Goal: Task Accomplishment & Management: Complete application form

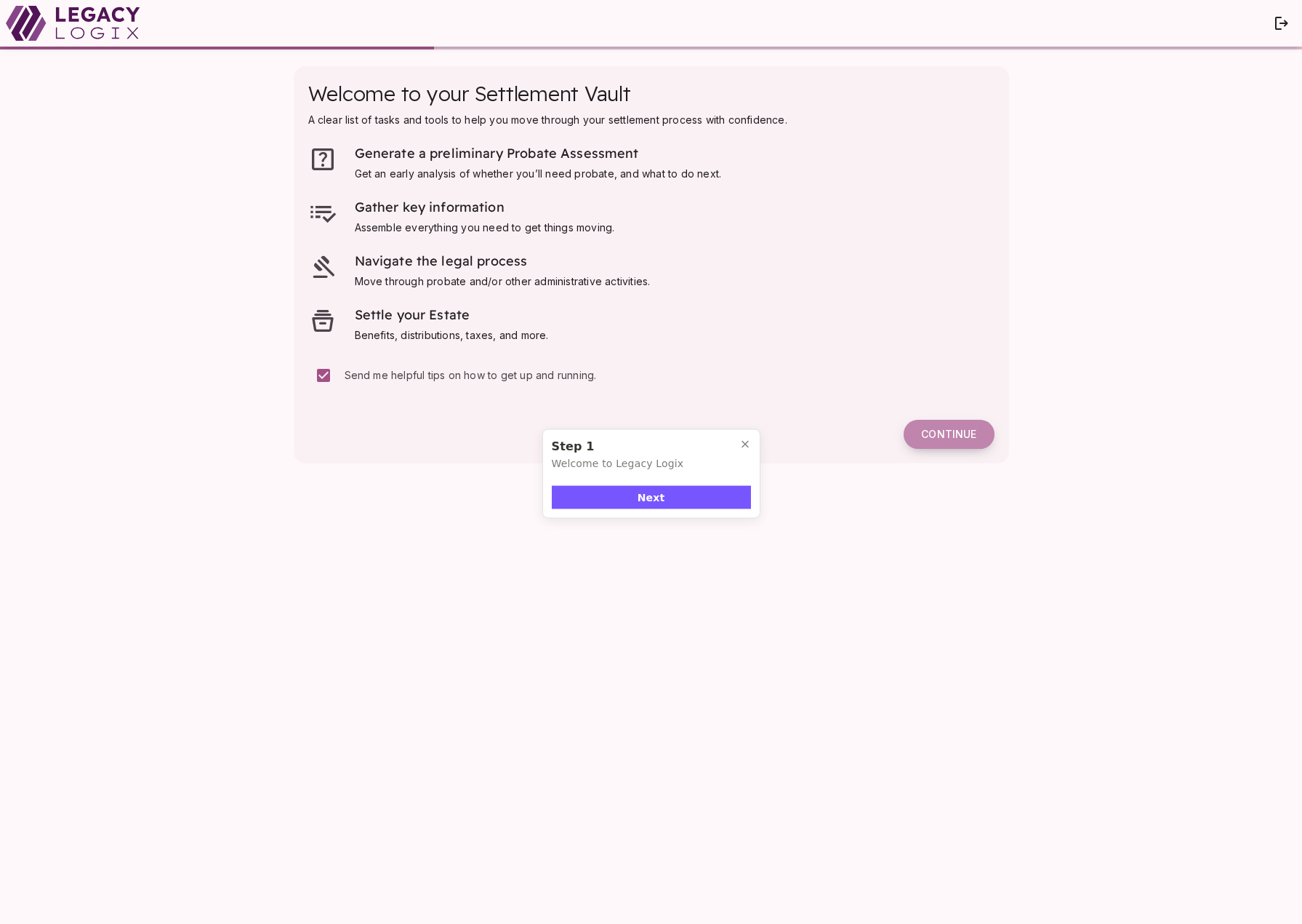
click at [949, 434] on span "Continue" at bounding box center [948, 434] width 56 height 13
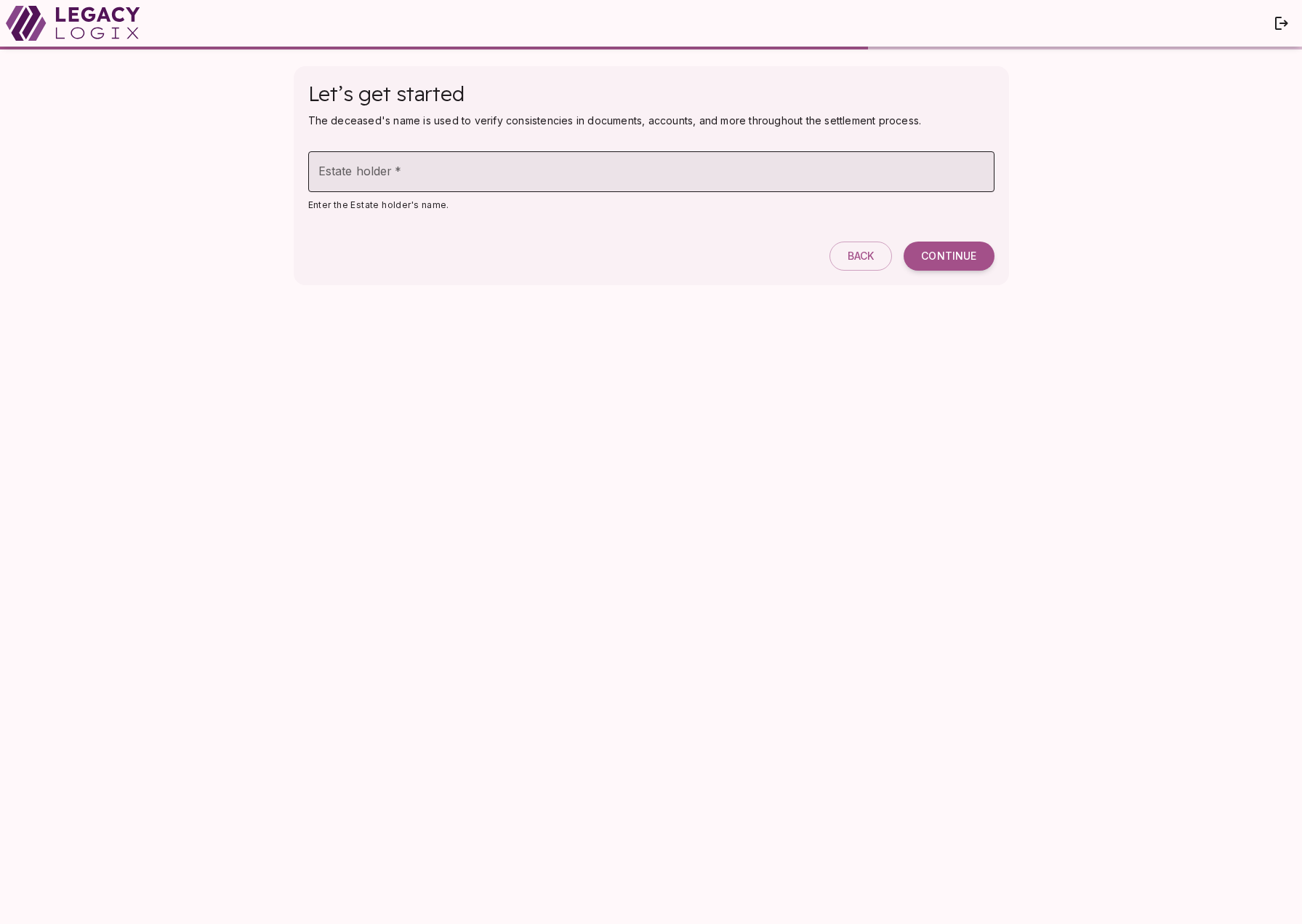
click at [380, 171] on input "Estate holder   *" at bounding box center [652, 171] width 687 height 40
type input "**********"
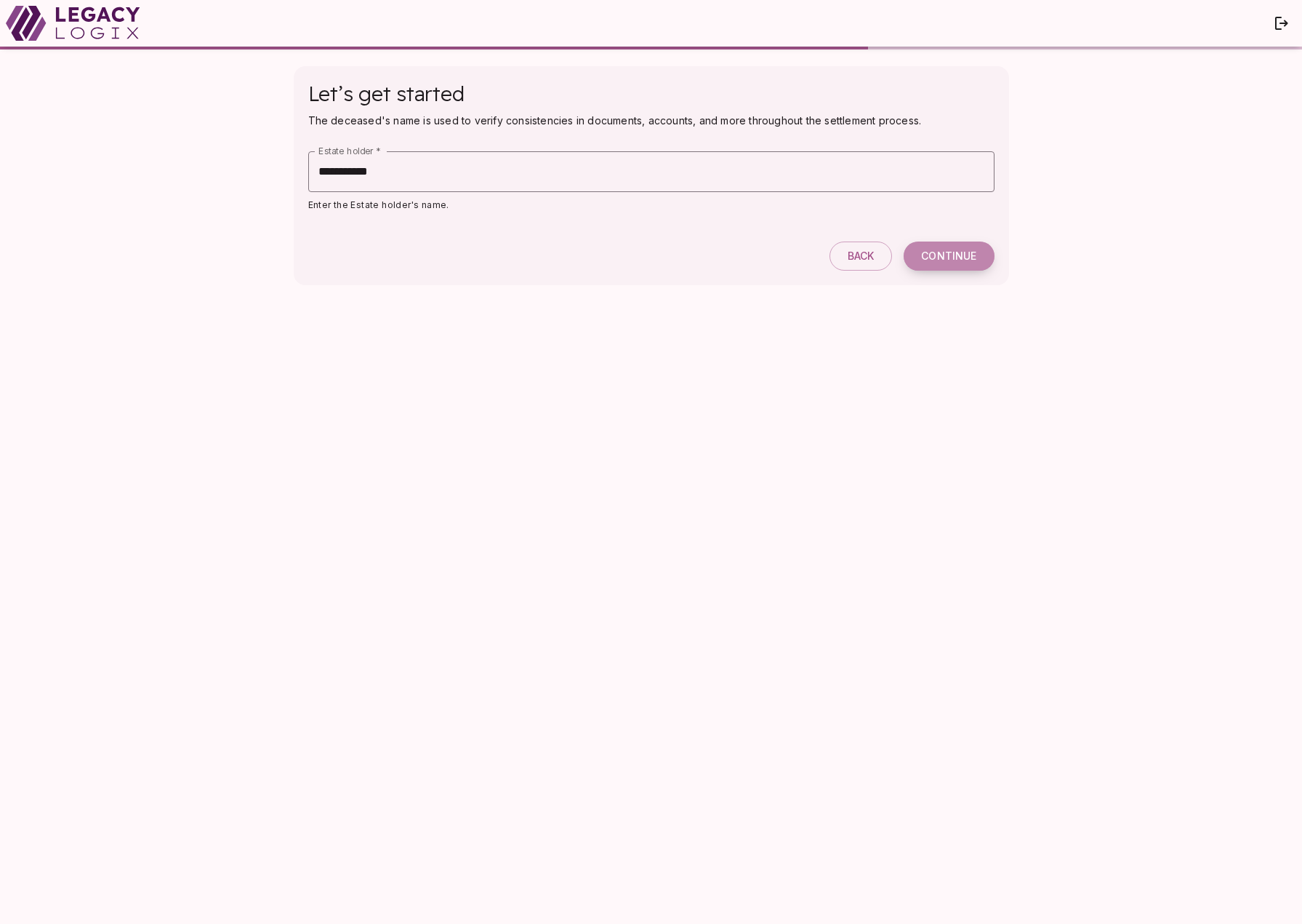
click at [951, 258] on span "Continue" at bounding box center [948, 256] width 56 height 13
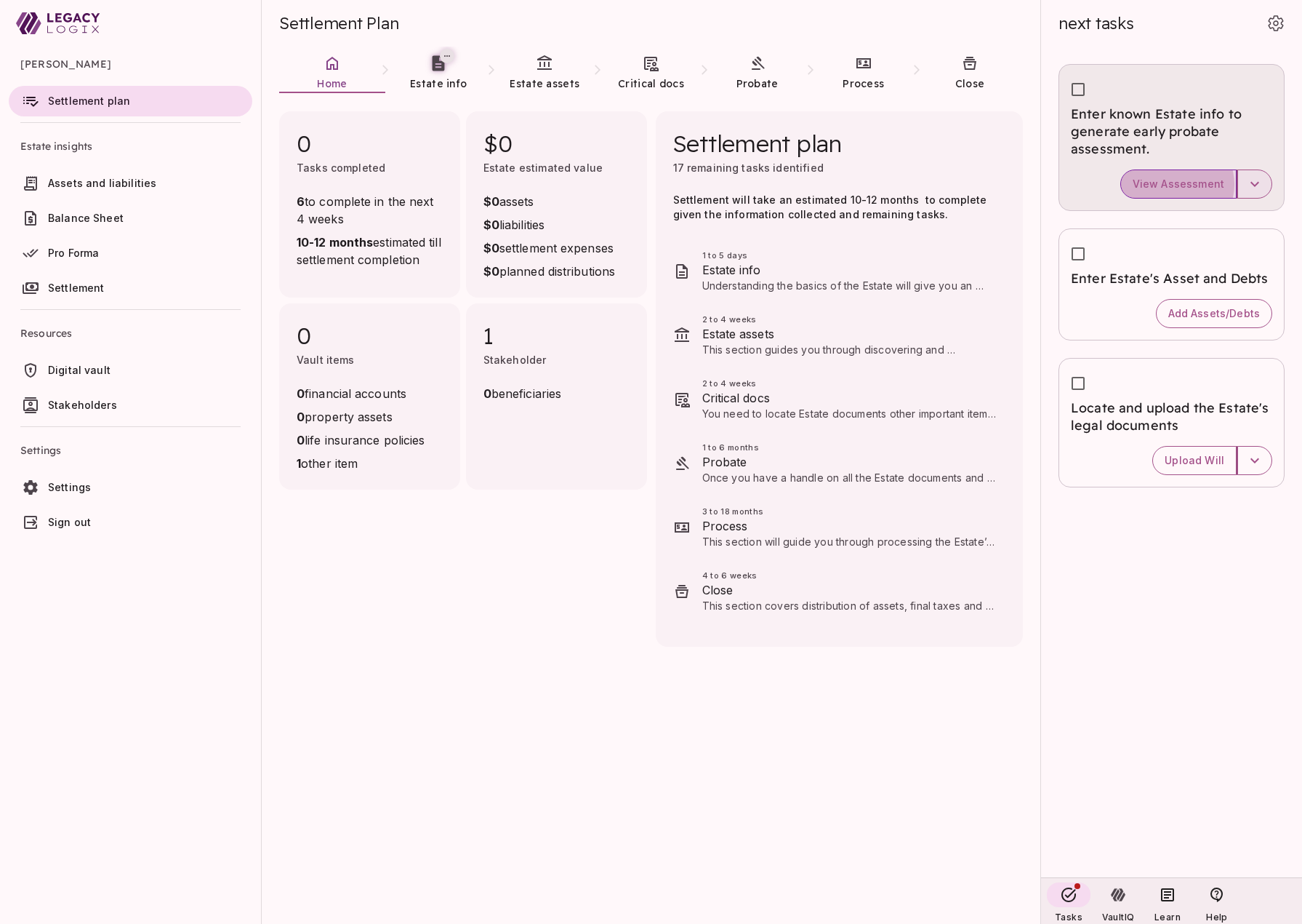
click at [1180, 184] on span "View Assessment" at bounding box center [1178, 184] width 91 height 13
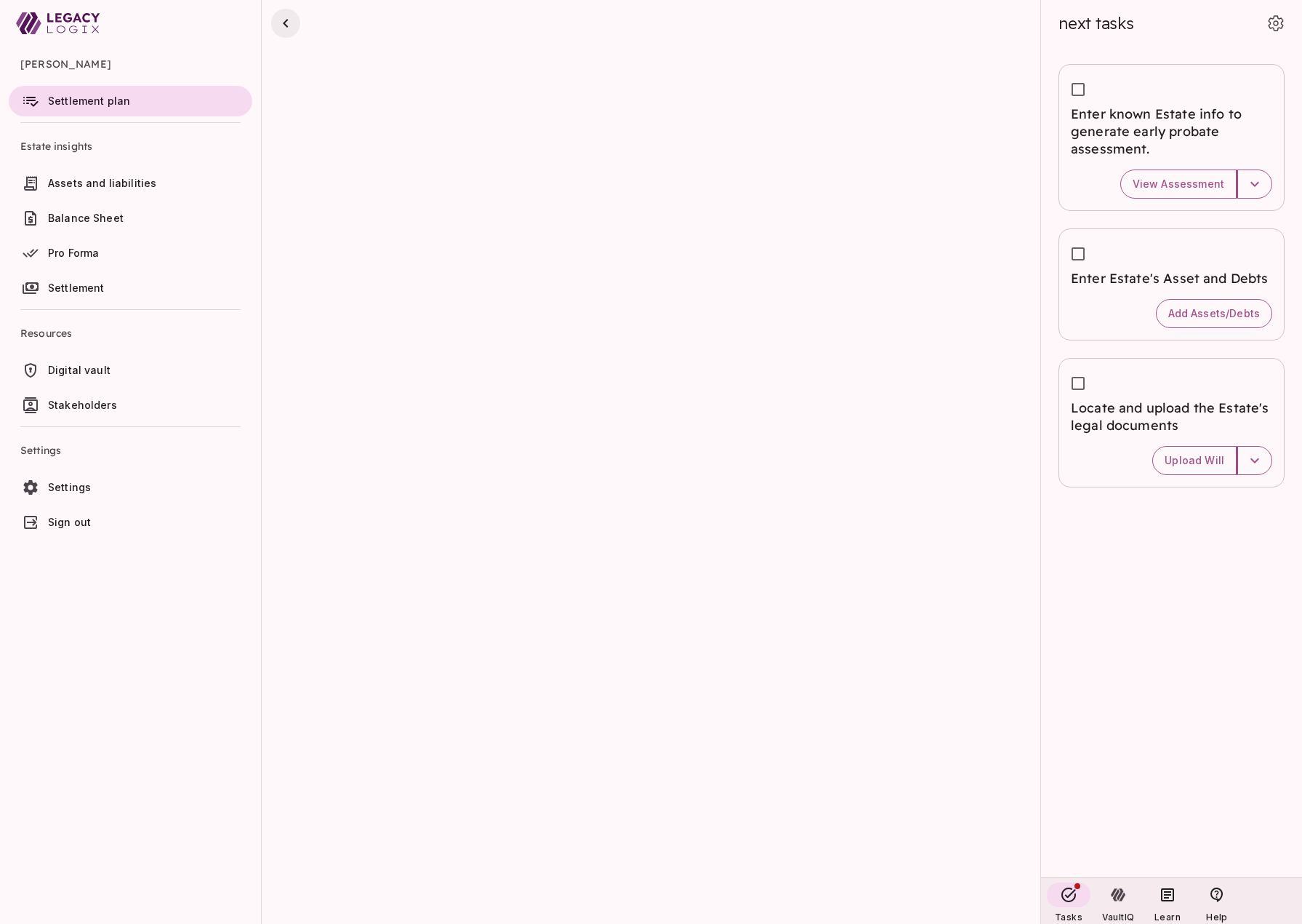
click at [288, 26] on icon "button" at bounding box center [285, 23] width 18 height 18
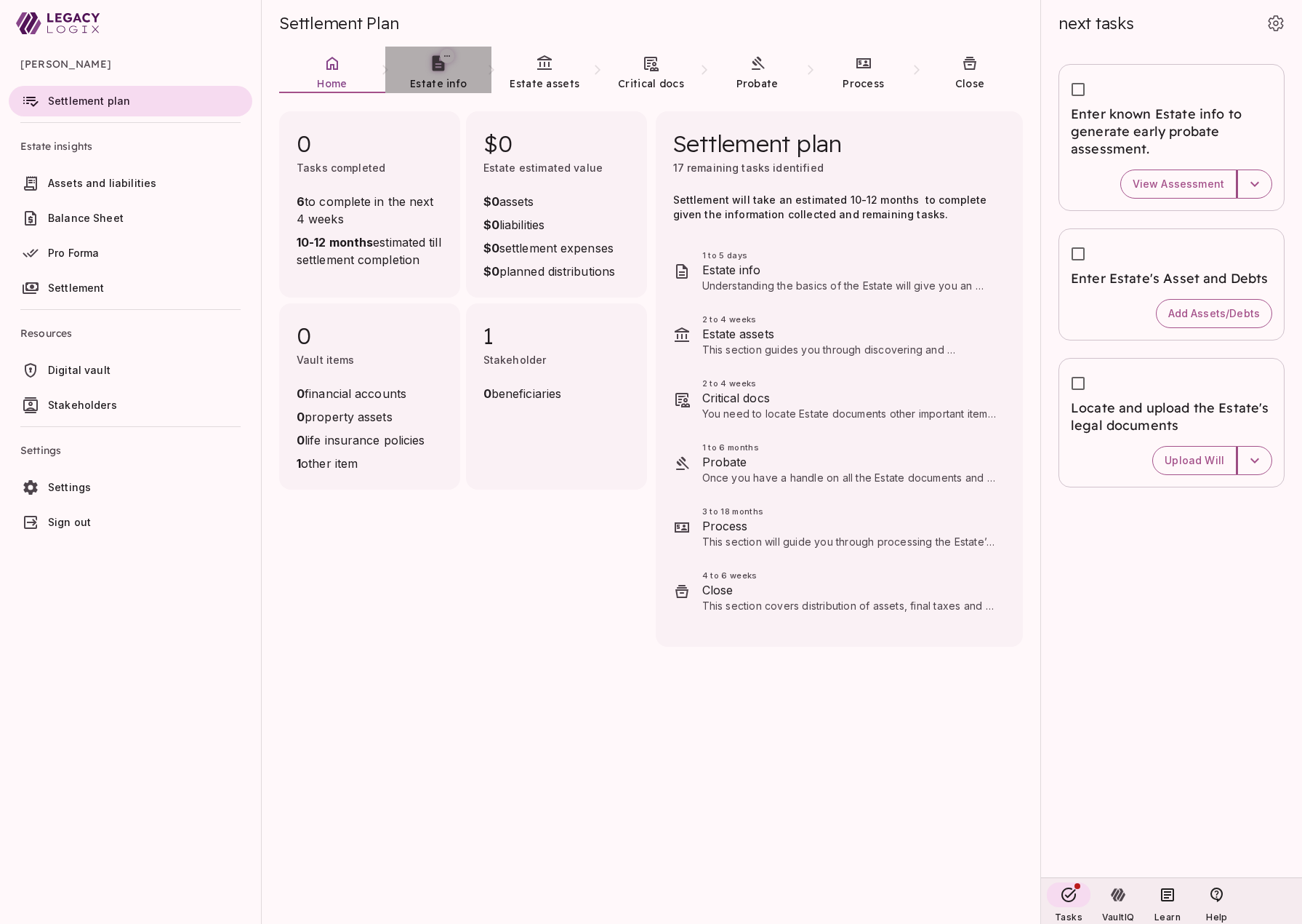
click at [431, 81] on span "Estate info" at bounding box center [438, 84] width 56 height 13
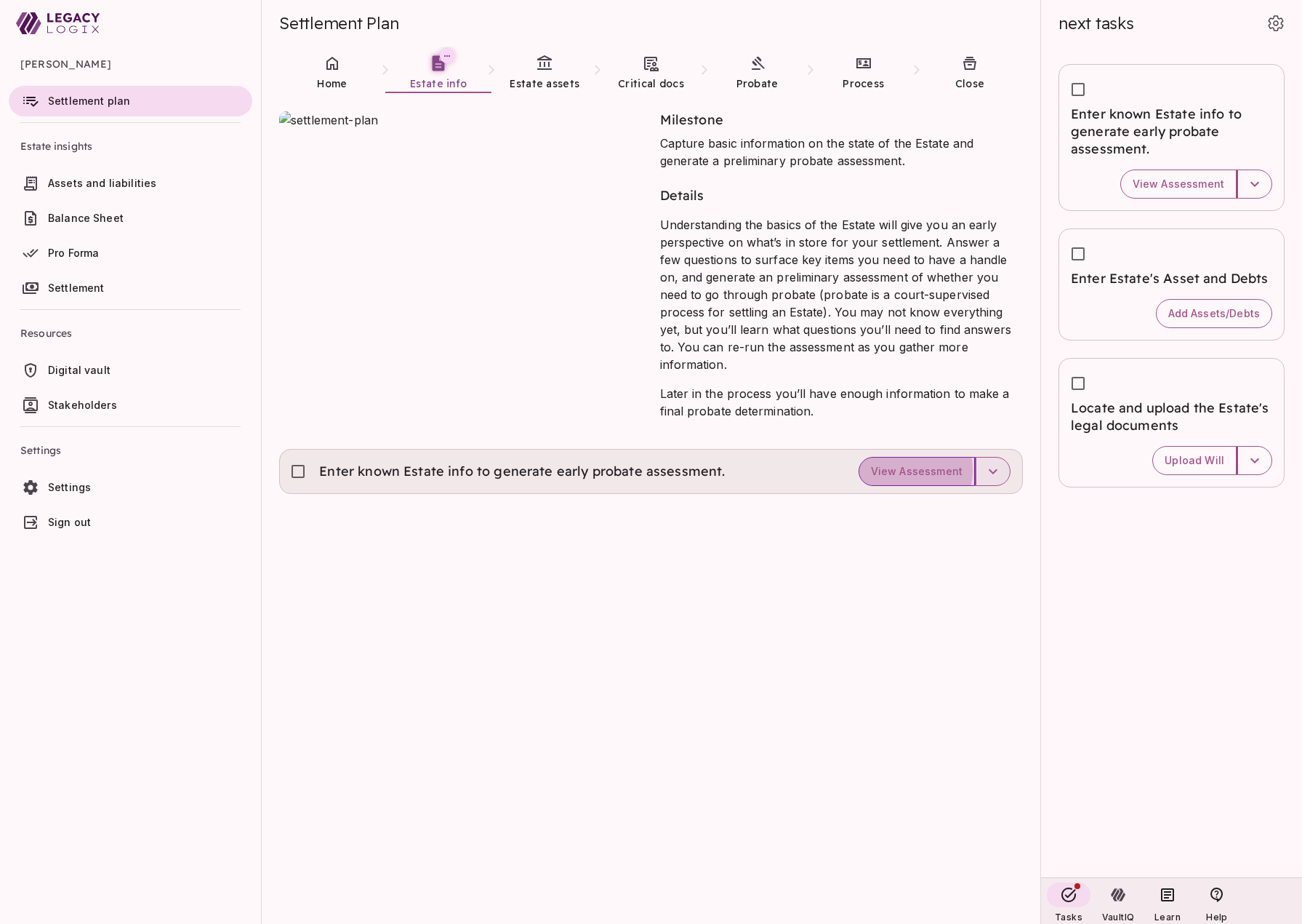
click at [908, 465] on span "View Assessment" at bounding box center [916, 471] width 91 height 13
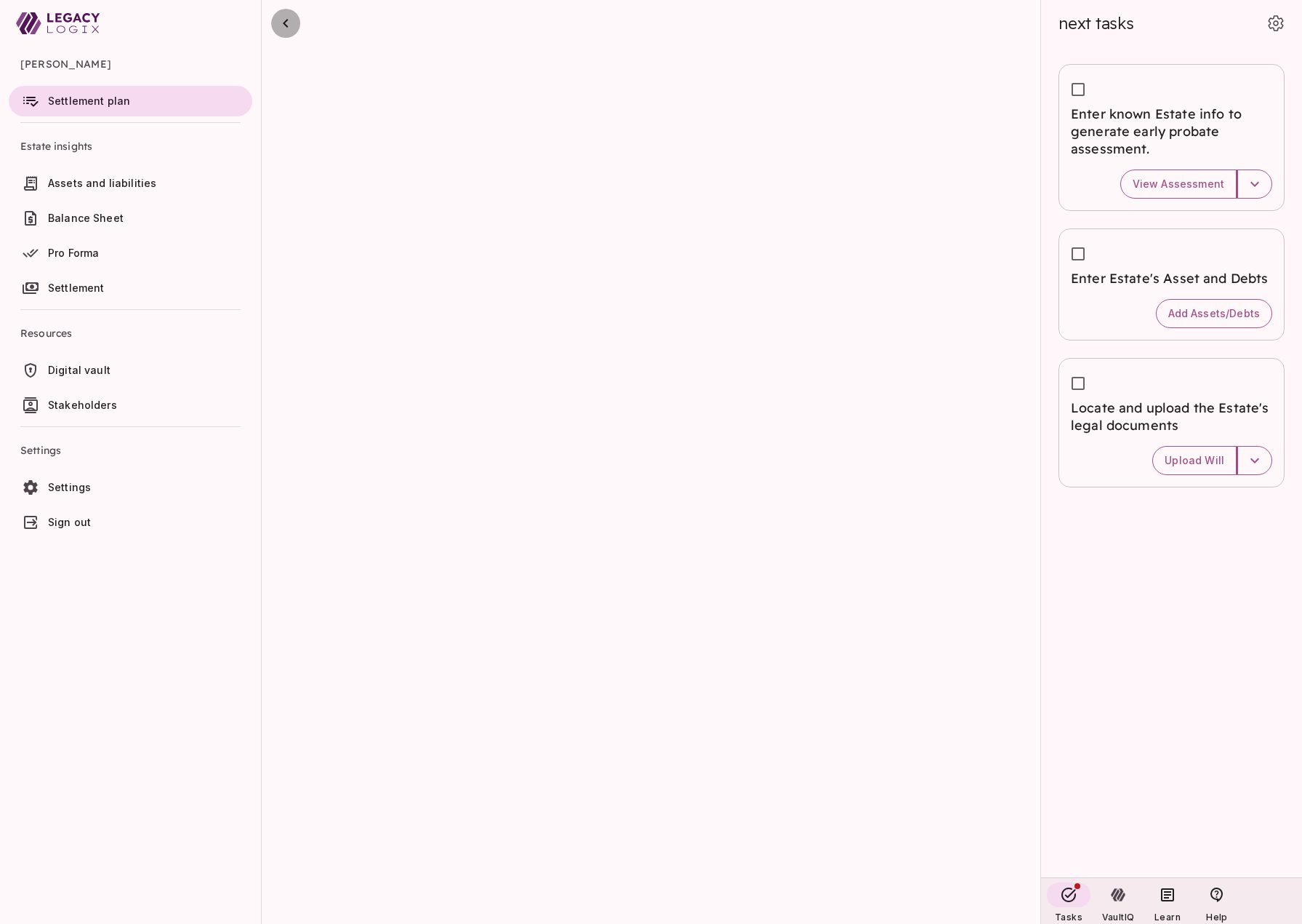
click at [285, 24] on icon "button" at bounding box center [285, 23] width 5 height 8
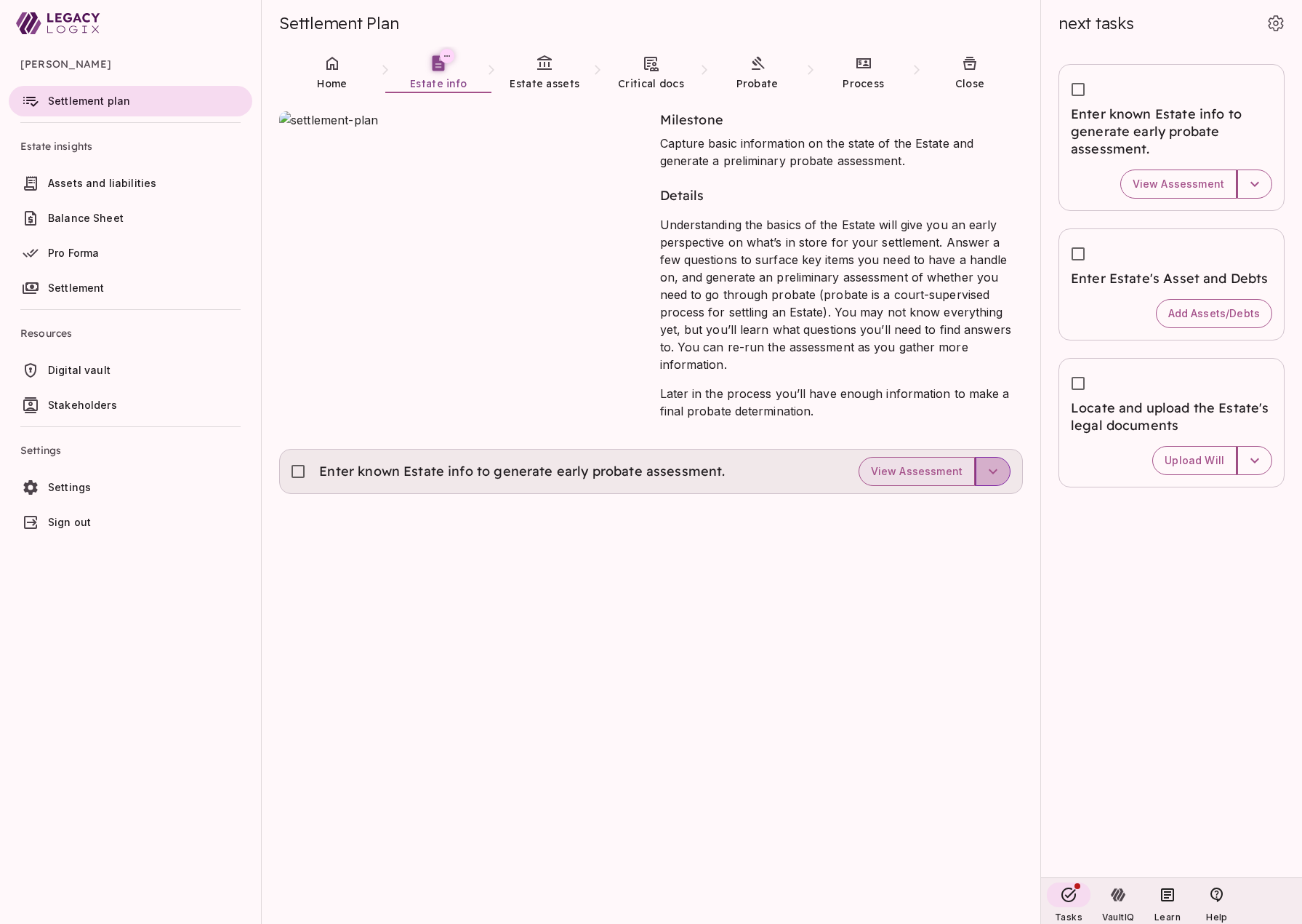
click at [995, 463] on icon "button" at bounding box center [993, 471] width 18 height 18
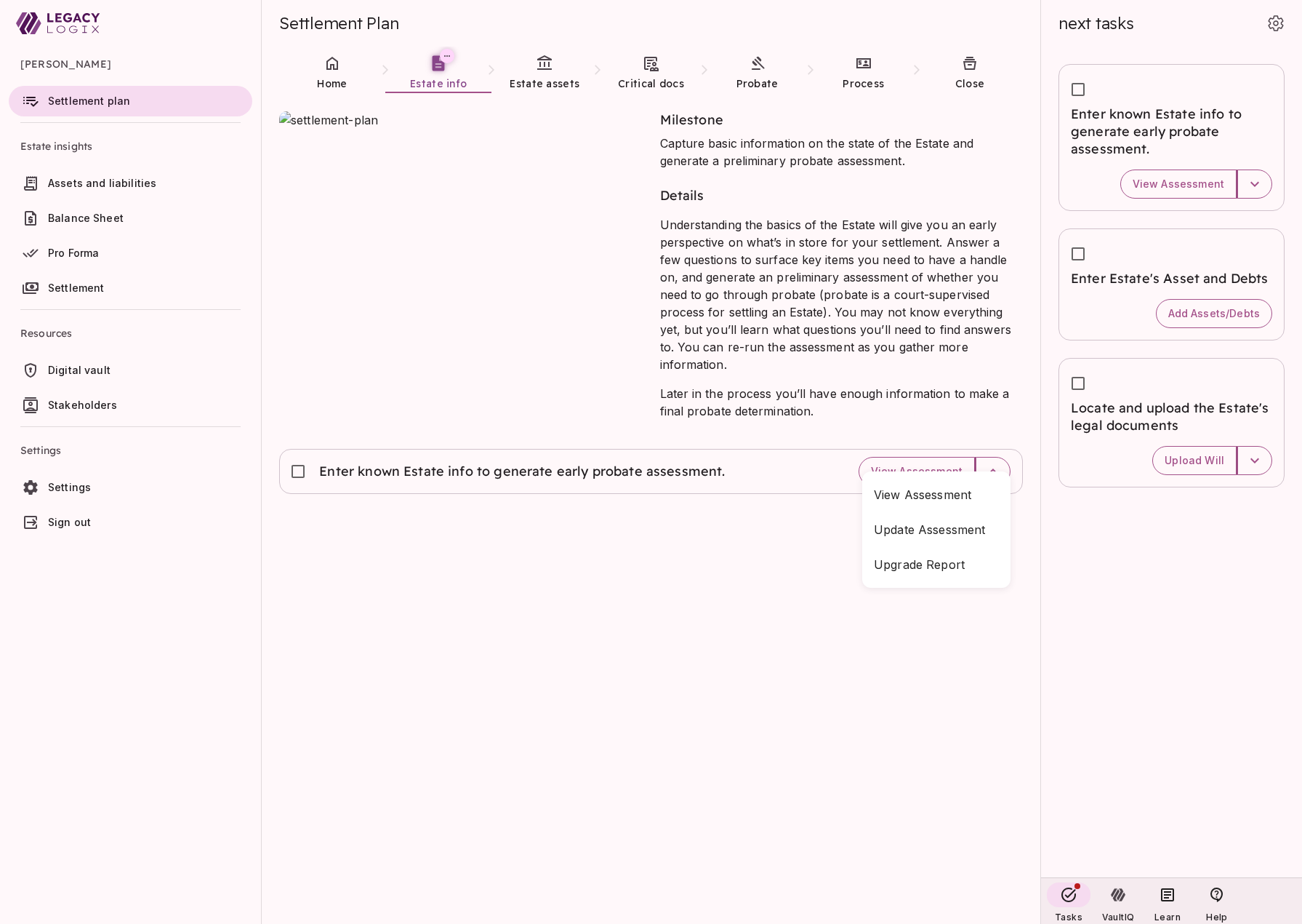
click at [721, 588] on div at bounding box center [651, 462] width 1302 height 924
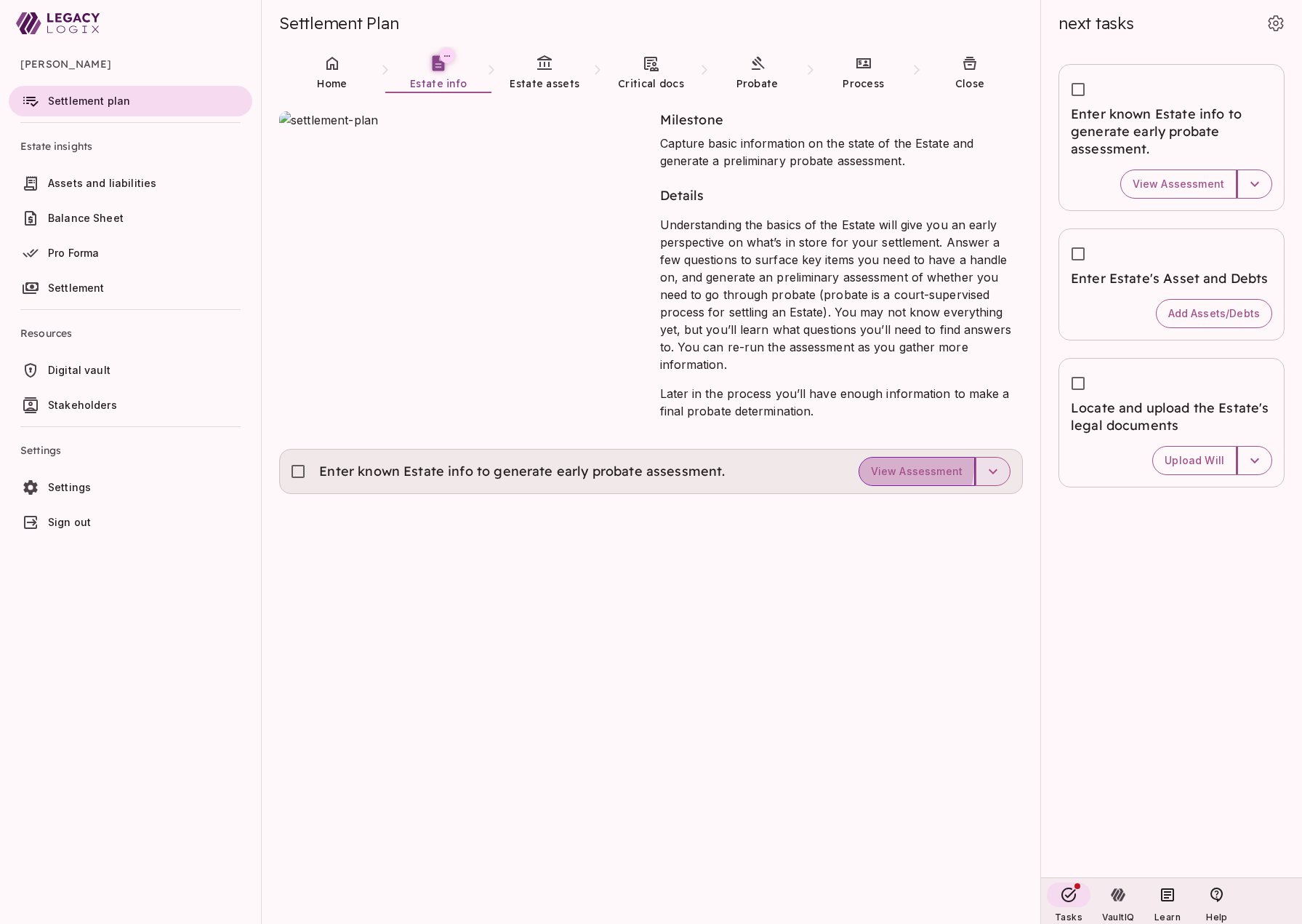
click at [905, 465] on span "View Assessment" at bounding box center [916, 471] width 91 height 13
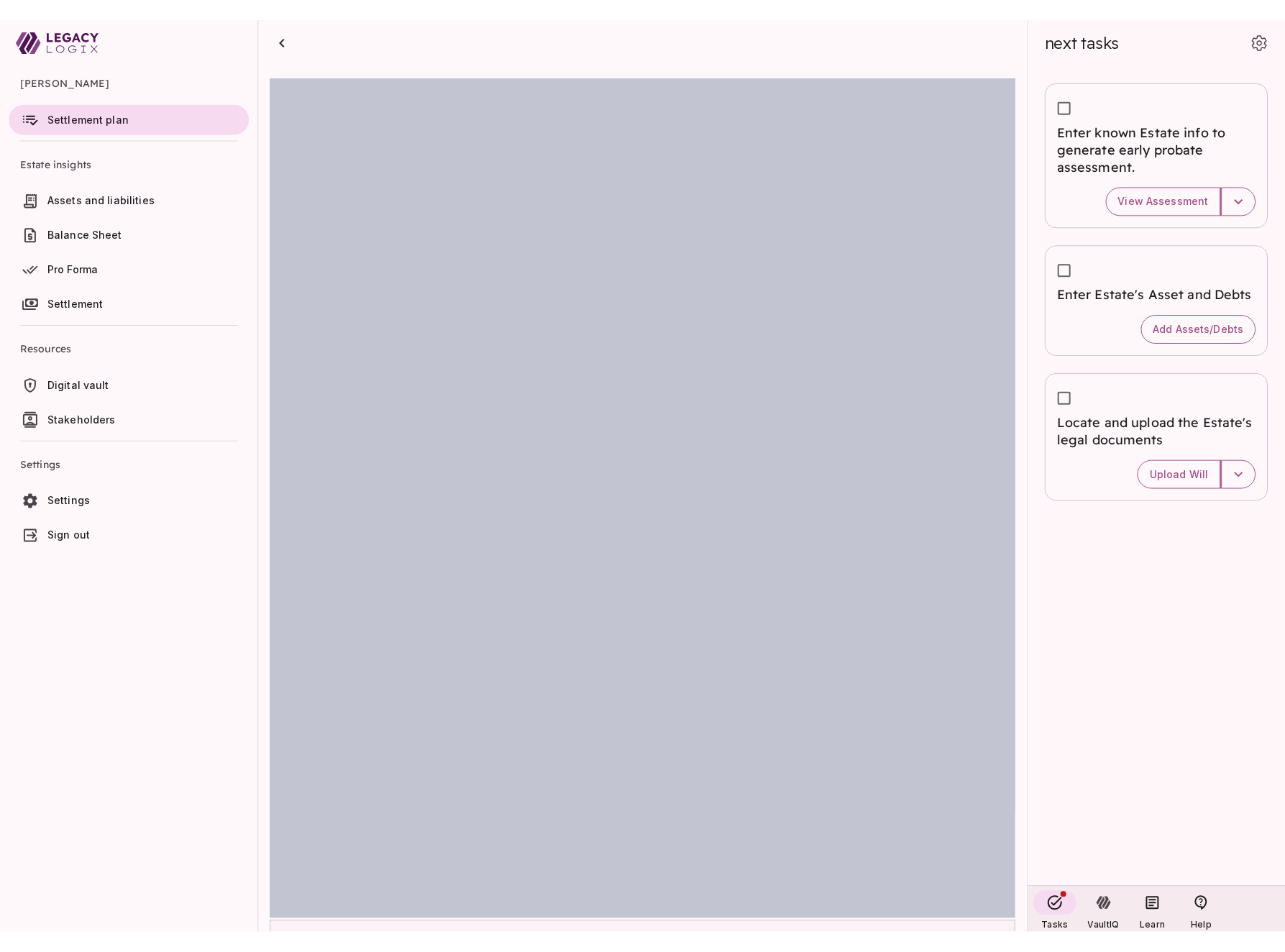
scroll to position [2, 0]
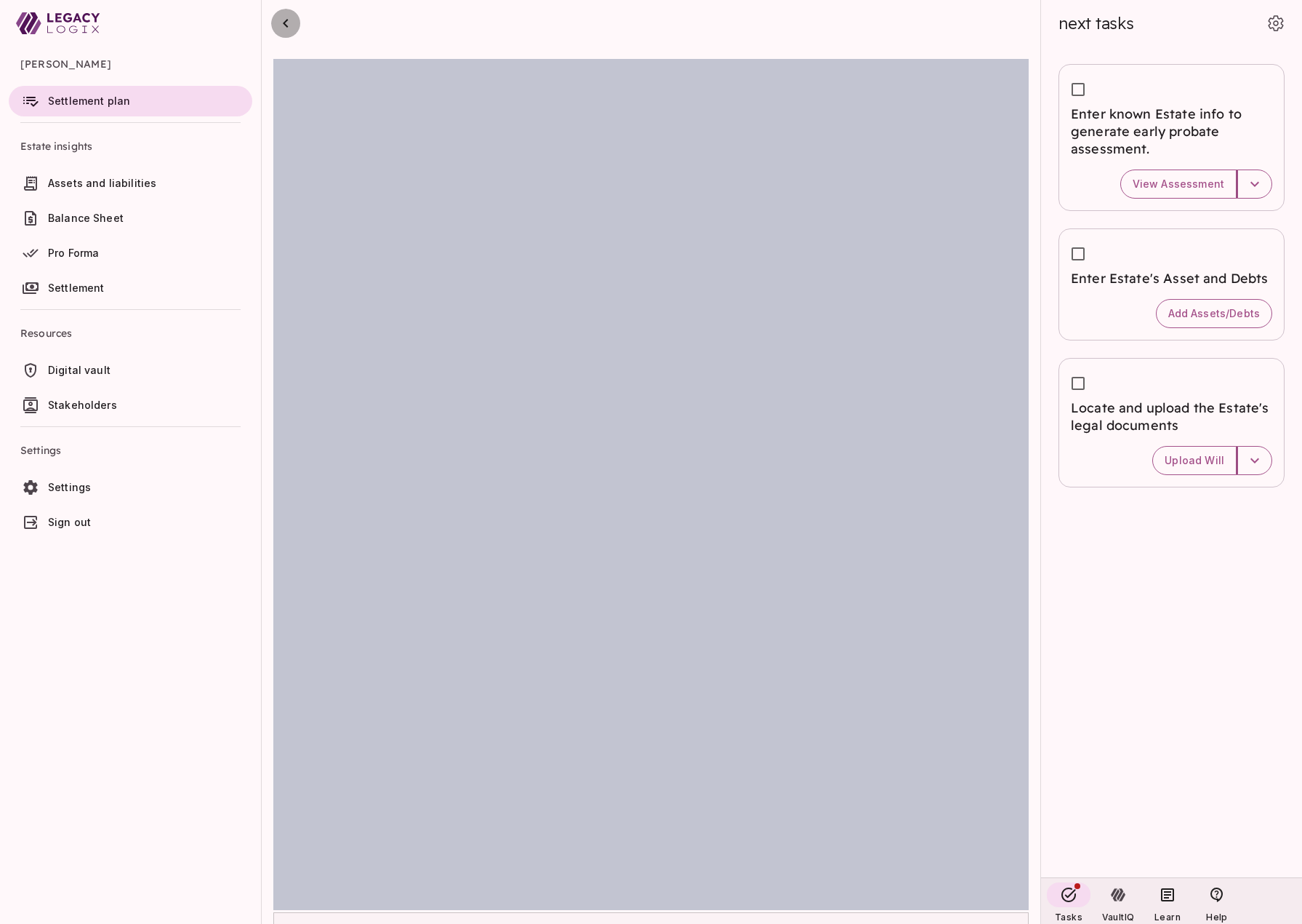
click at [286, 21] on icon "button" at bounding box center [285, 23] width 5 height 8
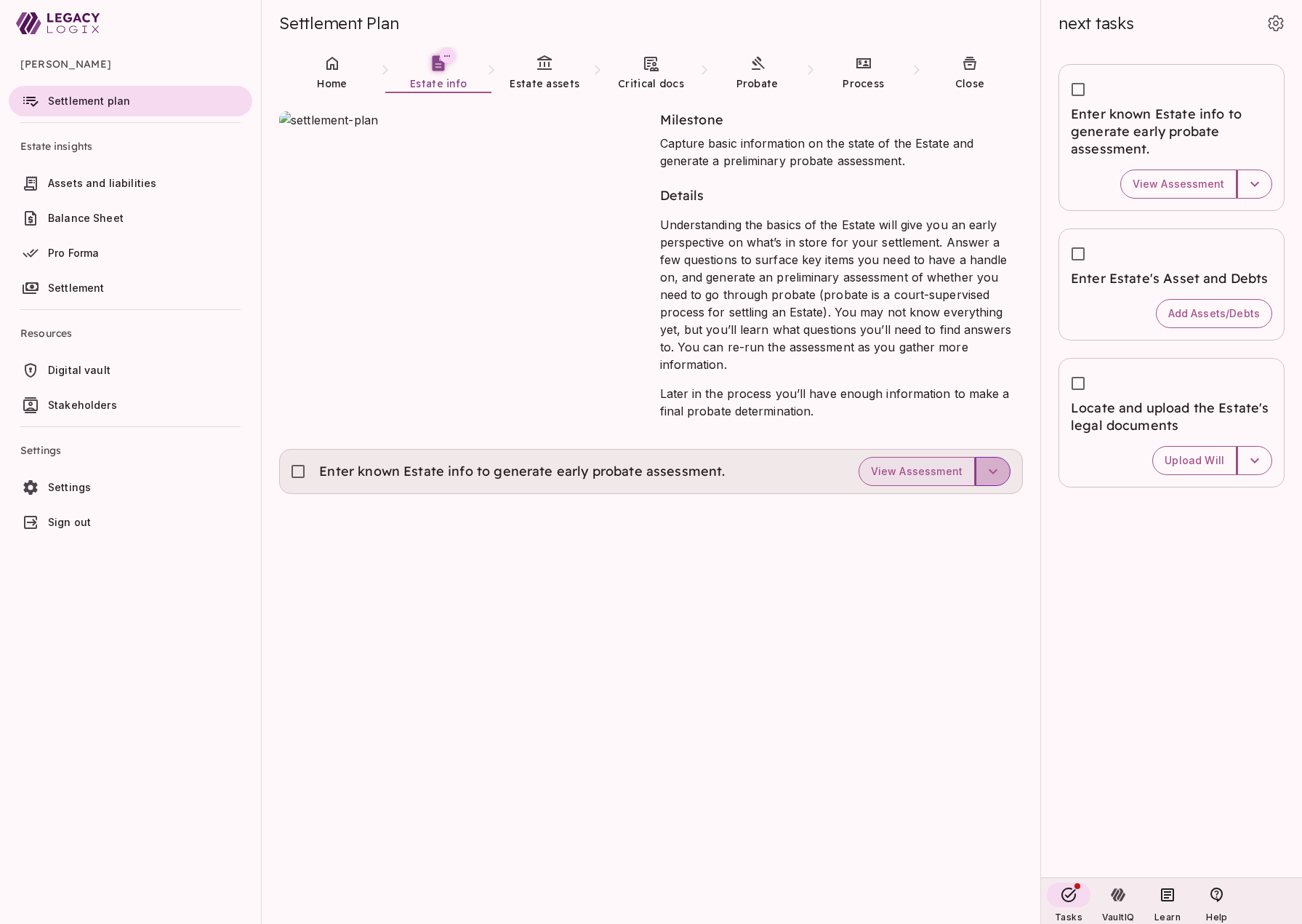
click at [993, 463] on icon "button" at bounding box center [993, 471] width 18 height 18
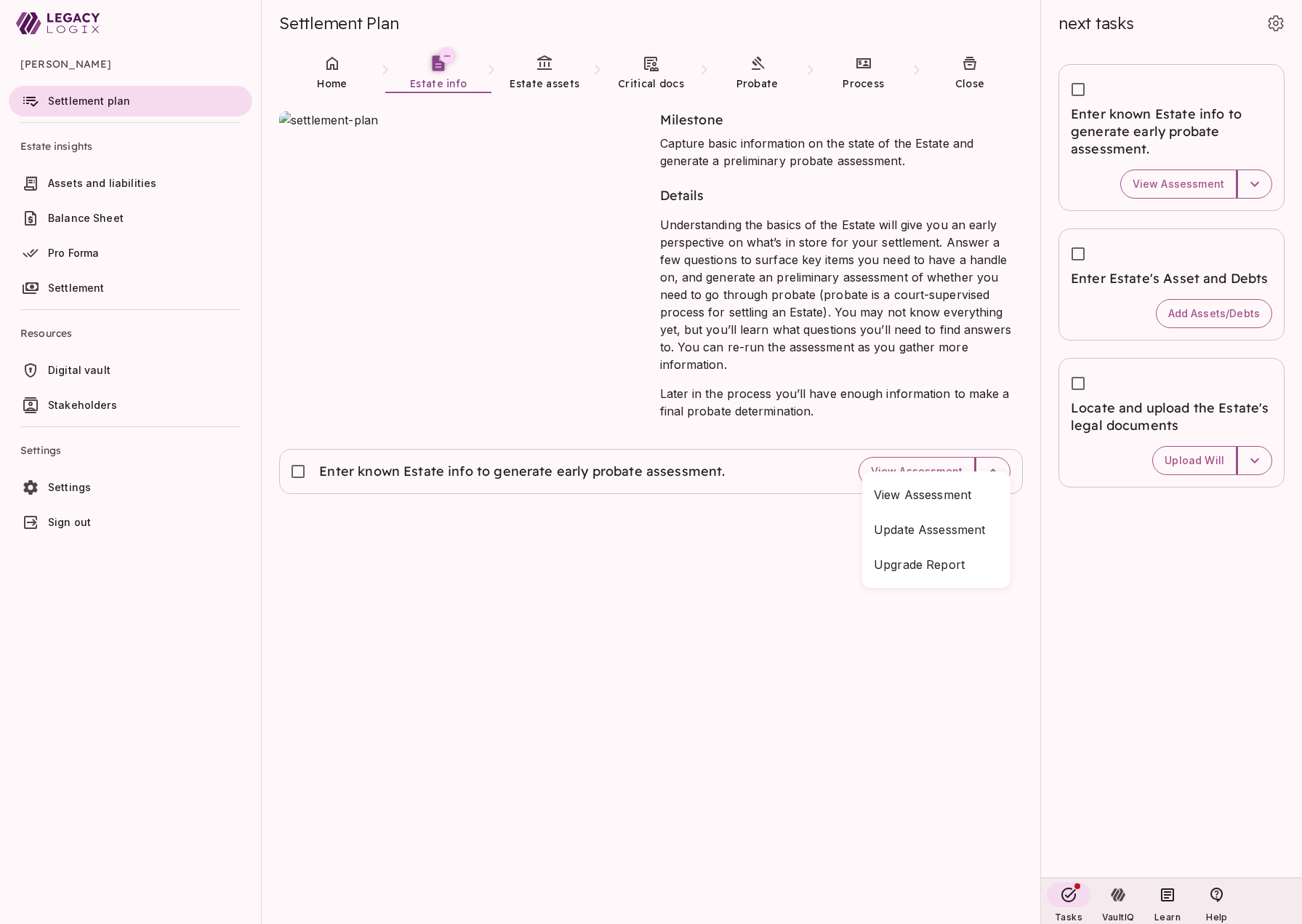
click at [769, 537] on div at bounding box center [651, 462] width 1302 height 924
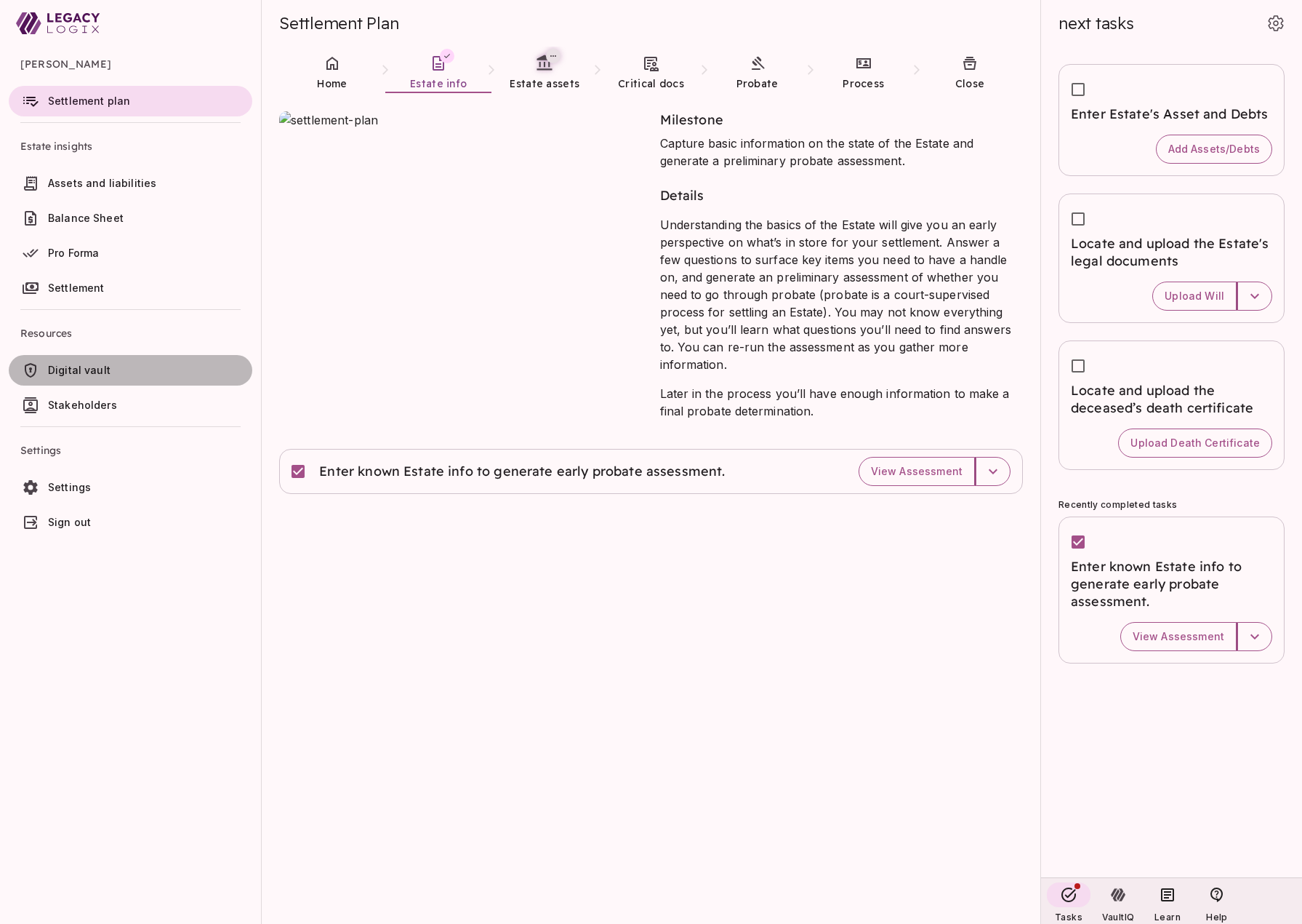
click at [122, 371] on span "Digital vault" at bounding box center [147, 370] width 198 height 14
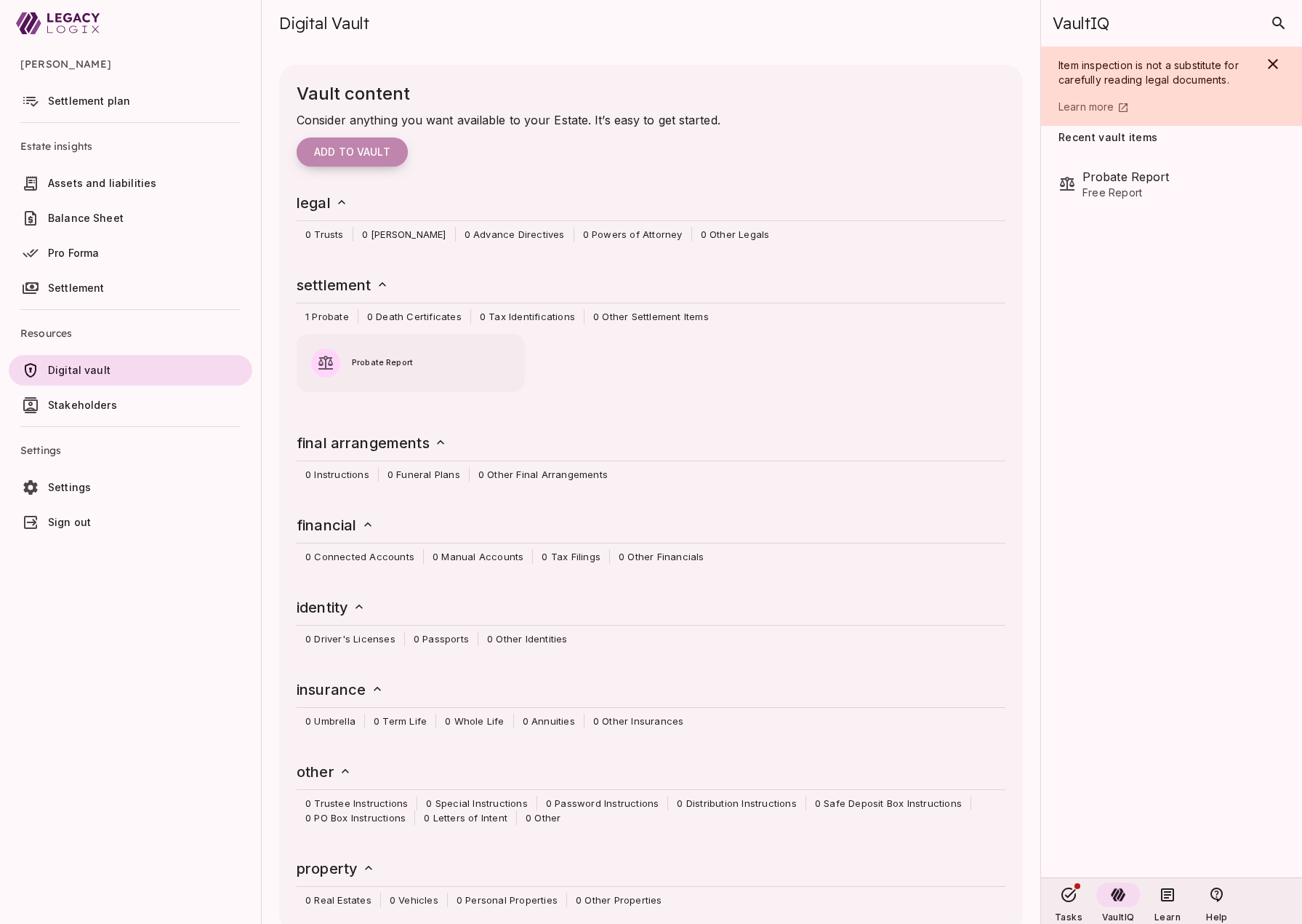
click at [383, 150] on span "Add to vault" at bounding box center [352, 152] width 76 height 13
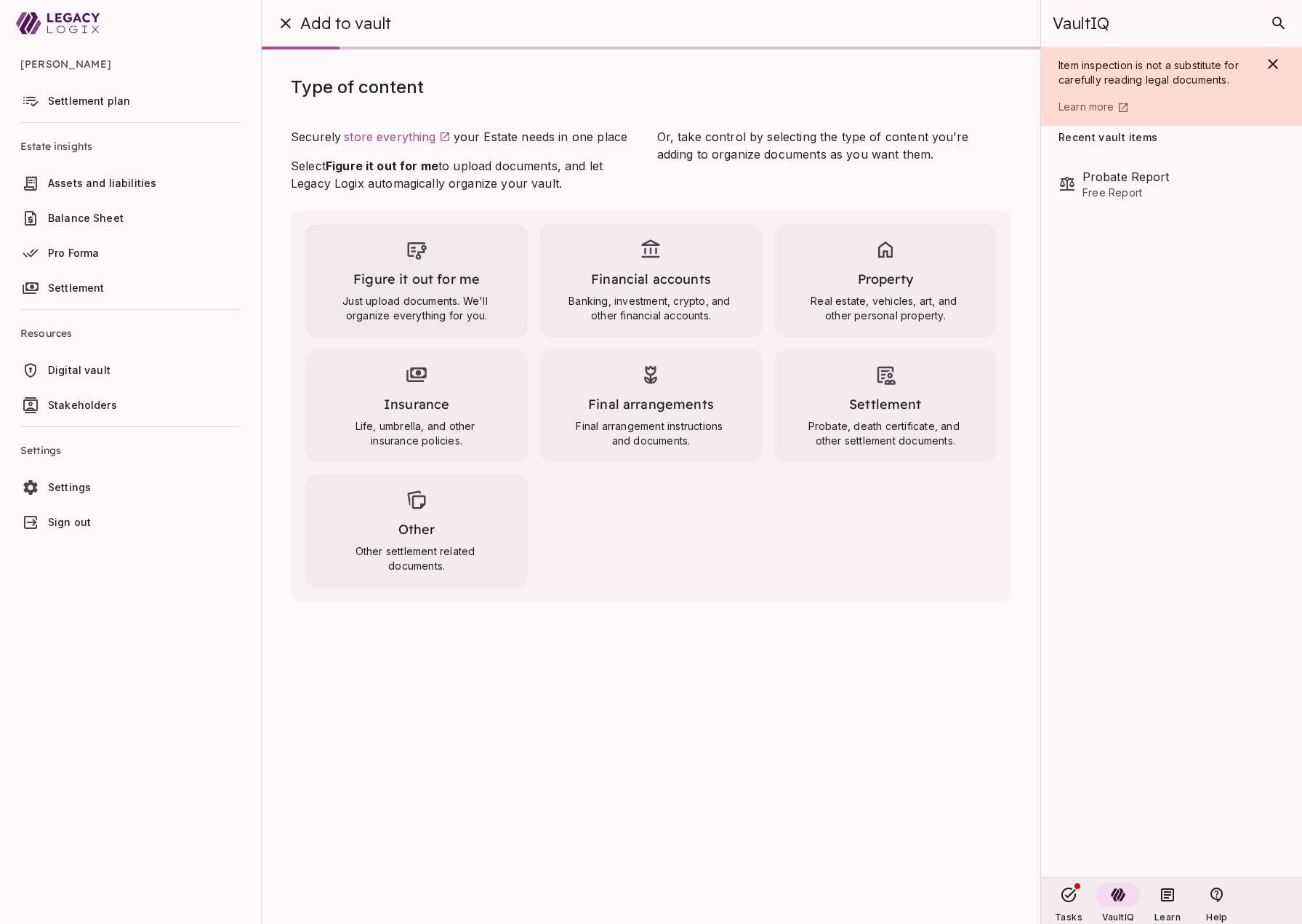
click at [409, 291] on div "Figure it out for me Just upload documents. We'll organize everything for you." at bounding box center [417, 280] width 223 height 114
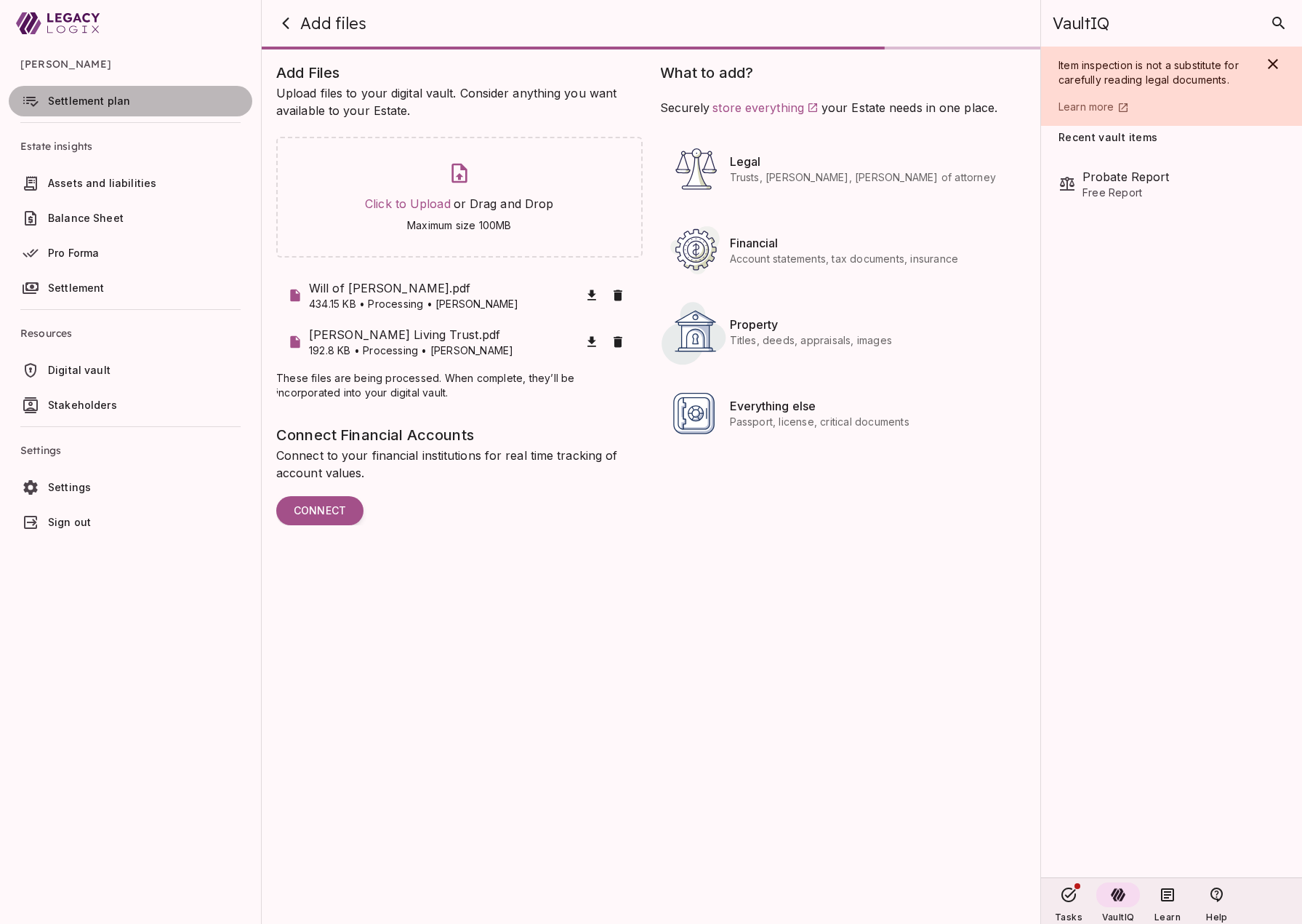
click at [118, 98] on span "Settlement plan" at bounding box center [88, 100] width 82 height 12
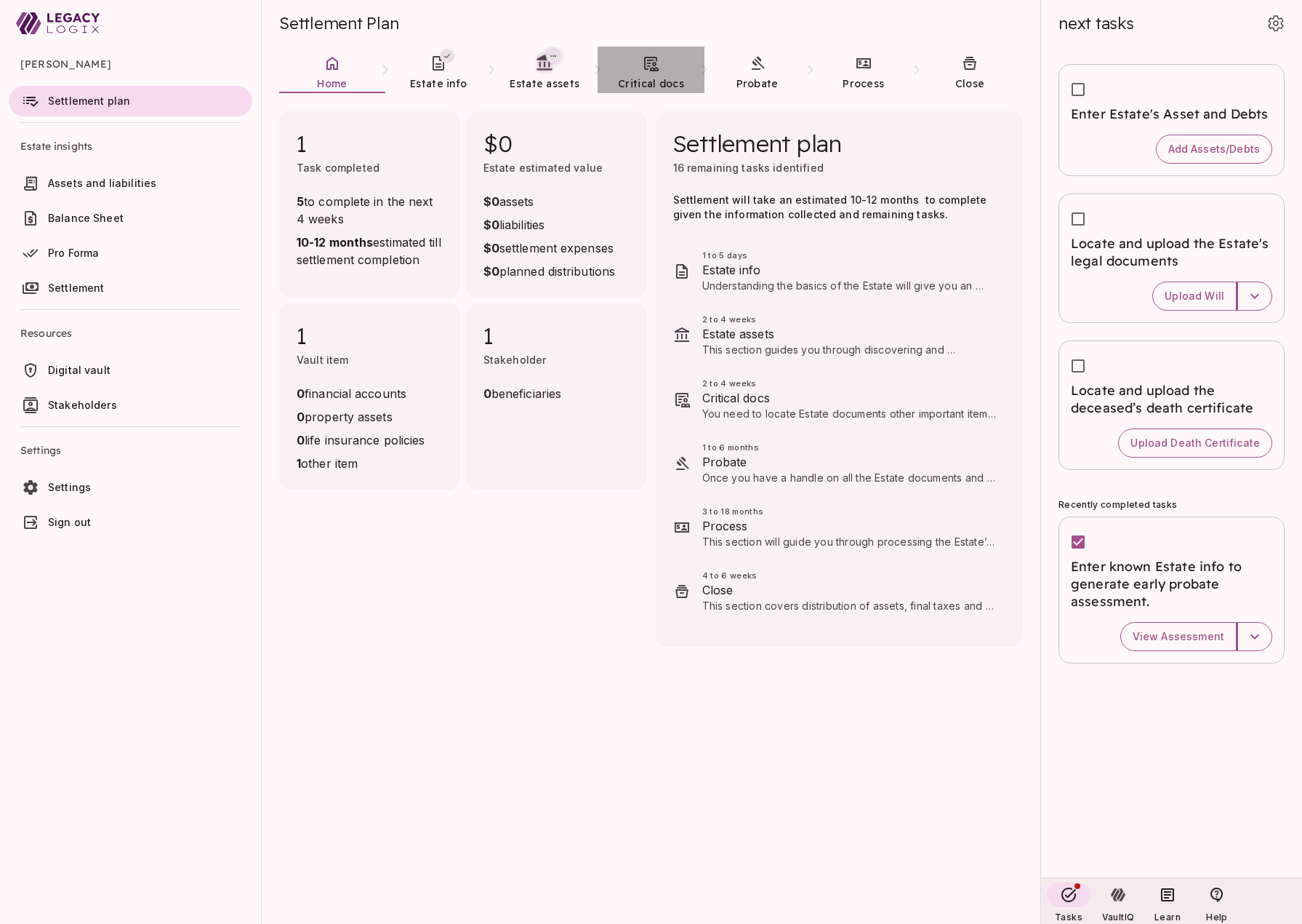
click at [653, 71] on icon at bounding box center [651, 63] width 14 height 14
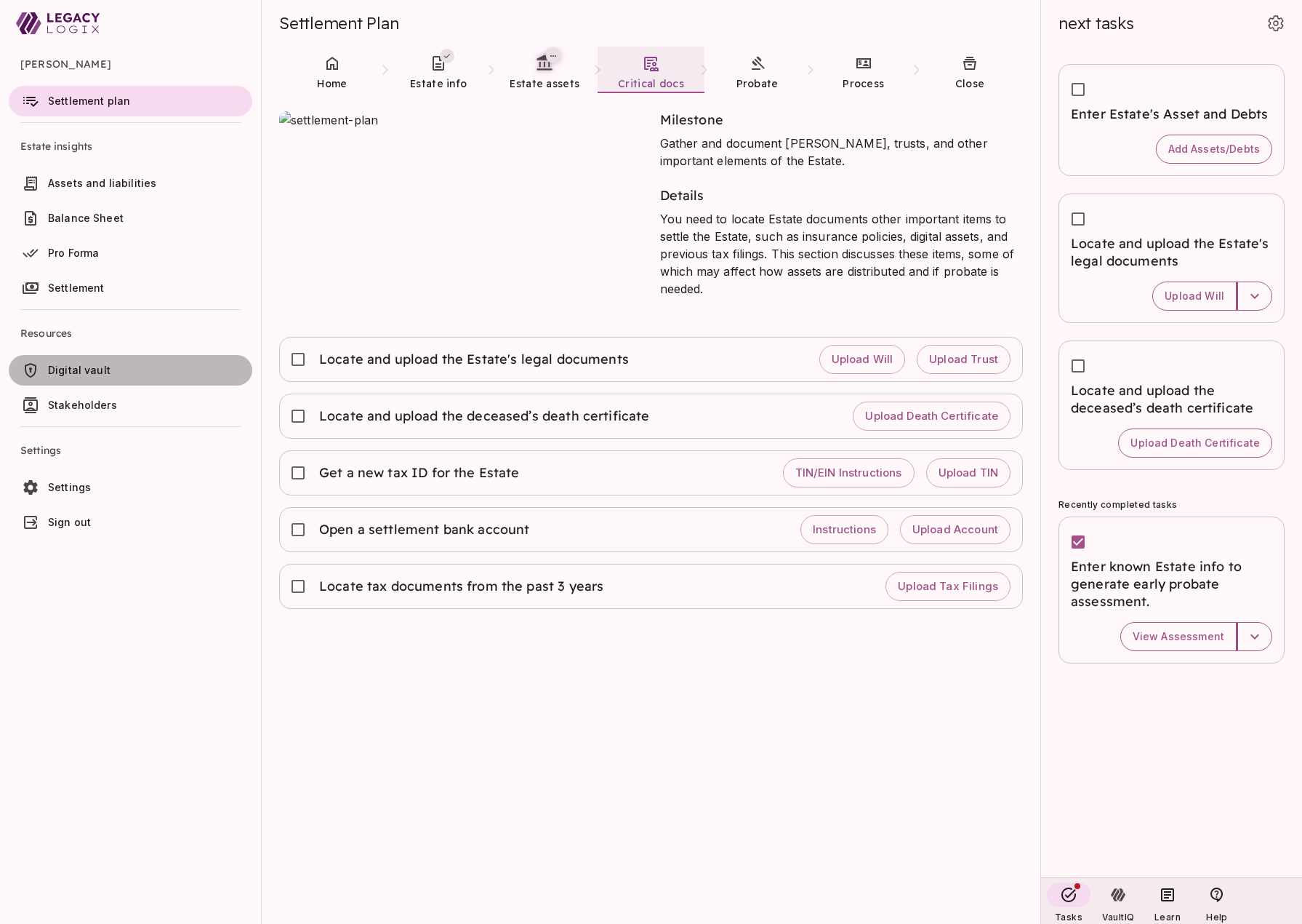
click at [110, 368] on span "Digital vault" at bounding box center [147, 370] width 198 height 14
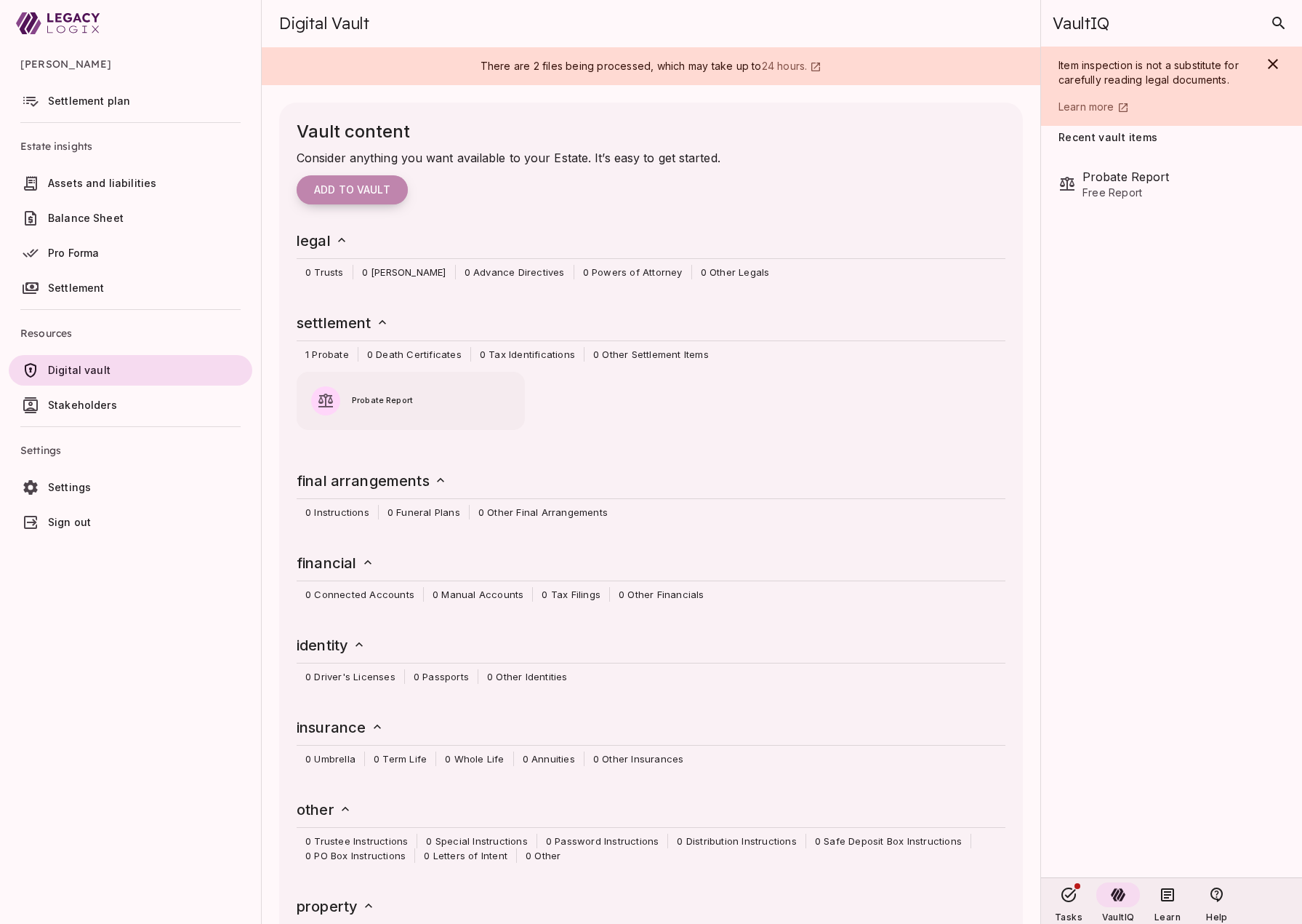
click at [352, 197] on button "Add to vault" at bounding box center [352, 189] width 111 height 29
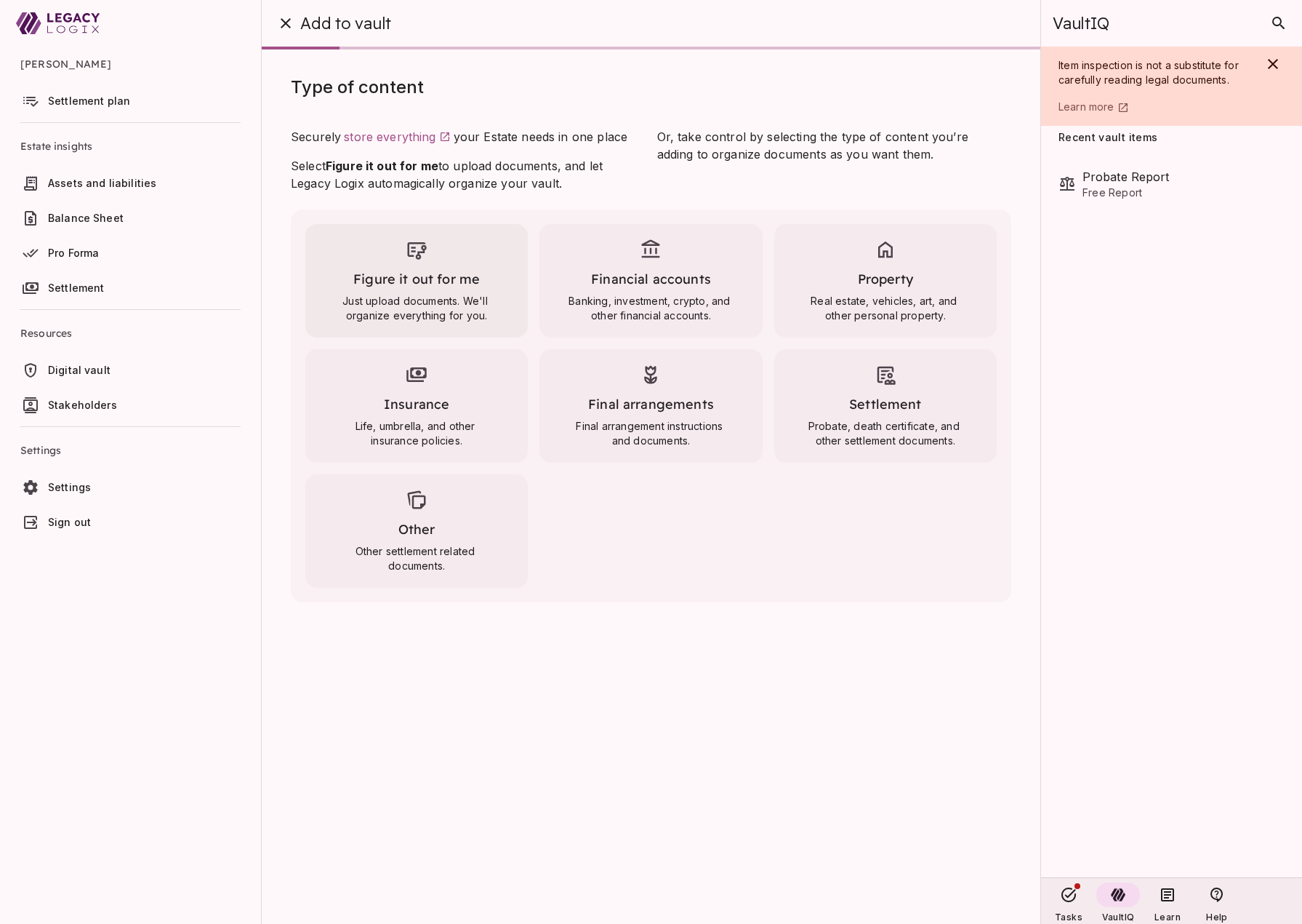
click at [414, 290] on div "Figure it out for me Just upload documents. We'll organize everything for you." at bounding box center [417, 280] width 223 height 114
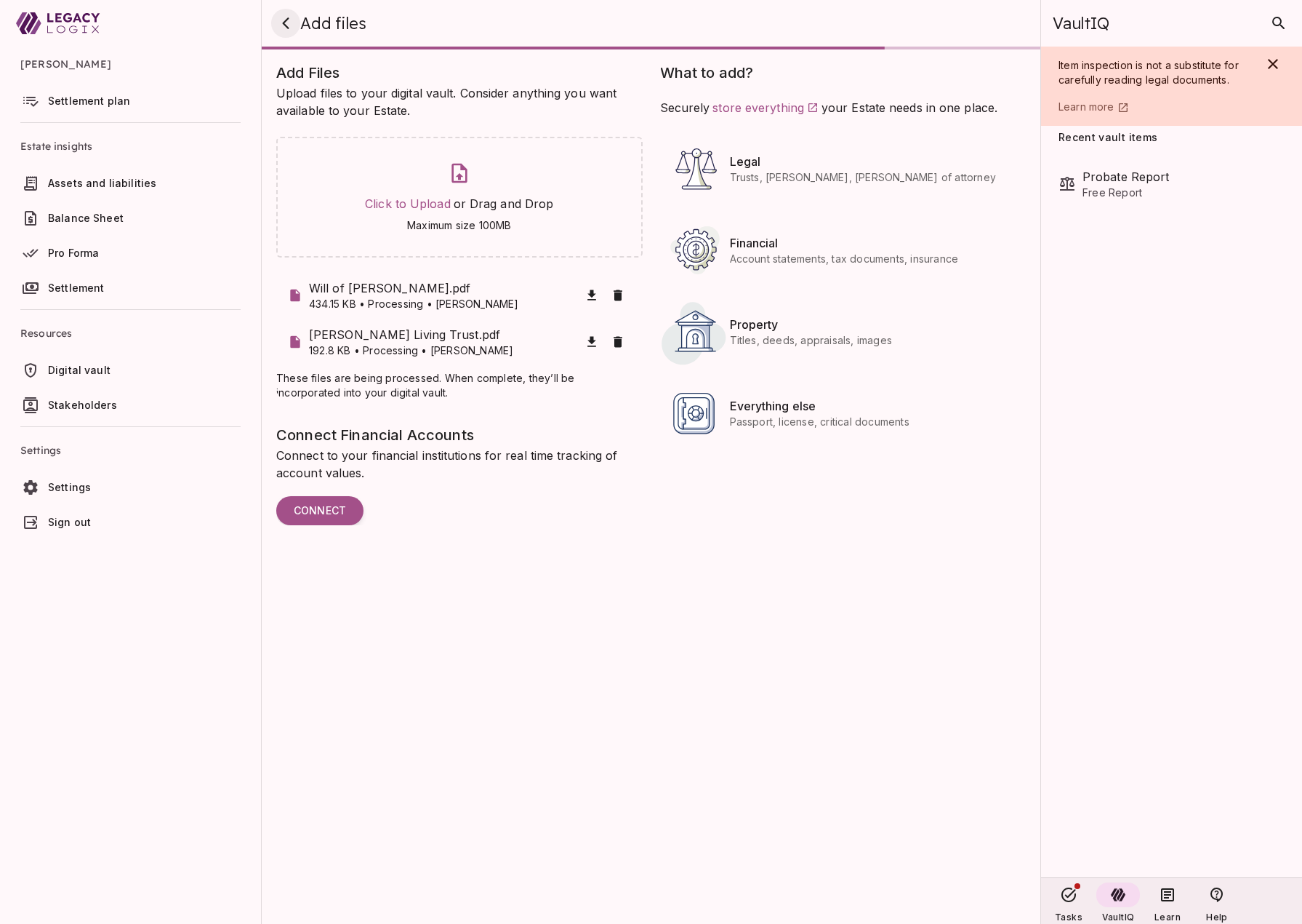
click at [285, 23] on icon "button" at bounding box center [285, 23] width 18 height 18
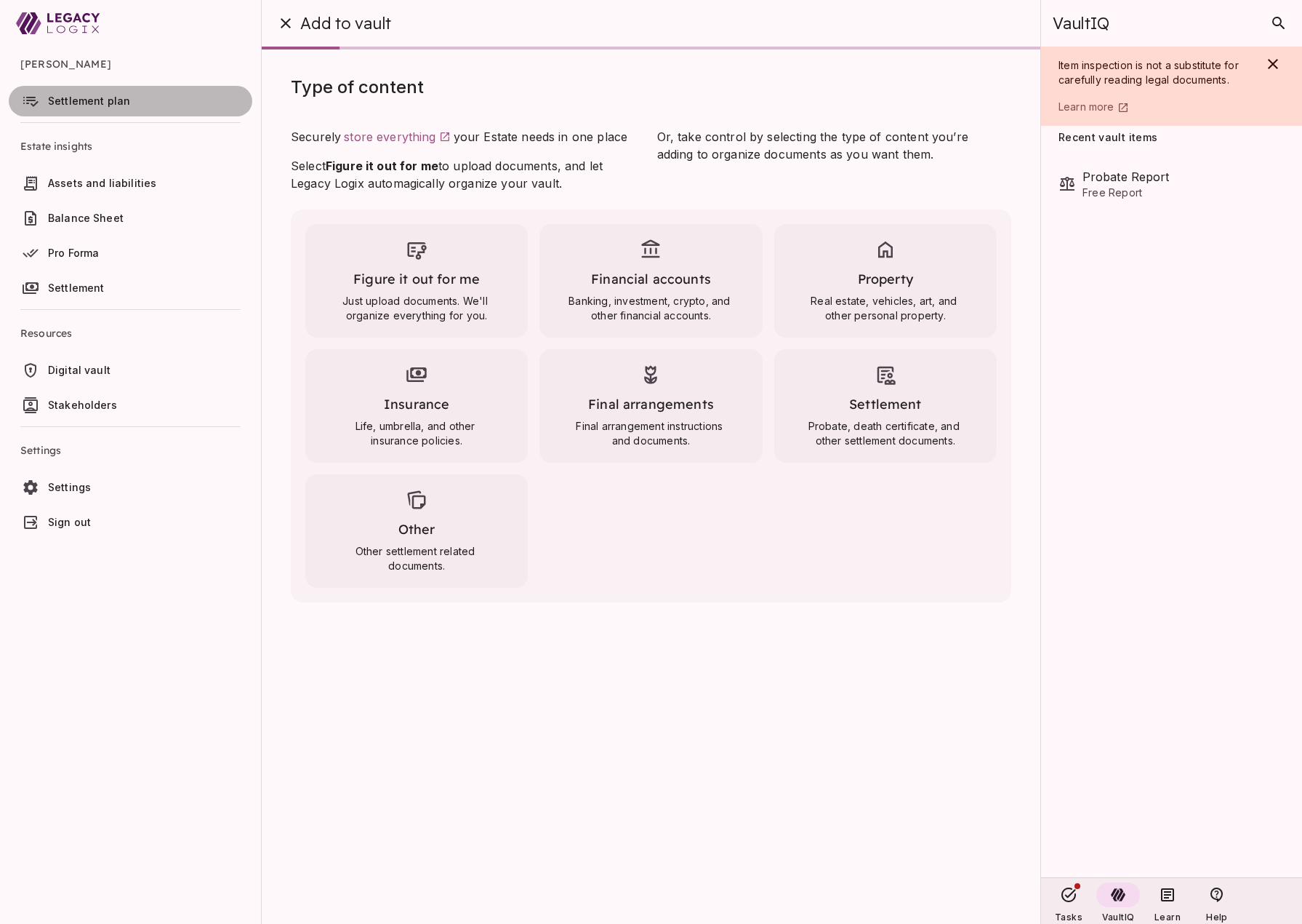
click at [94, 101] on span "Settlement plan" at bounding box center [88, 100] width 82 height 12
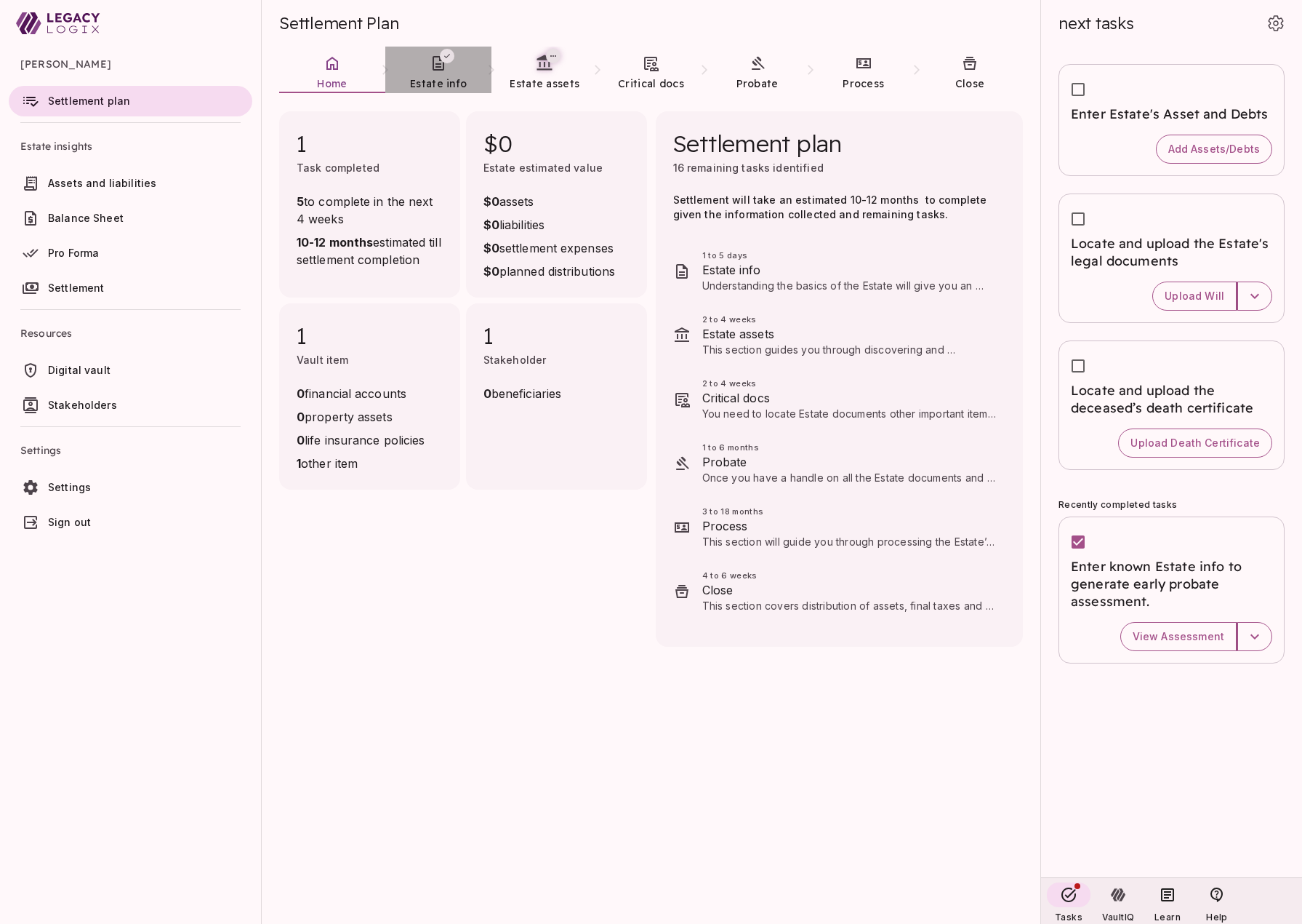
click at [439, 74] on link "Estate info" at bounding box center [438, 72] width 106 height 53
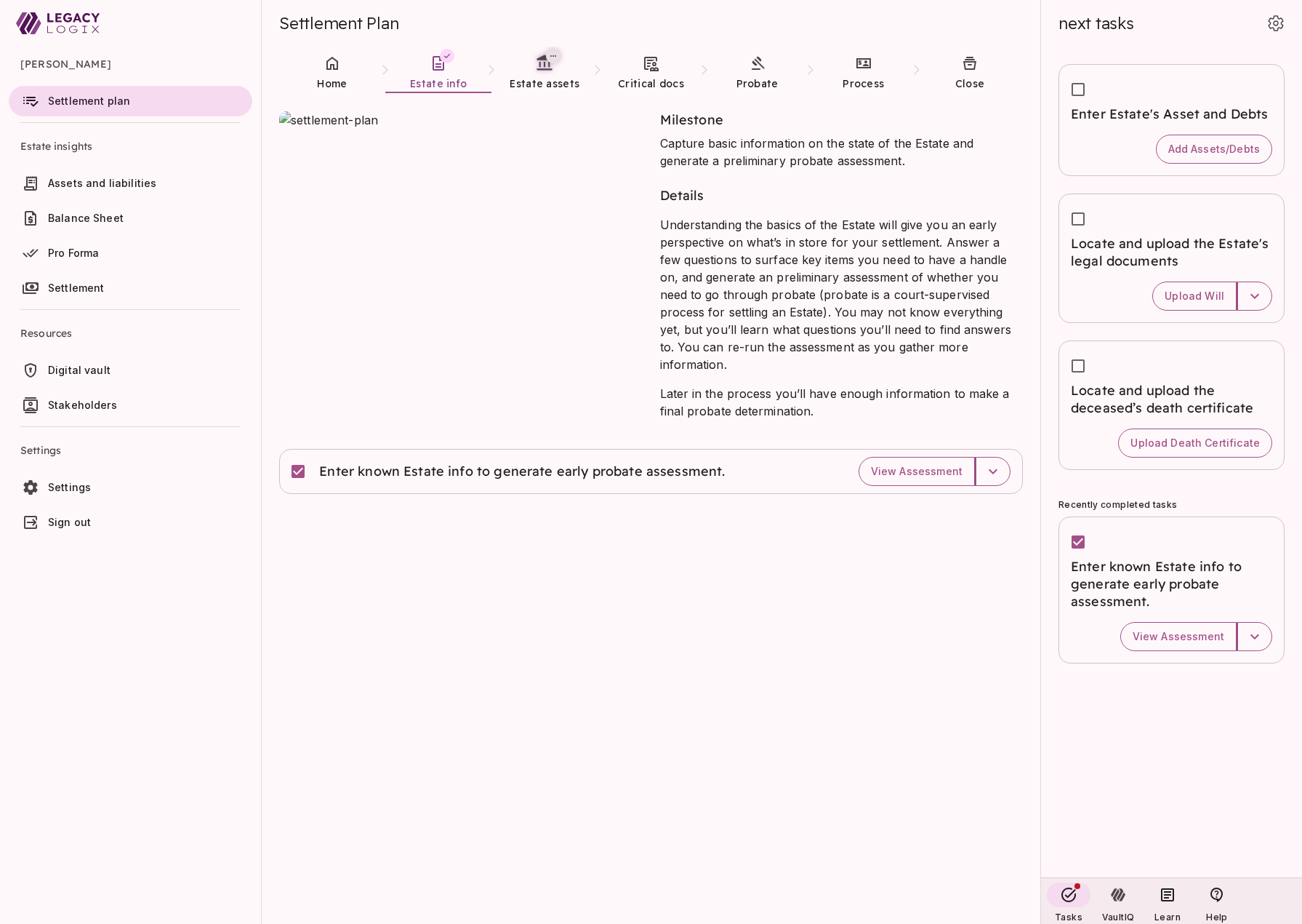
click at [68, 543] on ul "[PERSON_NAME] Settlement plan Estate insights Assets and liabilities Balance Sh…" at bounding box center [130, 295] width 261 height 497
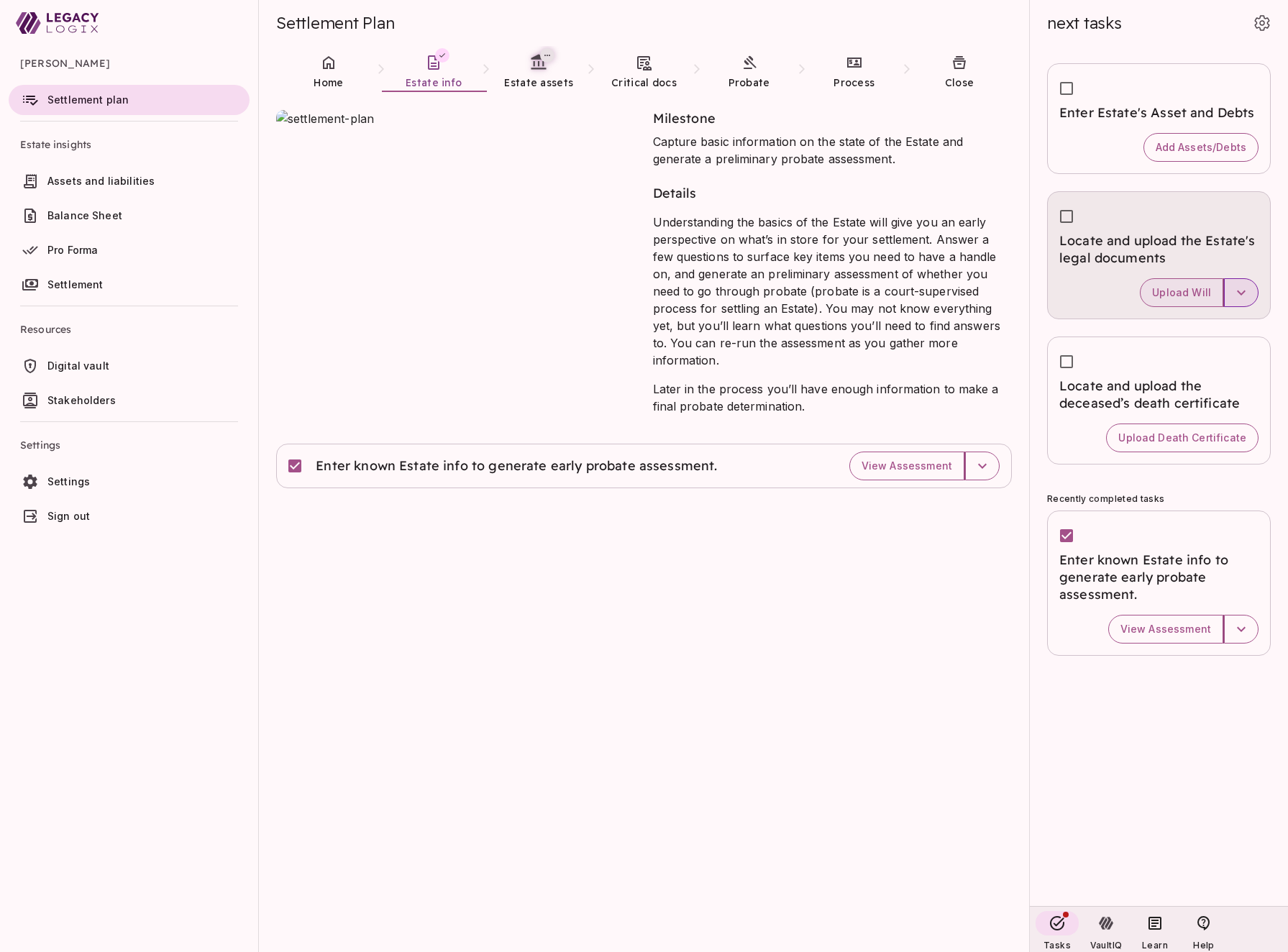
click at [1241, 289] on icon "button" at bounding box center [1241, 292] width 18 height 18
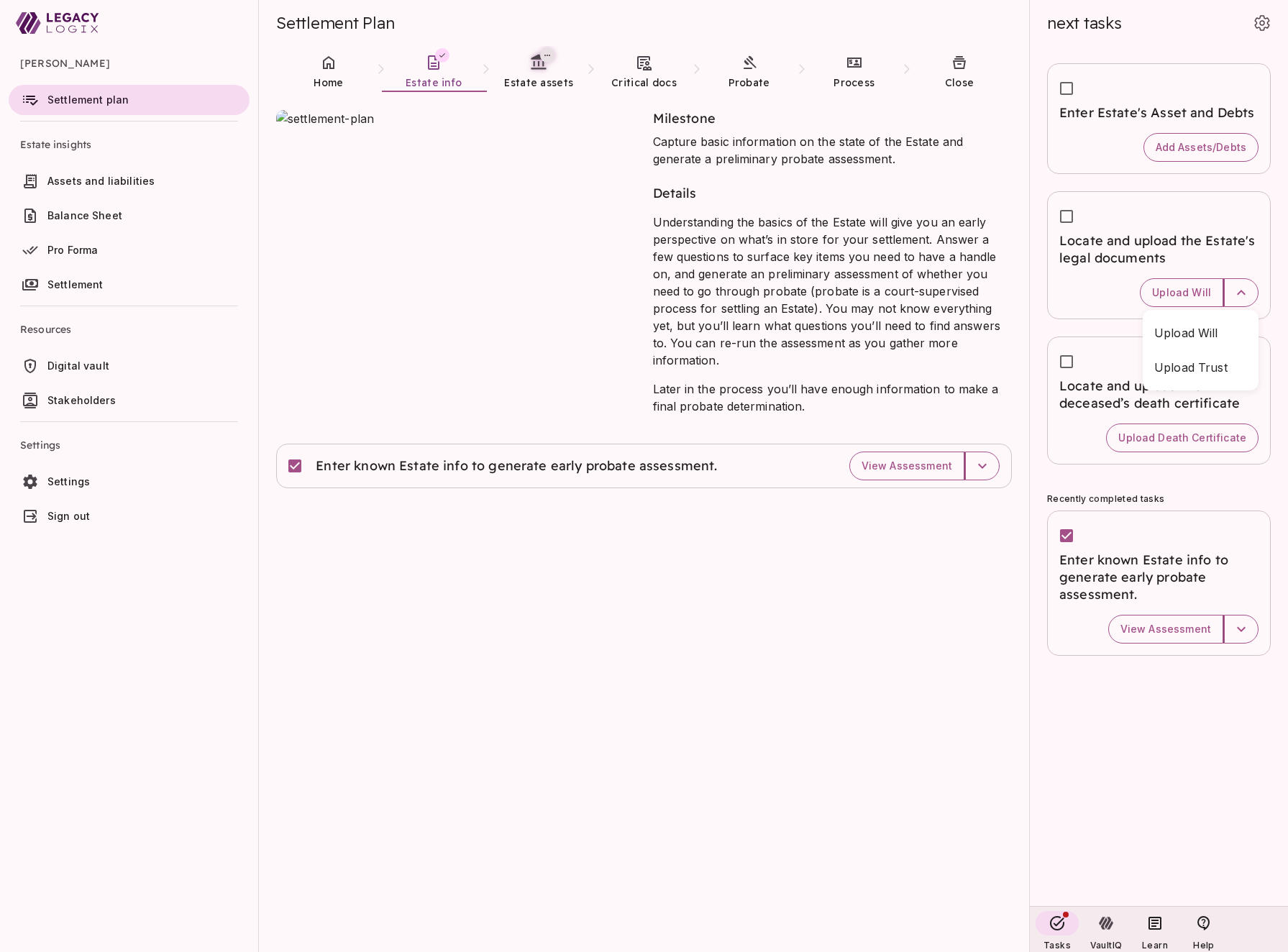
click at [762, 645] on div at bounding box center [644, 476] width 1288 height 952
click at [643, 80] on span "Critical docs" at bounding box center [644, 83] width 65 height 13
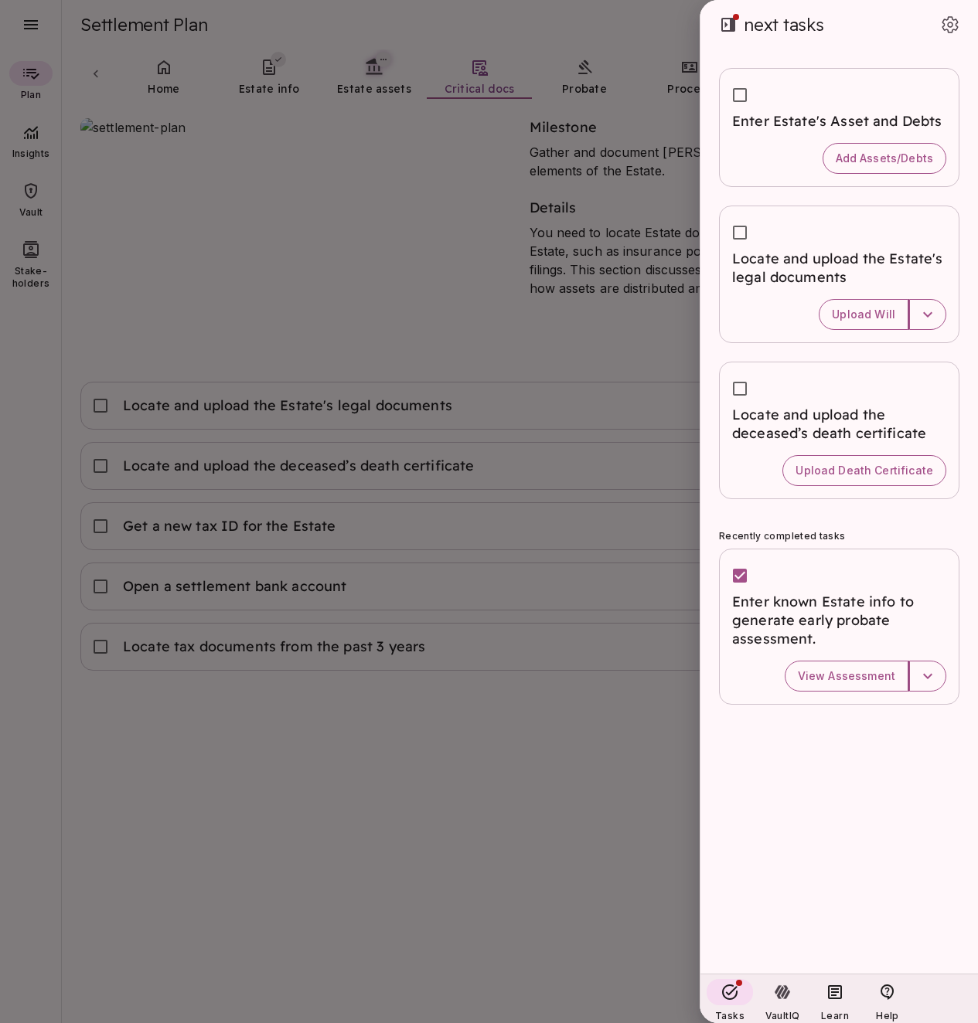
click at [241, 808] on div at bounding box center [489, 511] width 978 height 1023
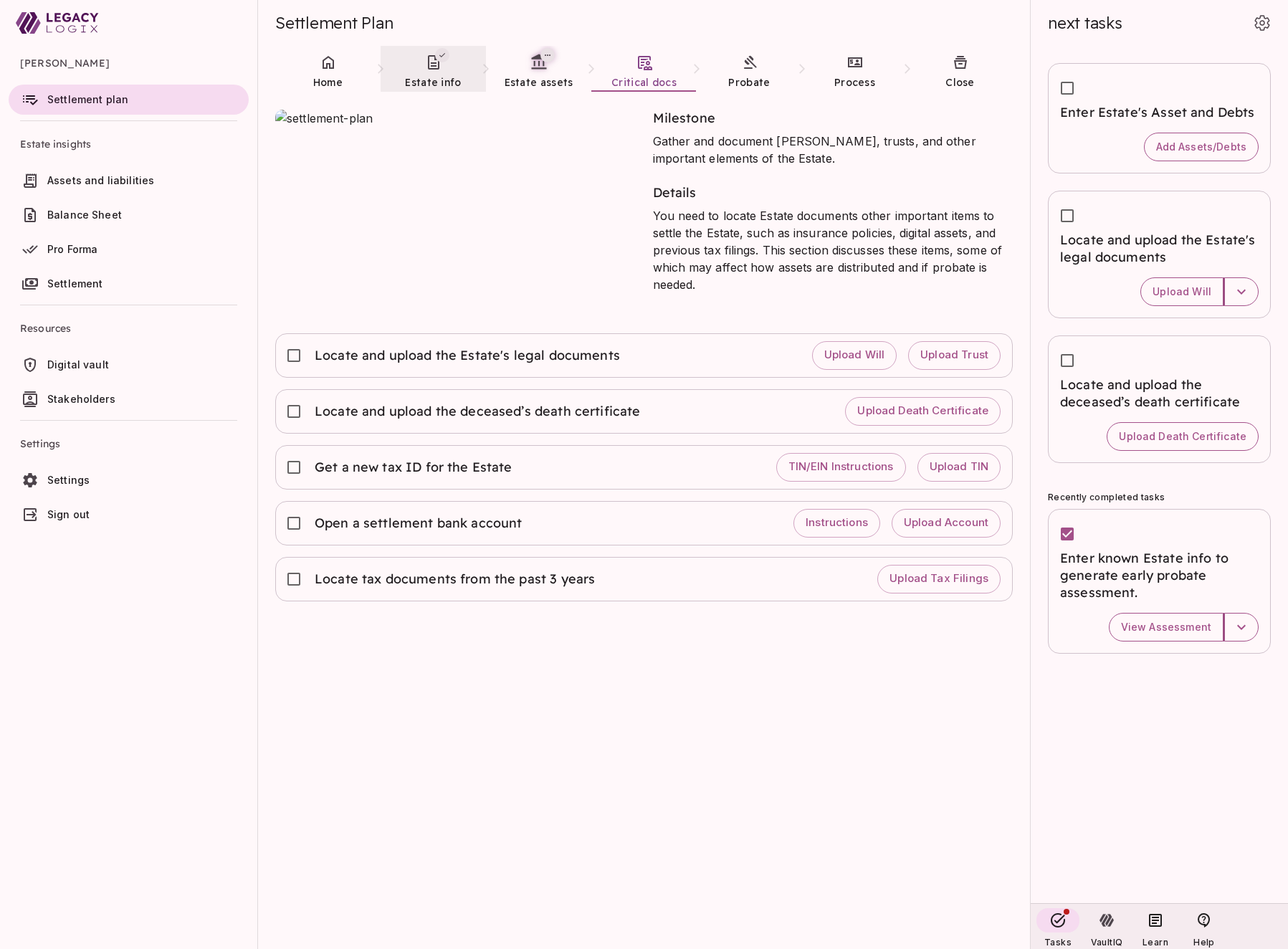
click at [429, 83] on span "Estate info" at bounding box center [433, 83] width 56 height 13
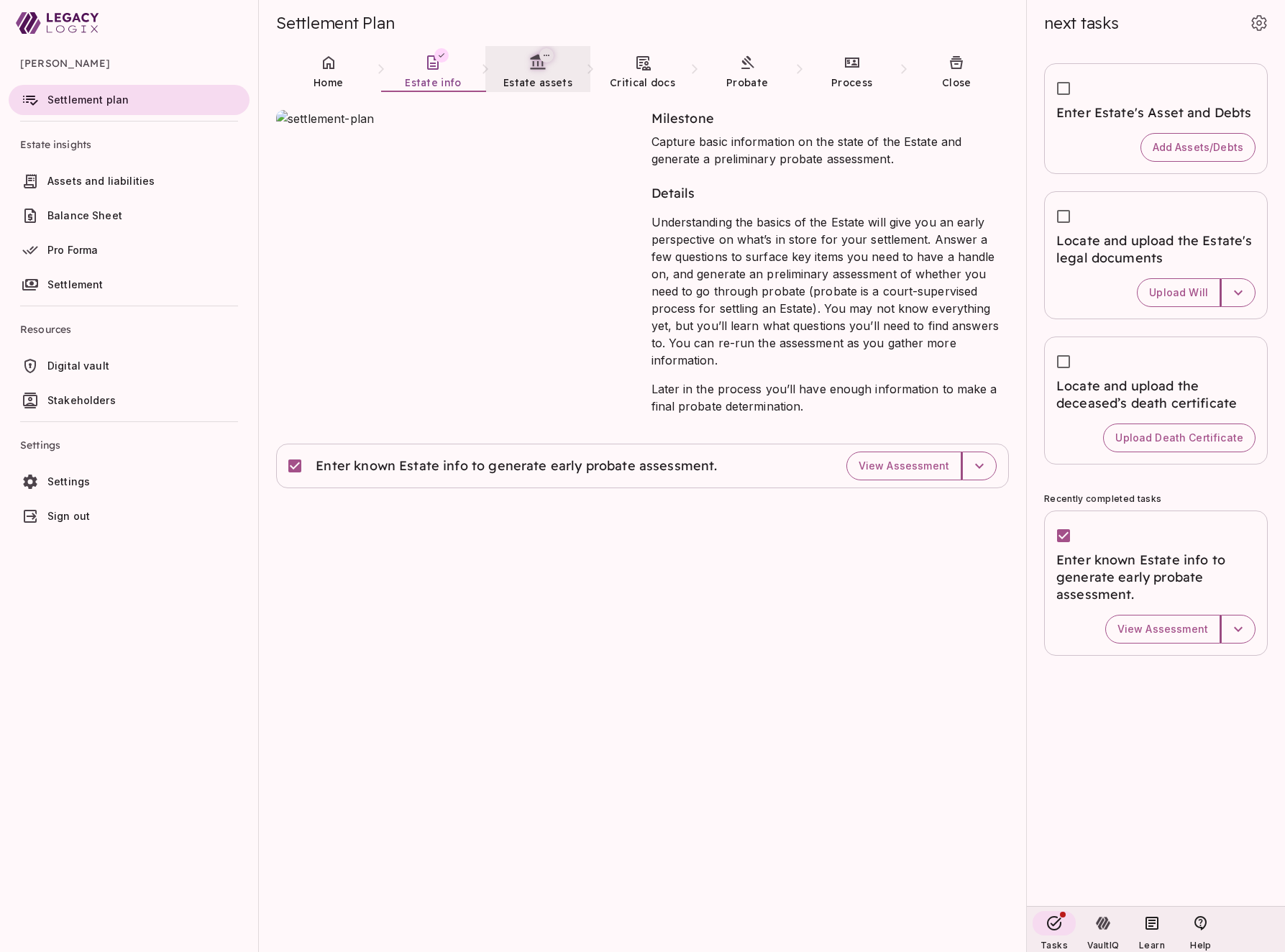
click at [532, 77] on span "Estate assets" at bounding box center [538, 83] width 69 height 13
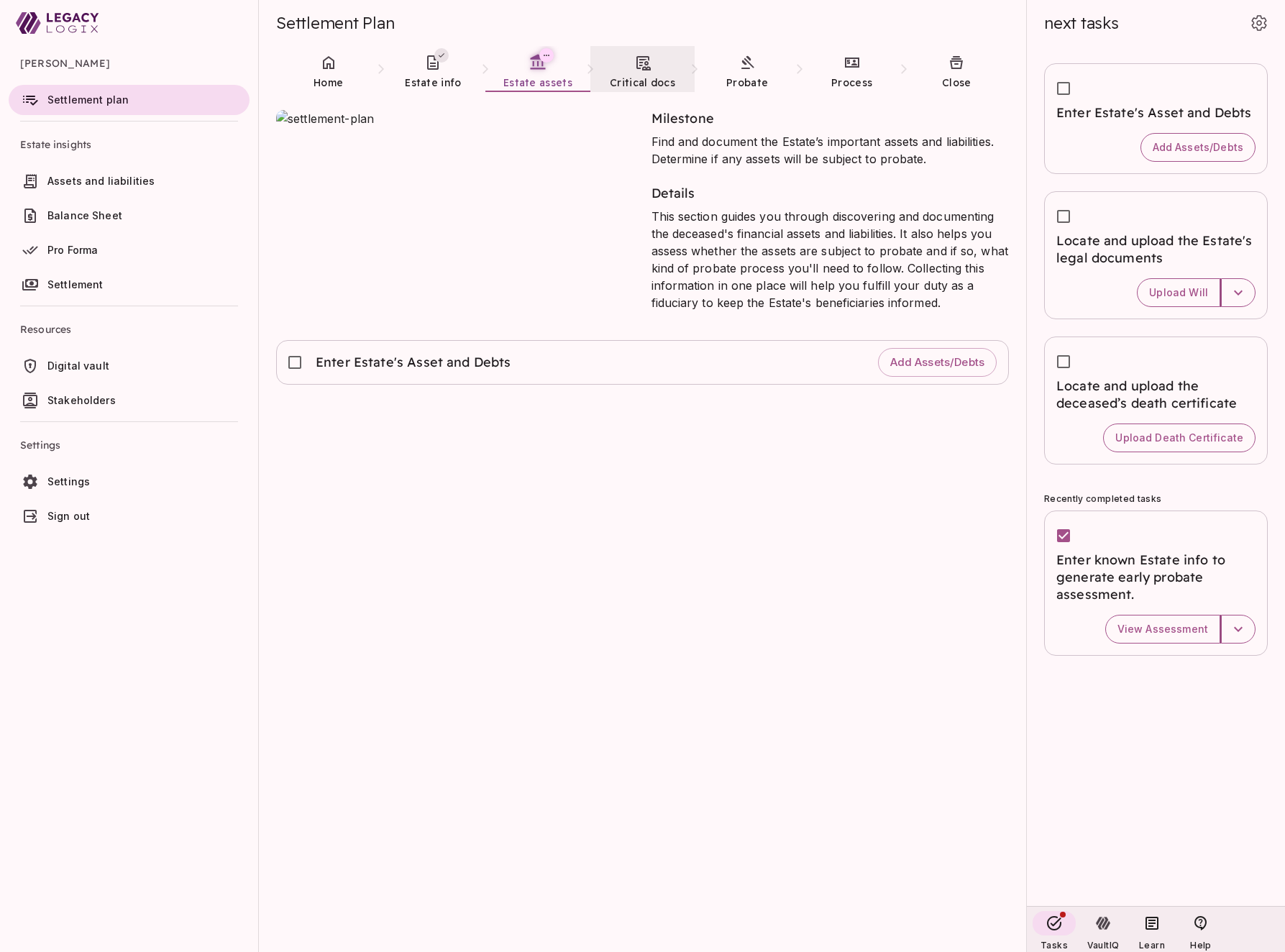
click at [645, 79] on span "Critical docs" at bounding box center [642, 83] width 65 height 13
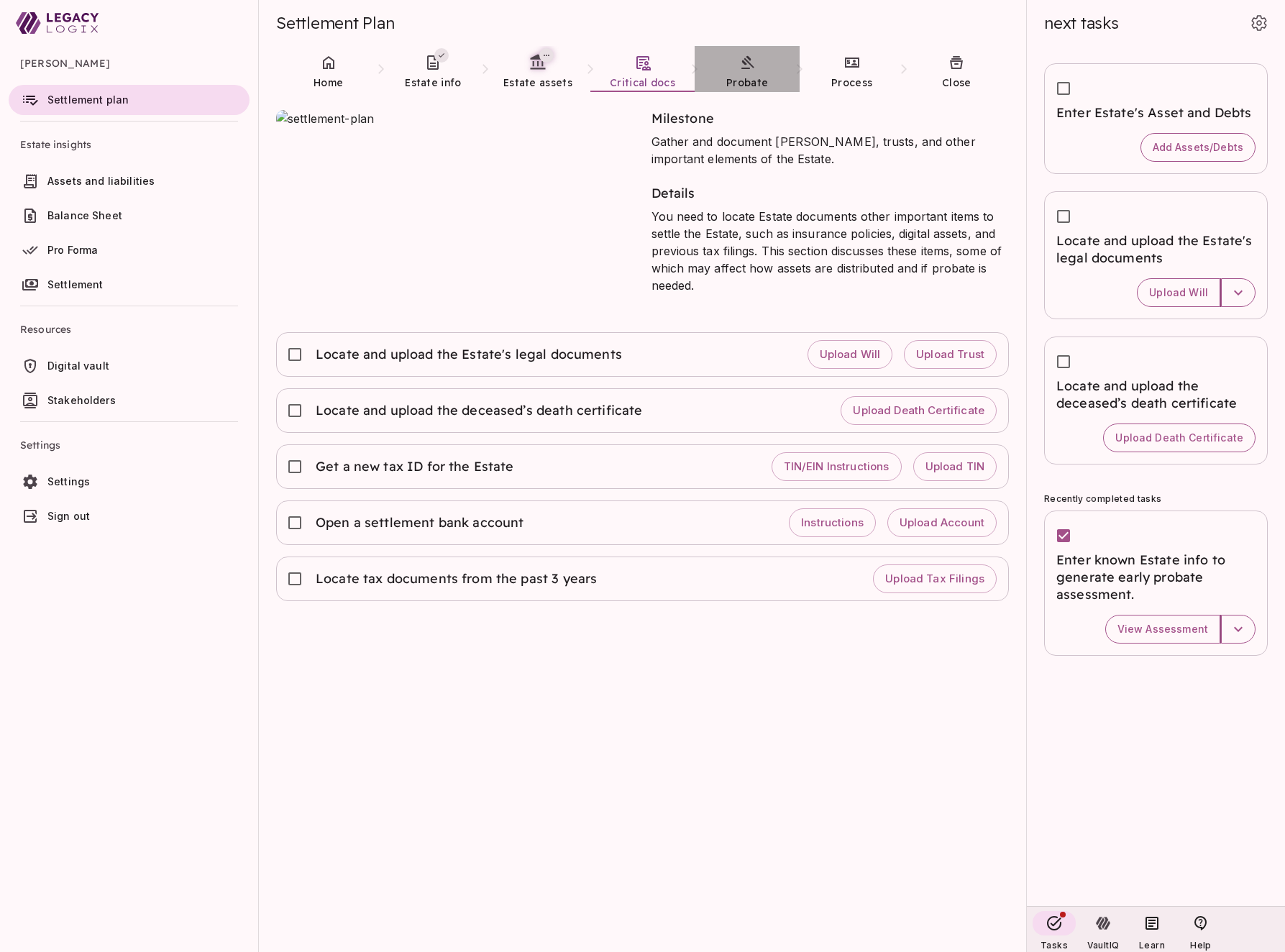
click at [749, 81] on span "Probate" at bounding box center [747, 83] width 42 height 13
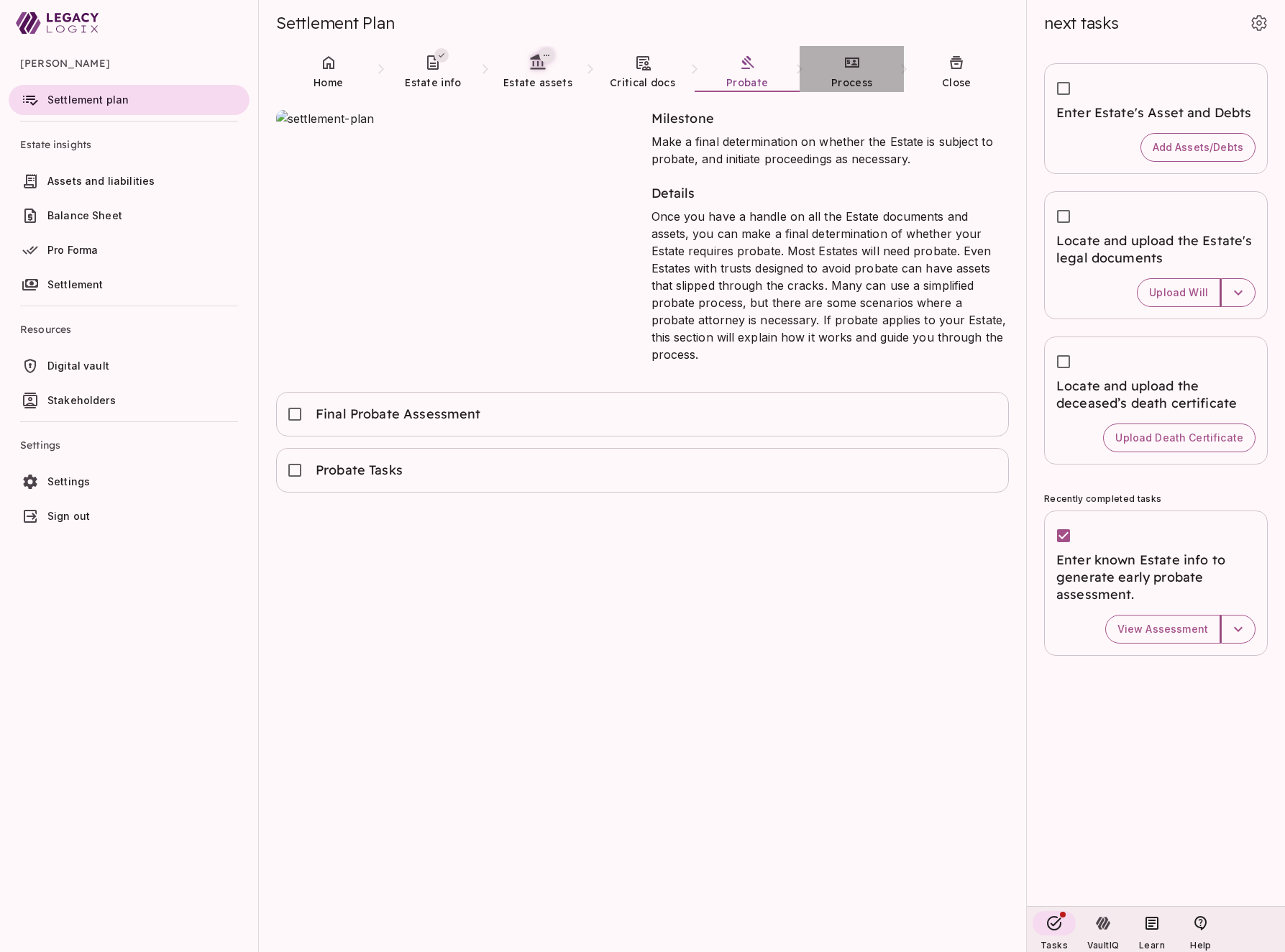
click at [862, 81] on span "Process" at bounding box center [852, 83] width 41 height 13
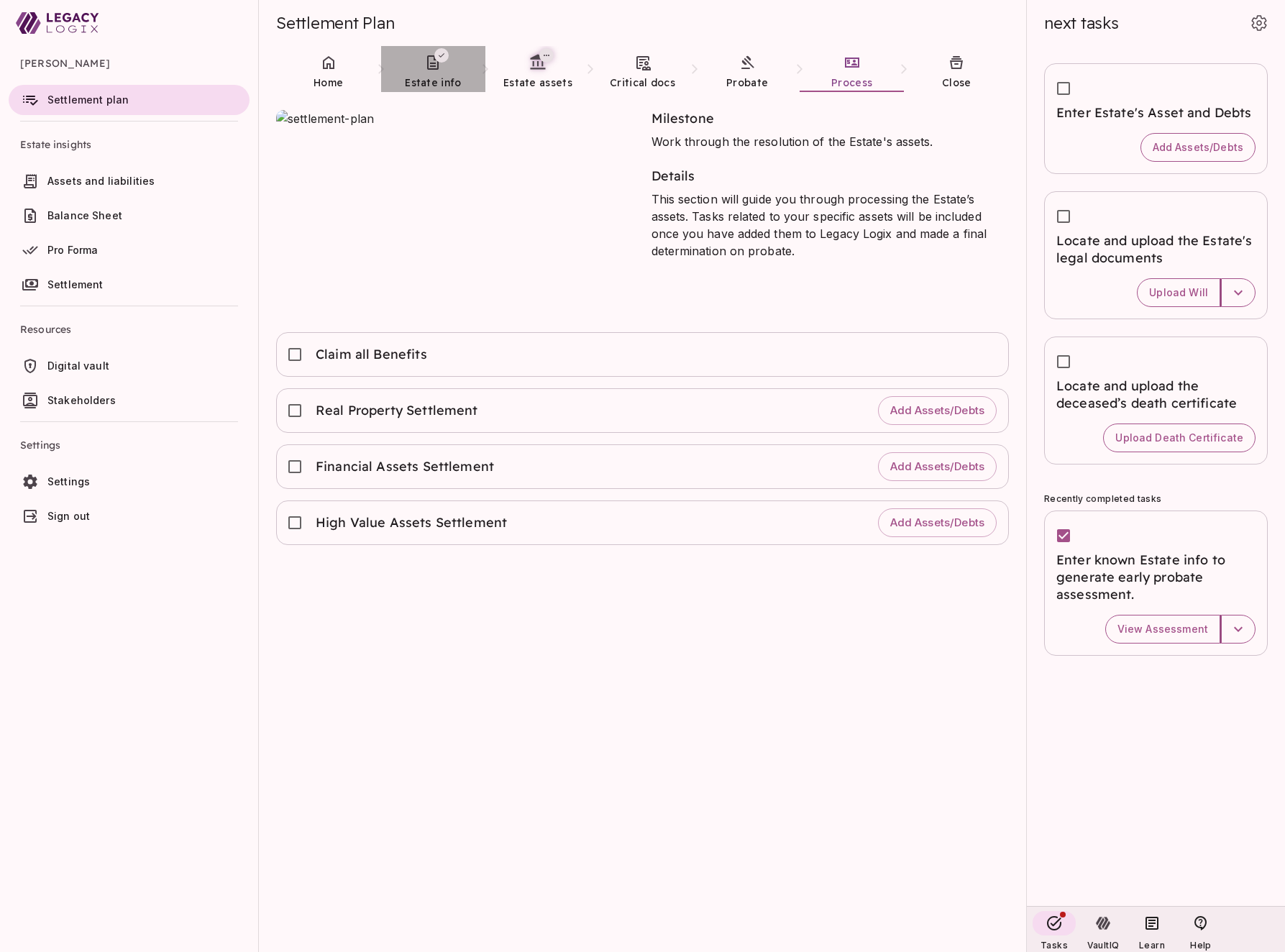
click at [432, 77] on span "Estate info" at bounding box center [433, 83] width 56 height 13
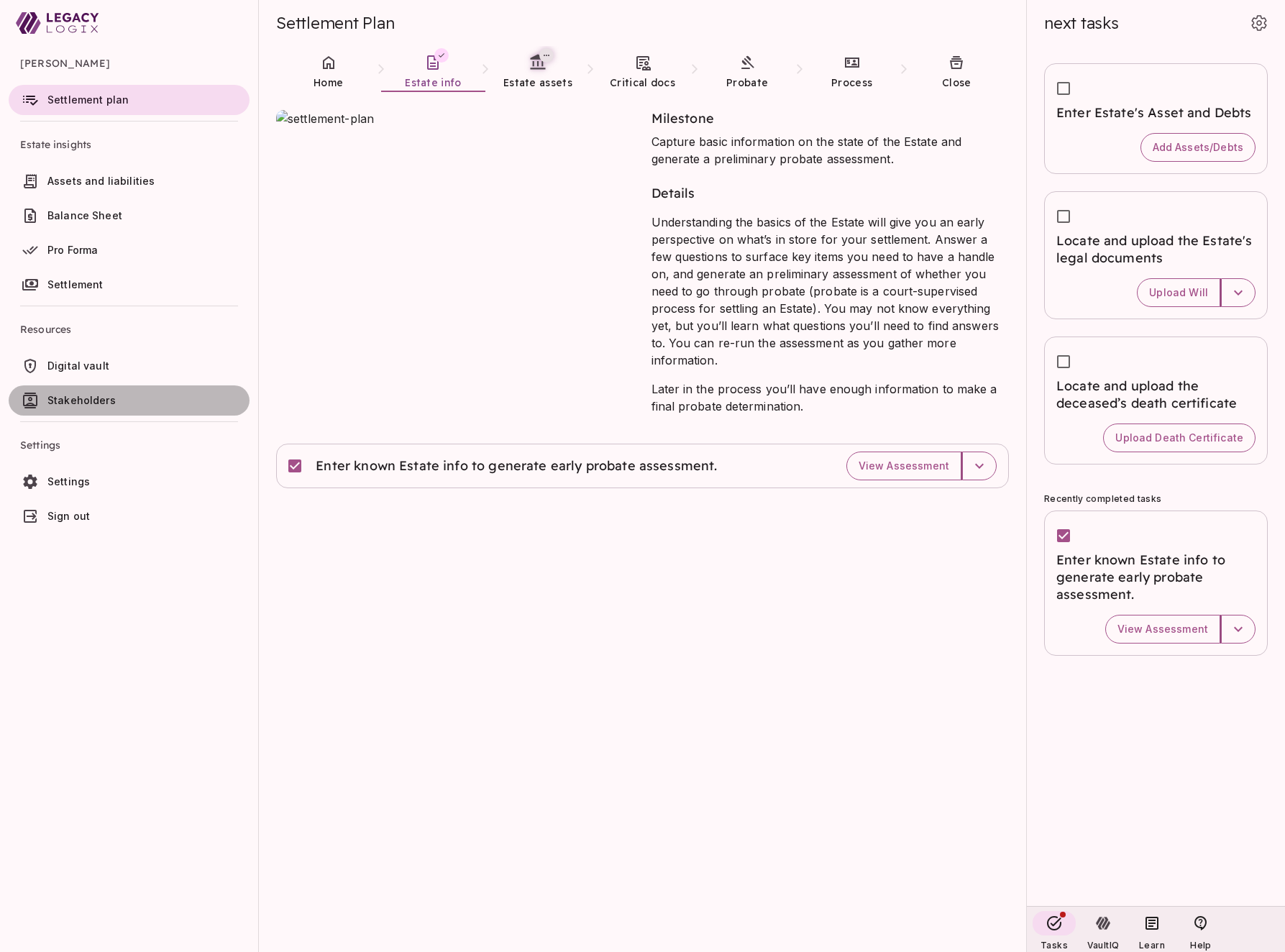
click at [72, 398] on span "Stakeholders" at bounding box center [81, 400] width 68 height 12
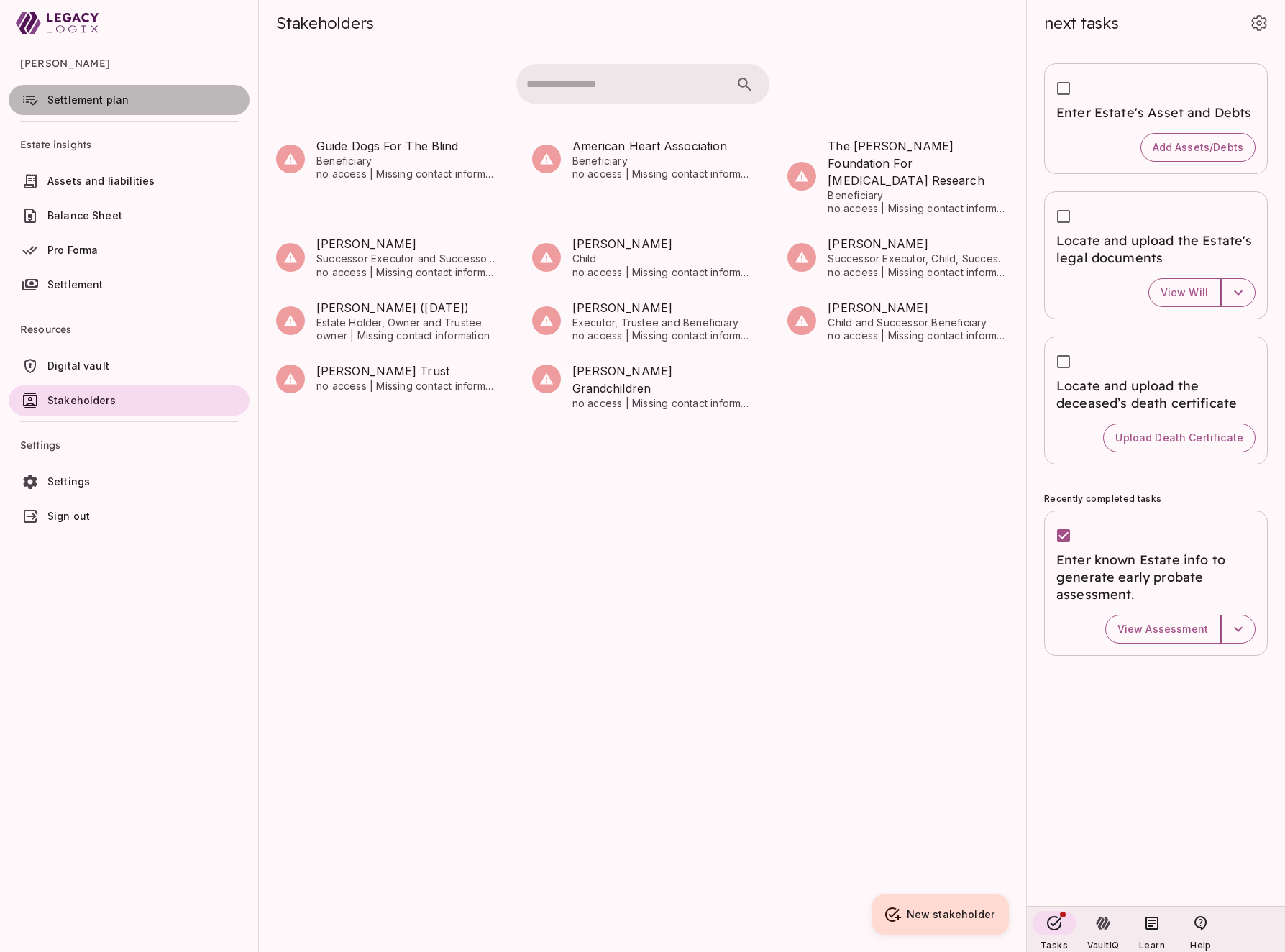
click at [106, 101] on span "Settlement plan" at bounding box center [87, 99] width 81 height 12
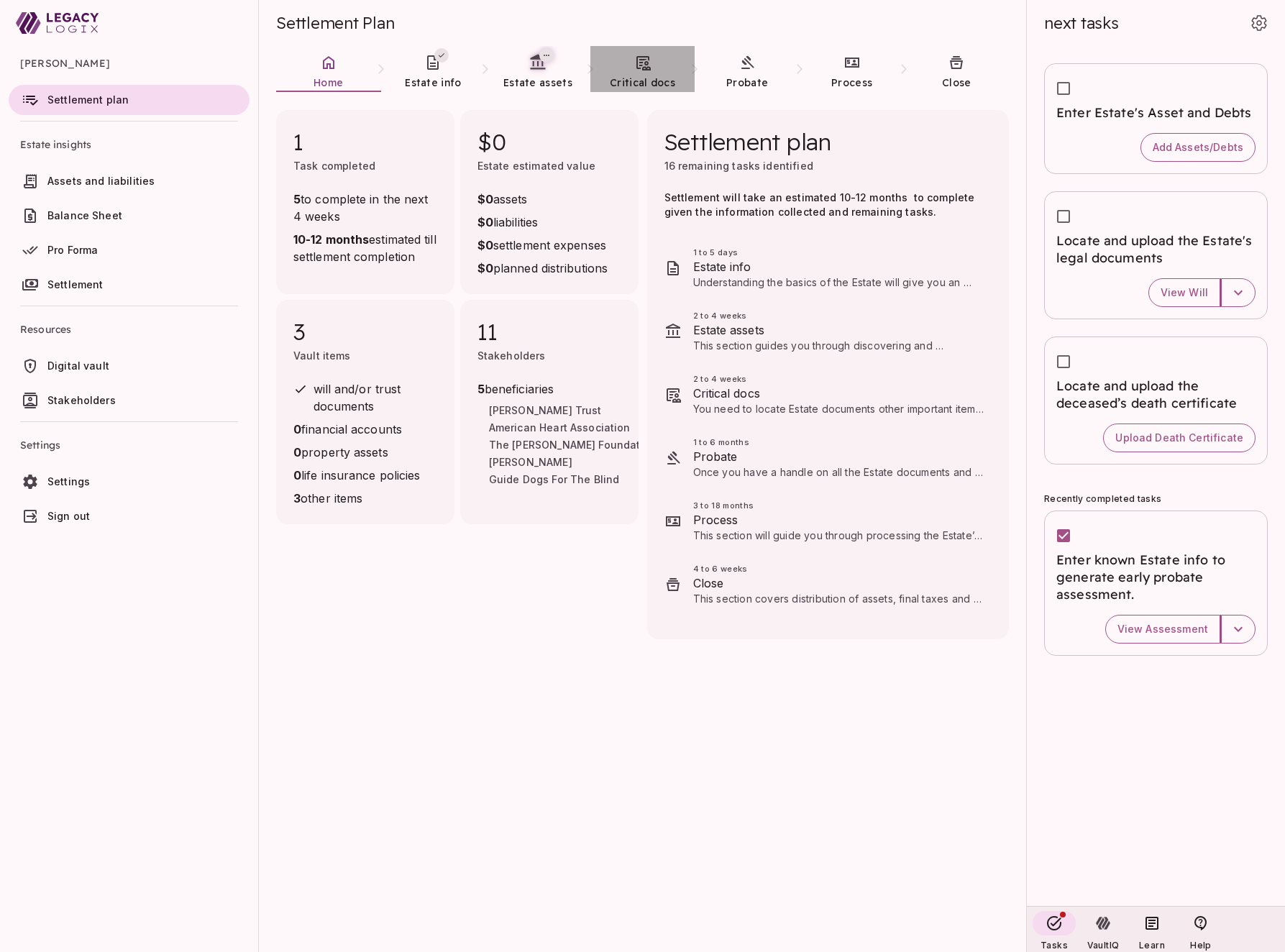
click at [632, 67] on link "Critical docs" at bounding box center [643, 72] width 105 height 52
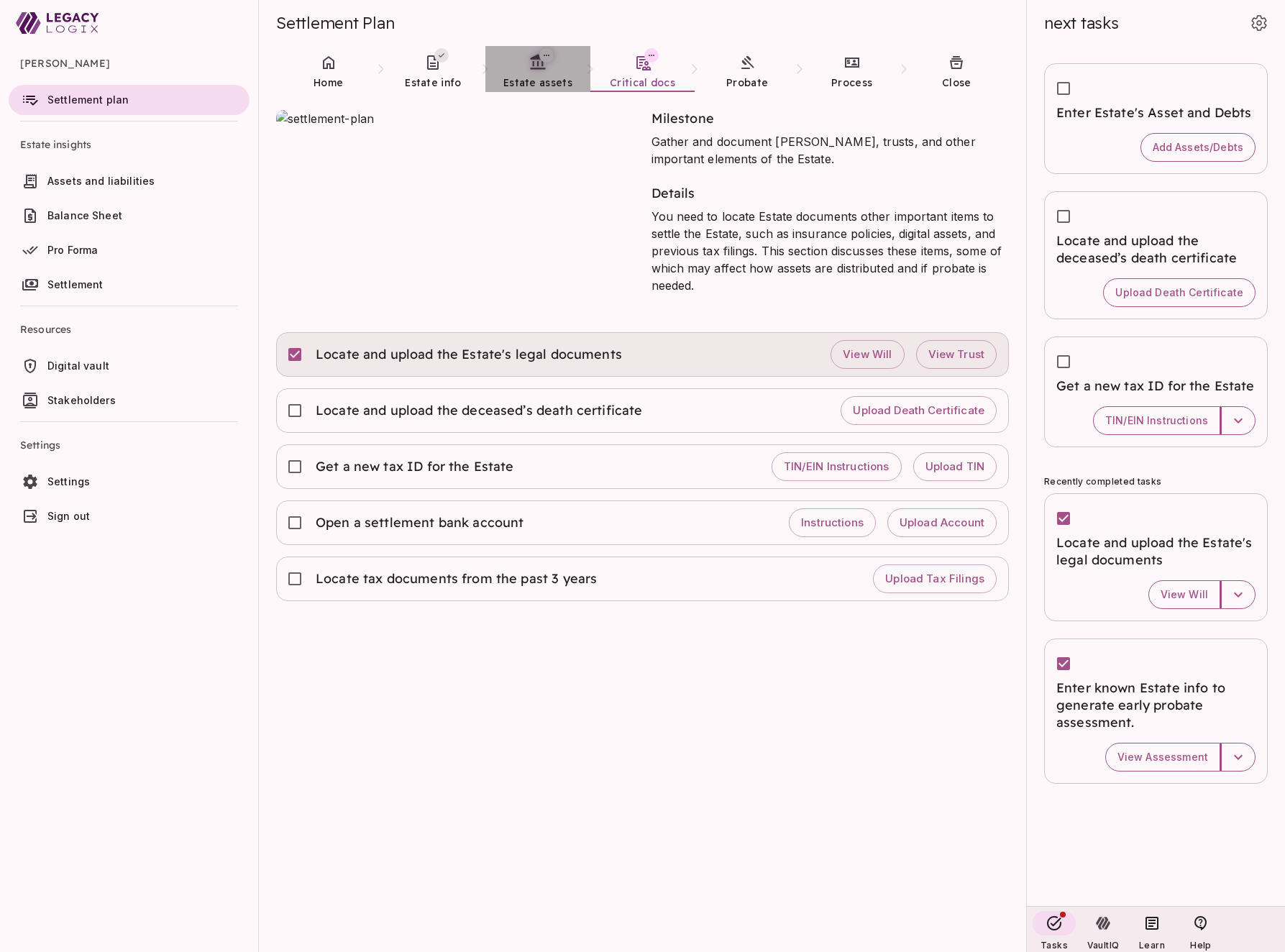
click at [534, 77] on span "Estate assets" at bounding box center [538, 83] width 69 height 13
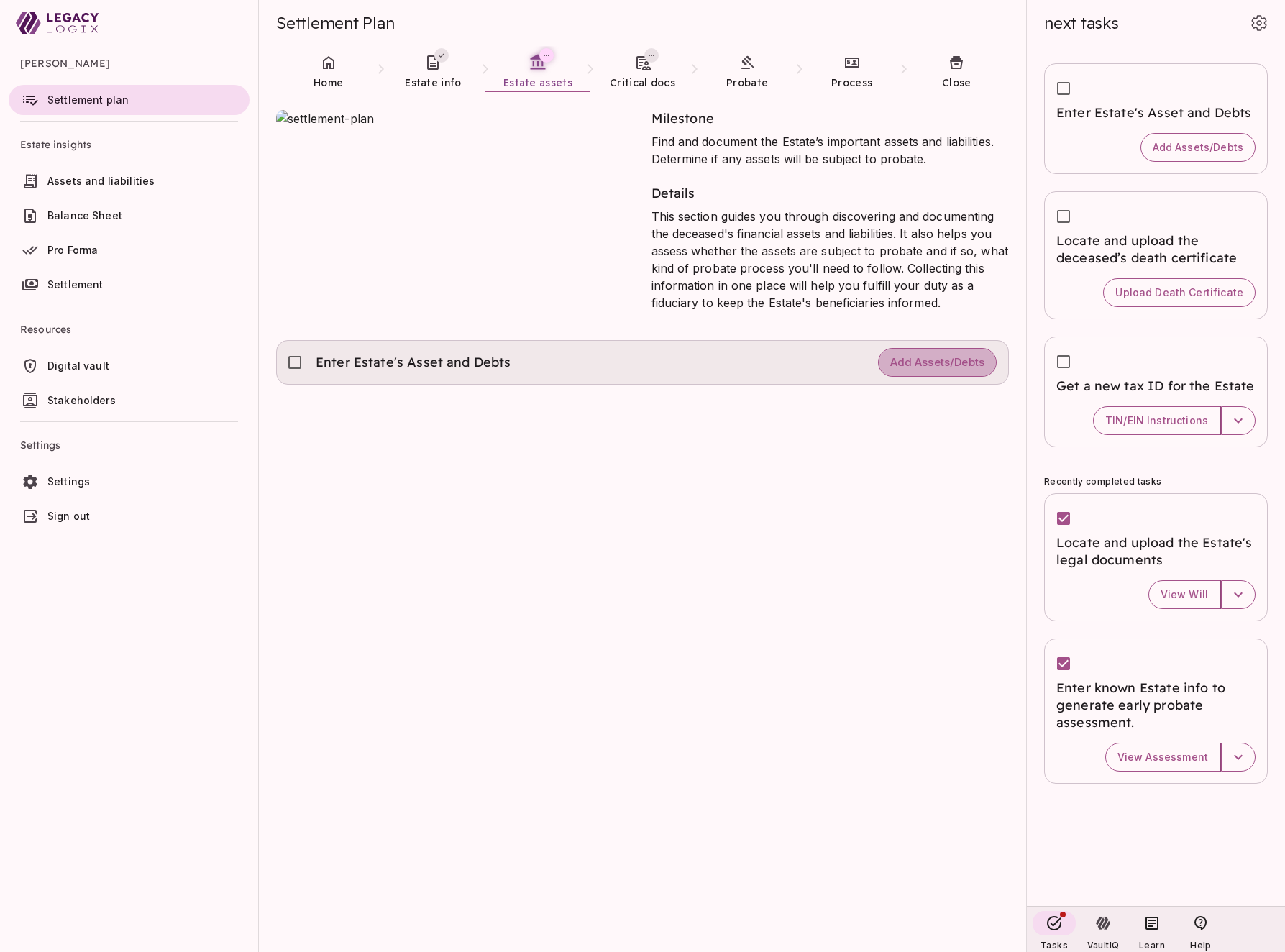
click at [917, 363] on span "Add Assets/Debts" at bounding box center [937, 363] width 94 height 14
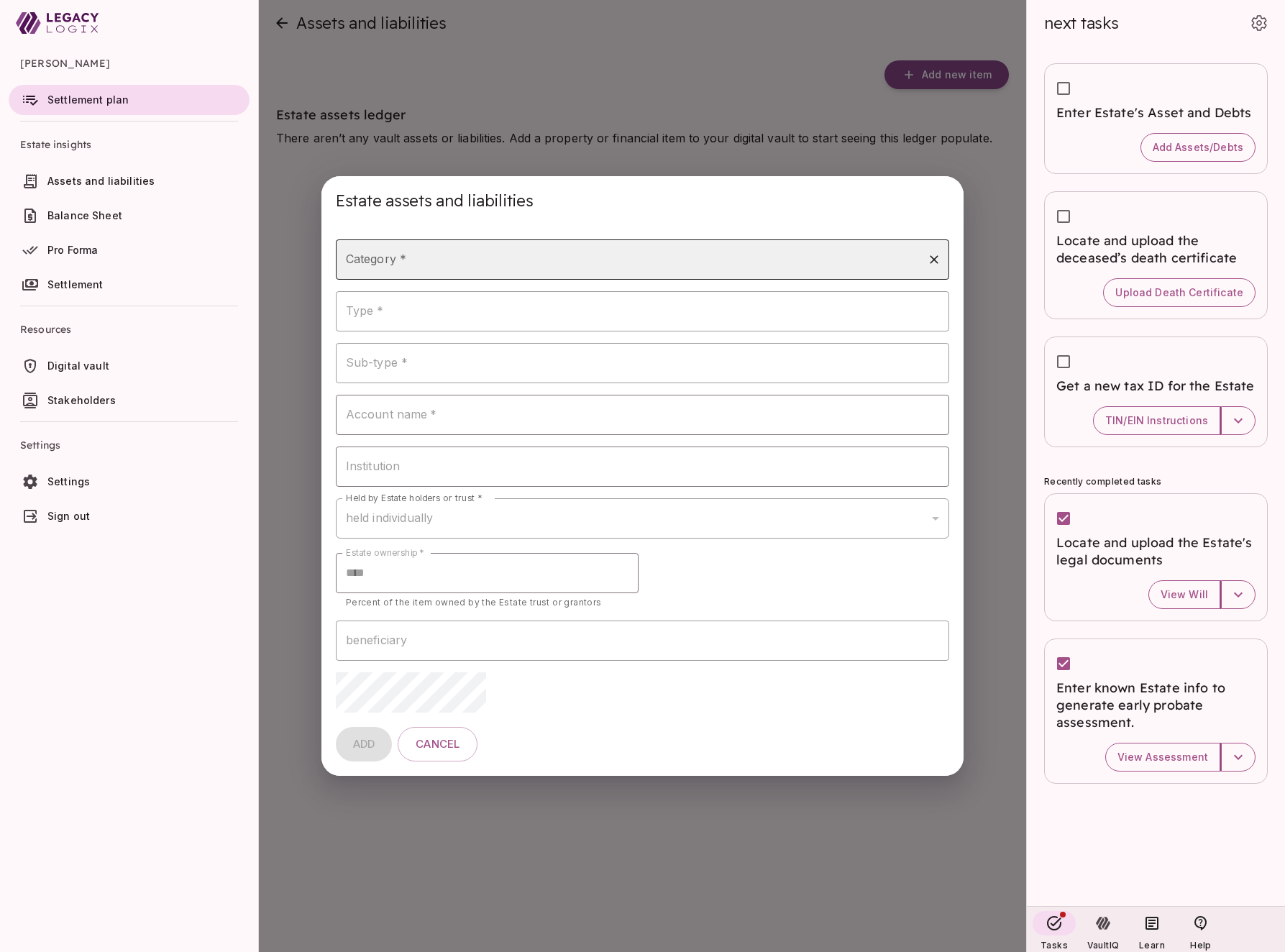
click at [496, 253] on input "Category *" at bounding box center [632, 259] width 580 height 27
click at [489, 505] on li "property" at bounding box center [643, 505] width 614 height 26
type input "********"
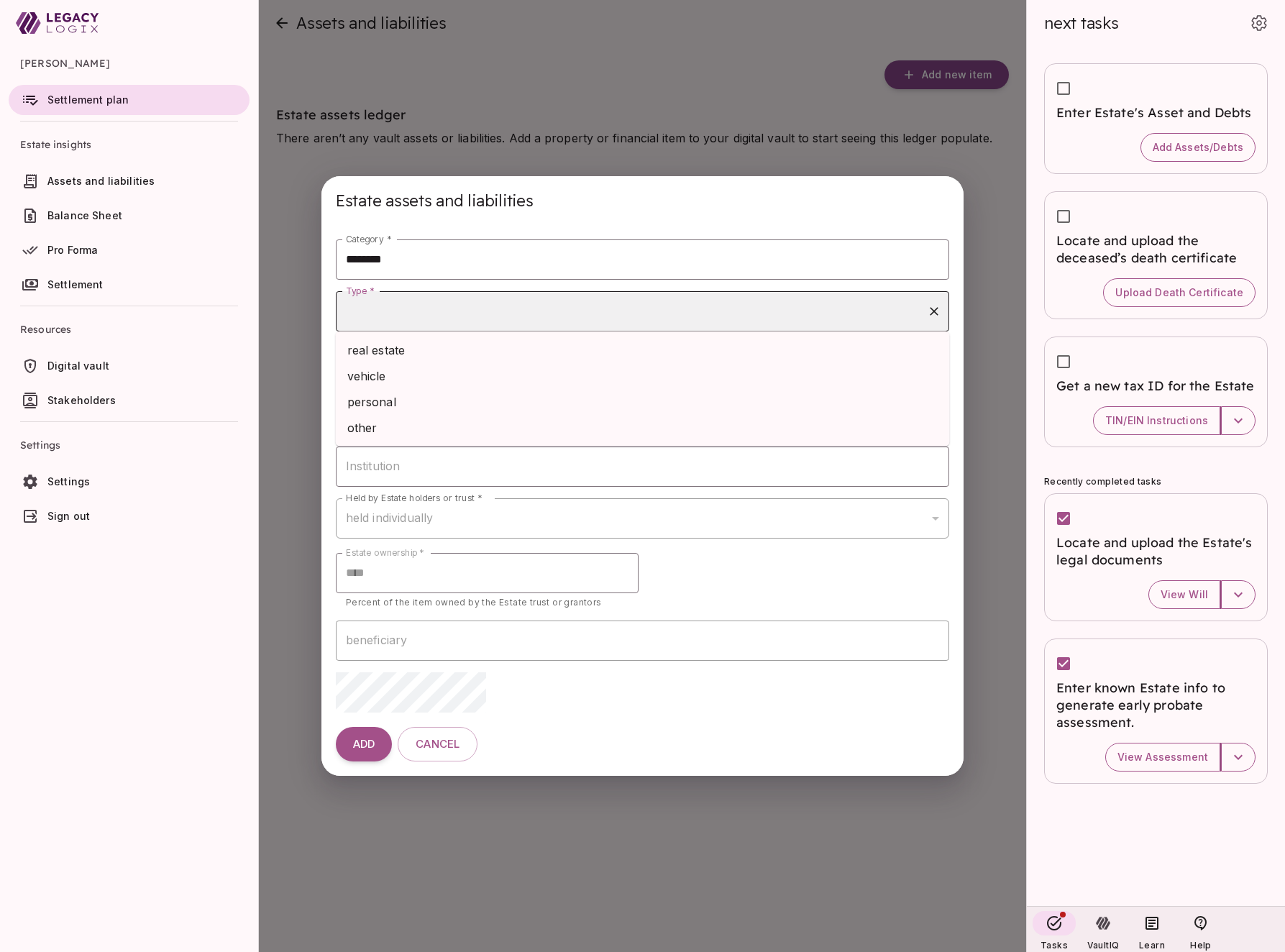
click at [448, 315] on input "Type *" at bounding box center [632, 311] width 580 height 27
click at [445, 352] on li "real estate" at bounding box center [643, 351] width 614 height 26
type input "**********"
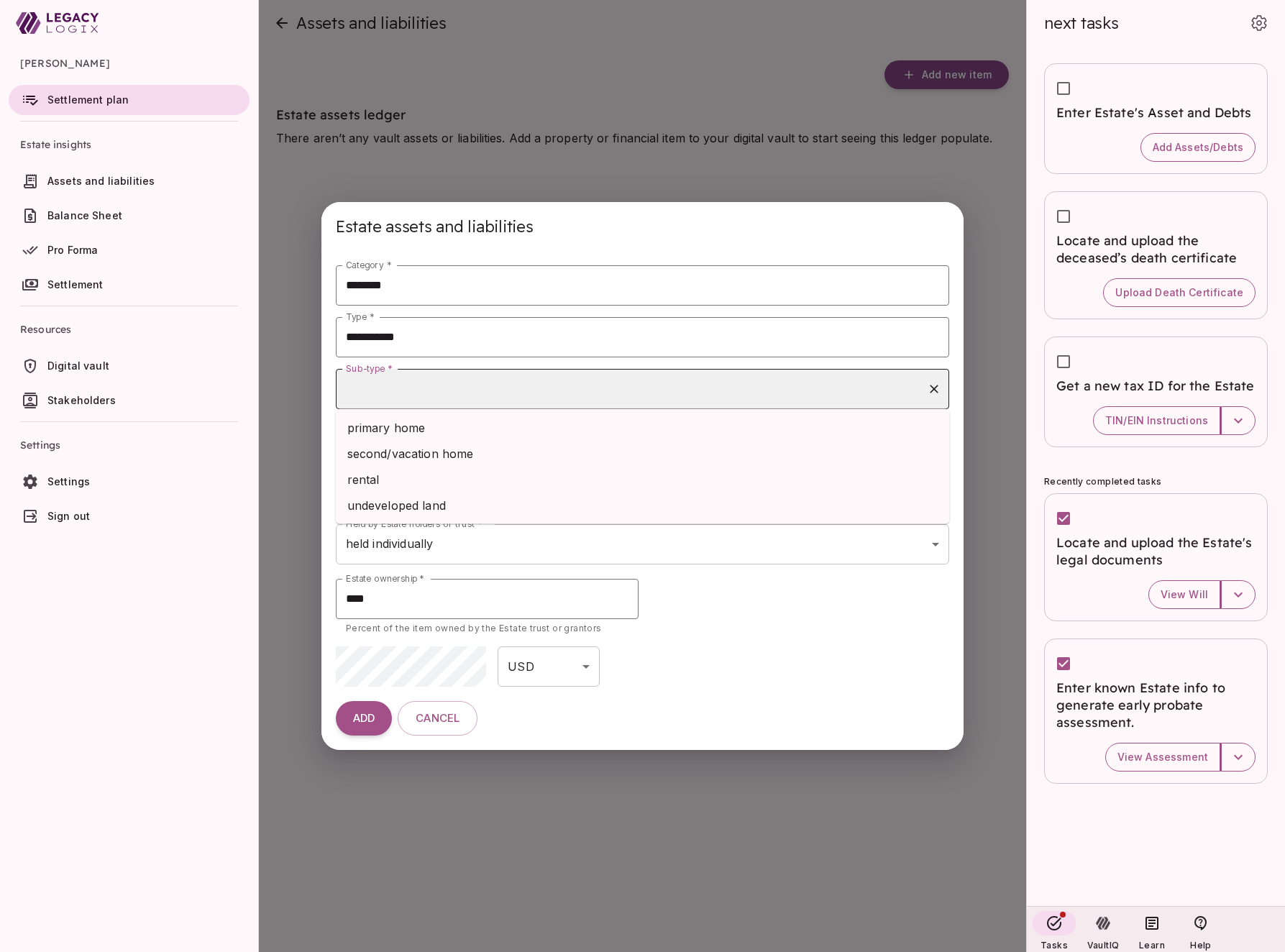
click at [448, 392] on input "Sub-type *" at bounding box center [632, 388] width 580 height 27
click at [448, 430] on li "primary home" at bounding box center [643, 428] width 614 height 26
type input "**********"
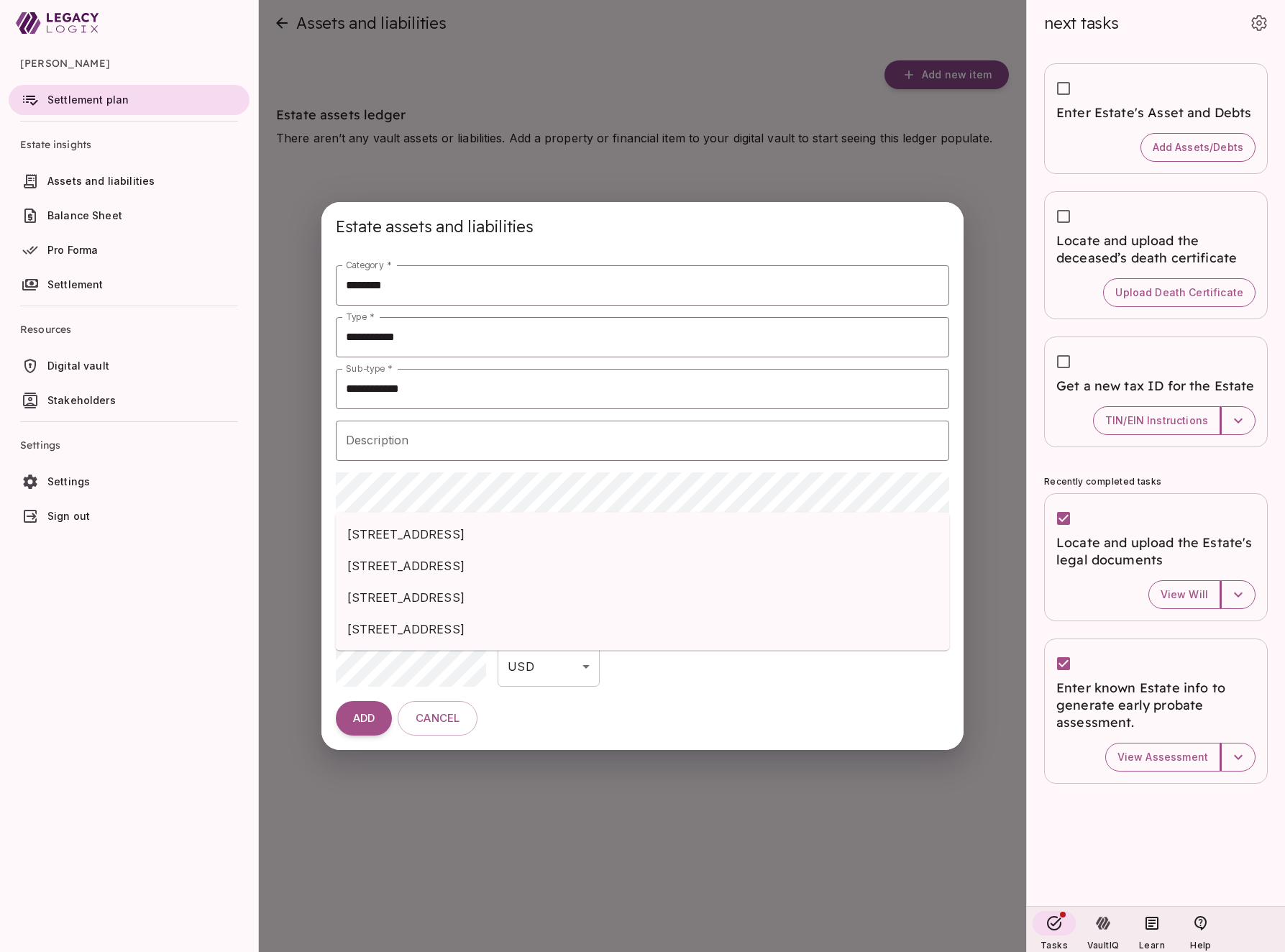
click at [426, 528] on span "[STREET_ADDRESS]" at bounding box center [642, 534] width 591 height 18
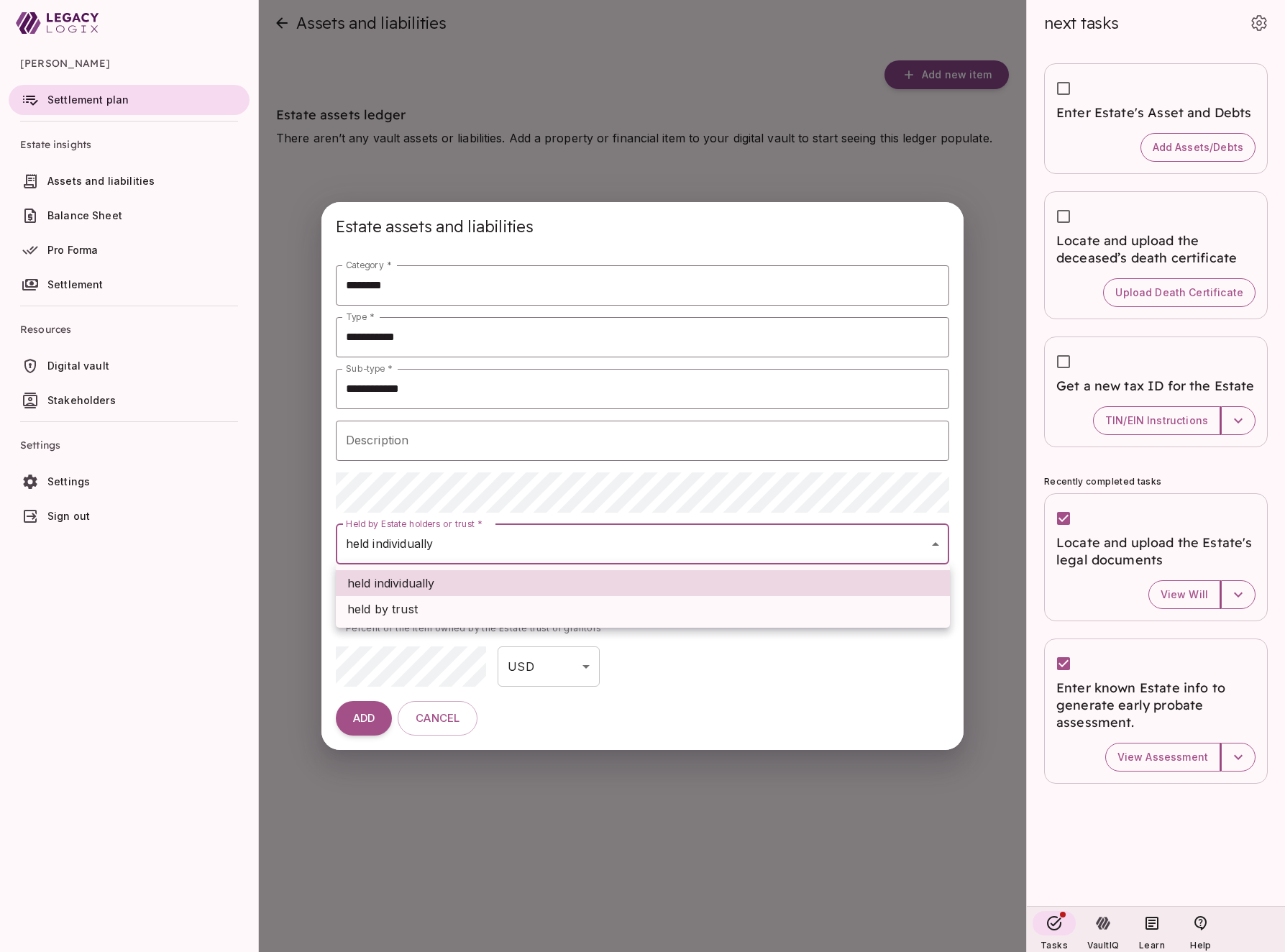
click at [586, 535] on body "[PERSON_NAME] Settlement plan Estate insights Assets and liabilities Balance Sh…" at bounding box center [642, 485] width 1285 height 970
click at [555, 610] on li "held by trust" at bounding box center [643, 610] width 614 height 26
type input "**********"
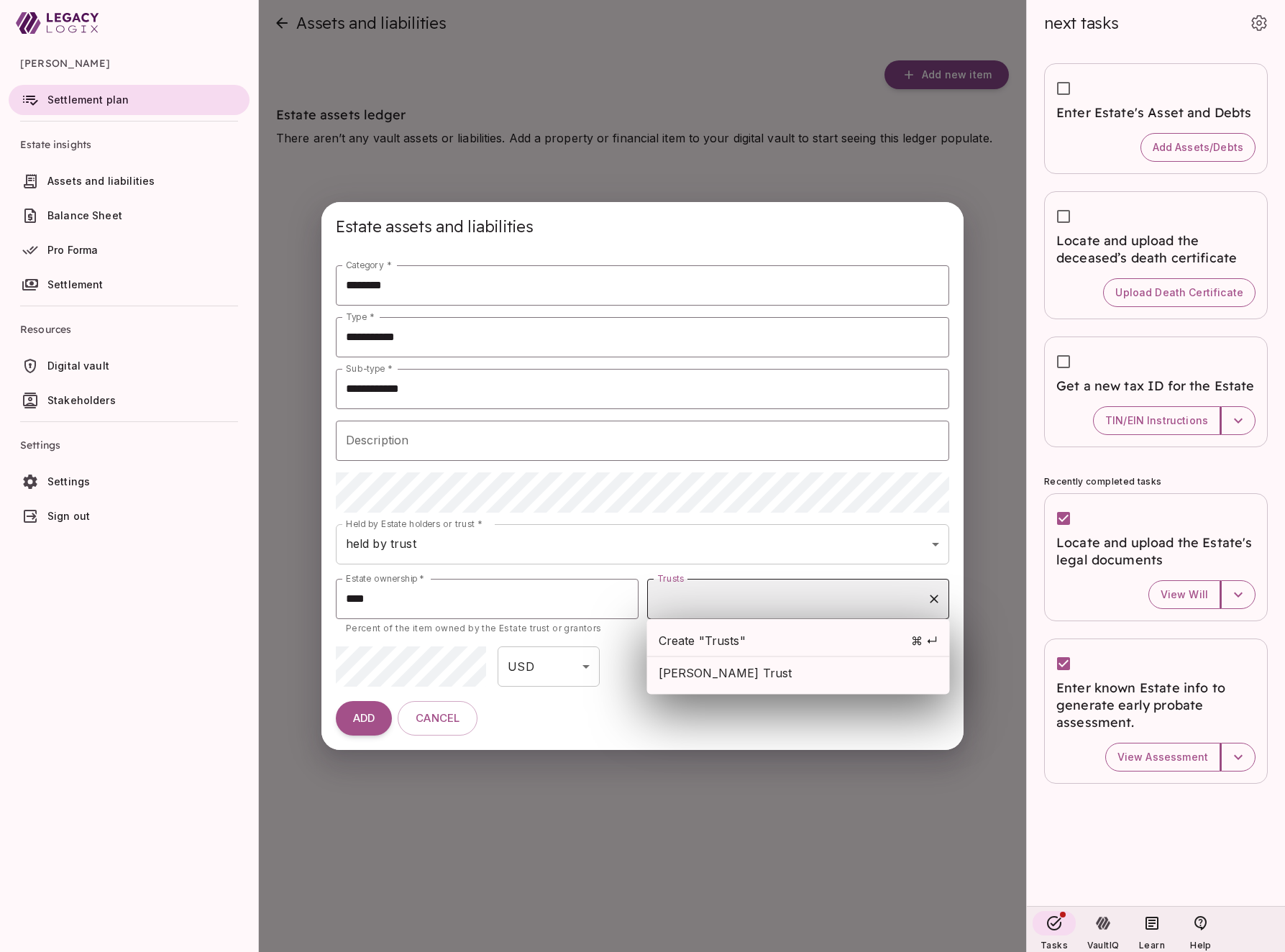
click at [746, 600] on input "Trusts" at bounding box center [788, 598] width 268 height 27
click at [744, 683] on li "[PERSON_NAME] Trust" at bounding box center [798, 673] width 302 height 32
type input "**********"
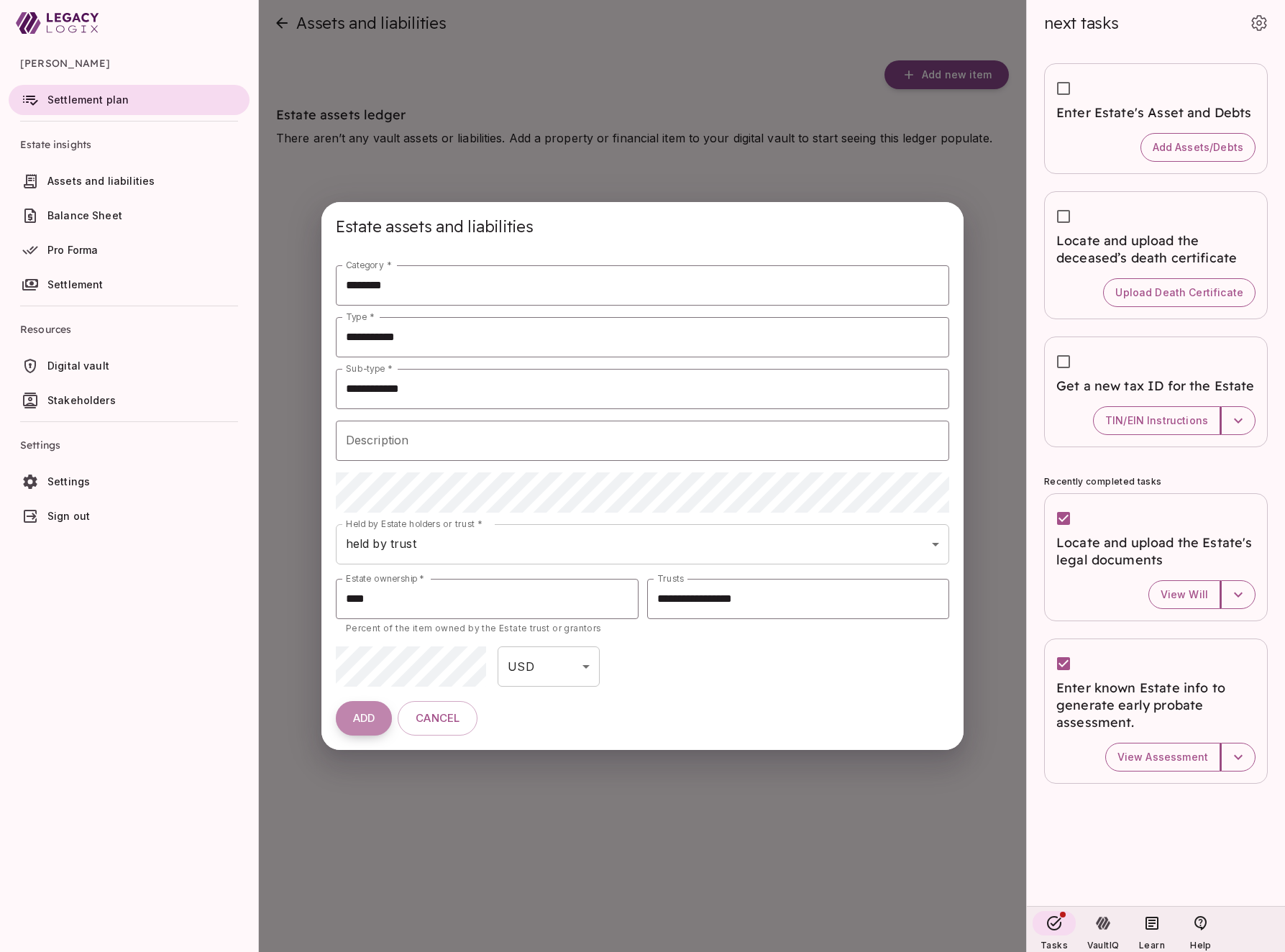
click at [359, 717] on span "ADD" at bounding box center [364, 718] width 21 height 14
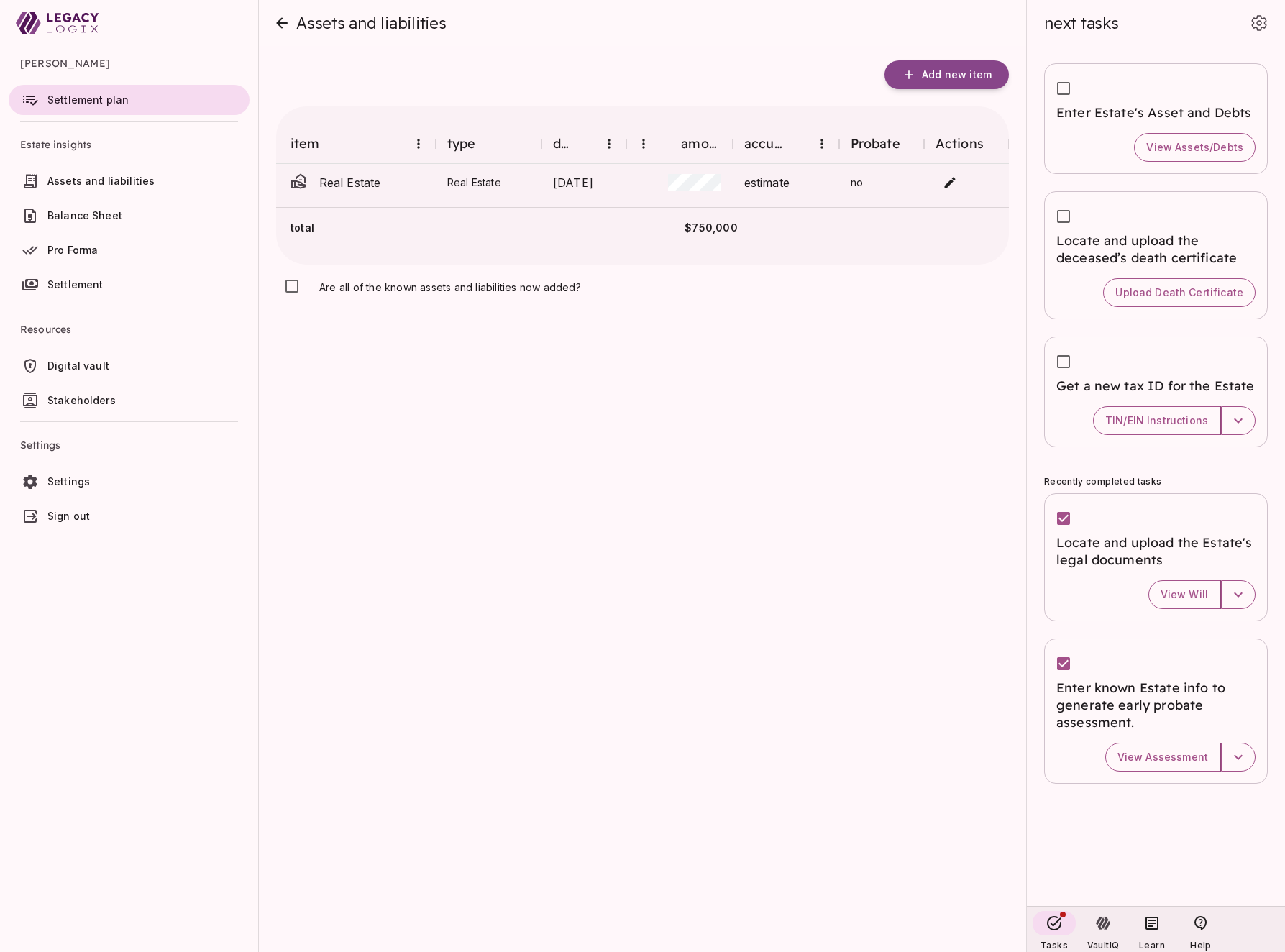
click at [114, 395] on span "Stakeholders" at bounding box center [145, 400] width 196 height 14
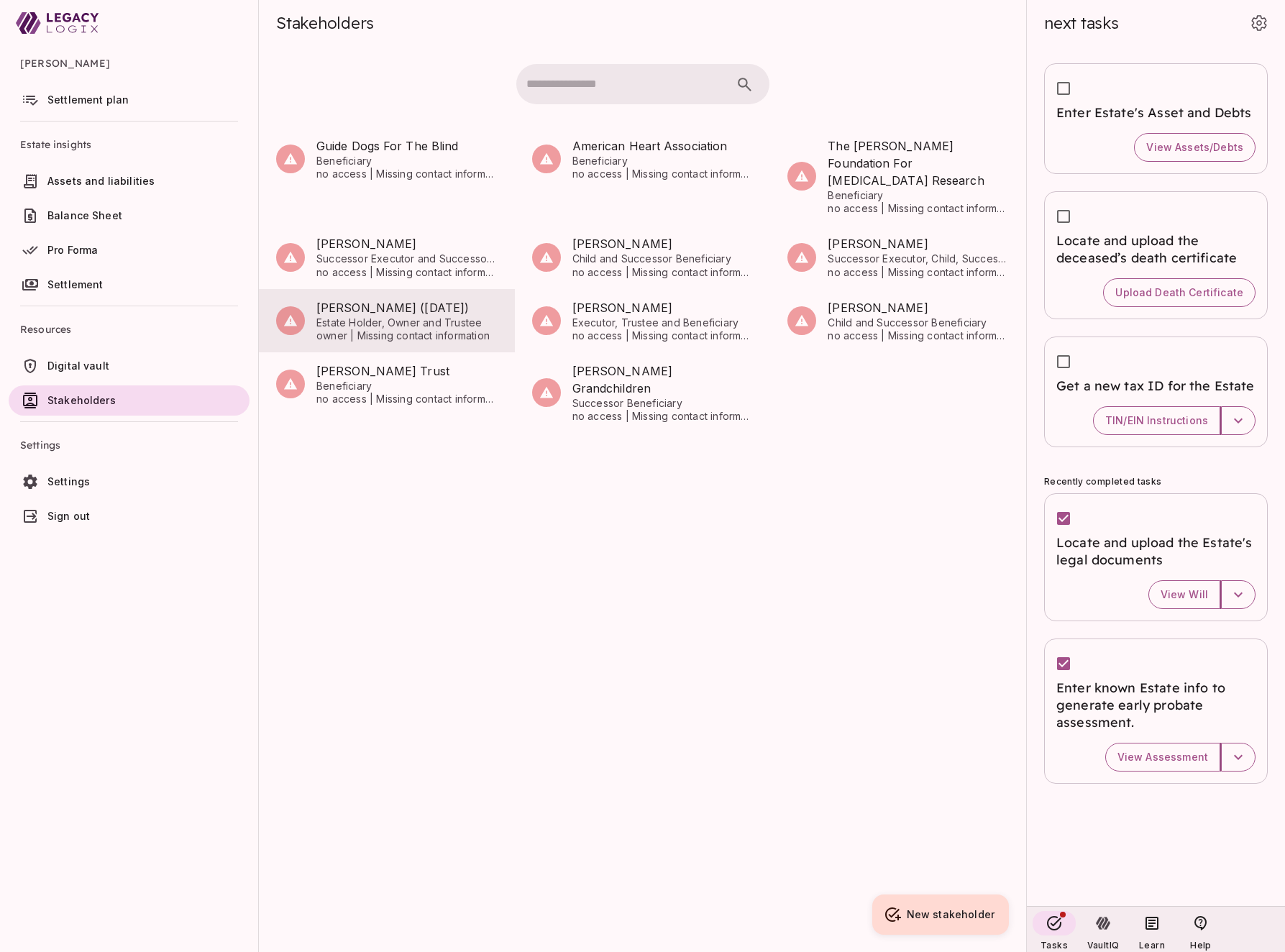
click at [366, 328] on div "[PERSON_NAME] ([DATE]) Estate Holder, Owner and Trustee owner | Missing contact…" at bounding box center [387, 321] width 221 height 52
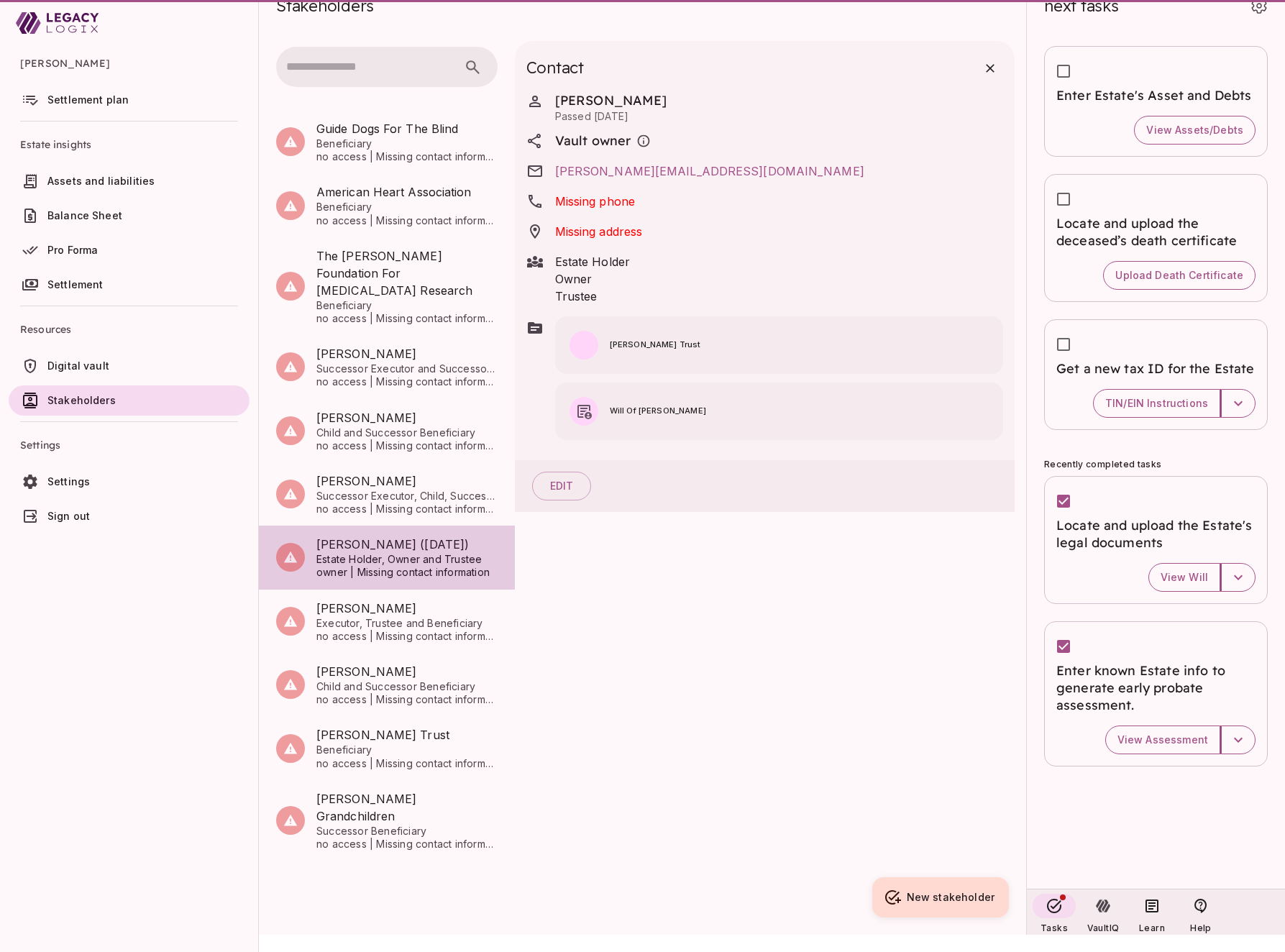
scroll to position [1, 0]
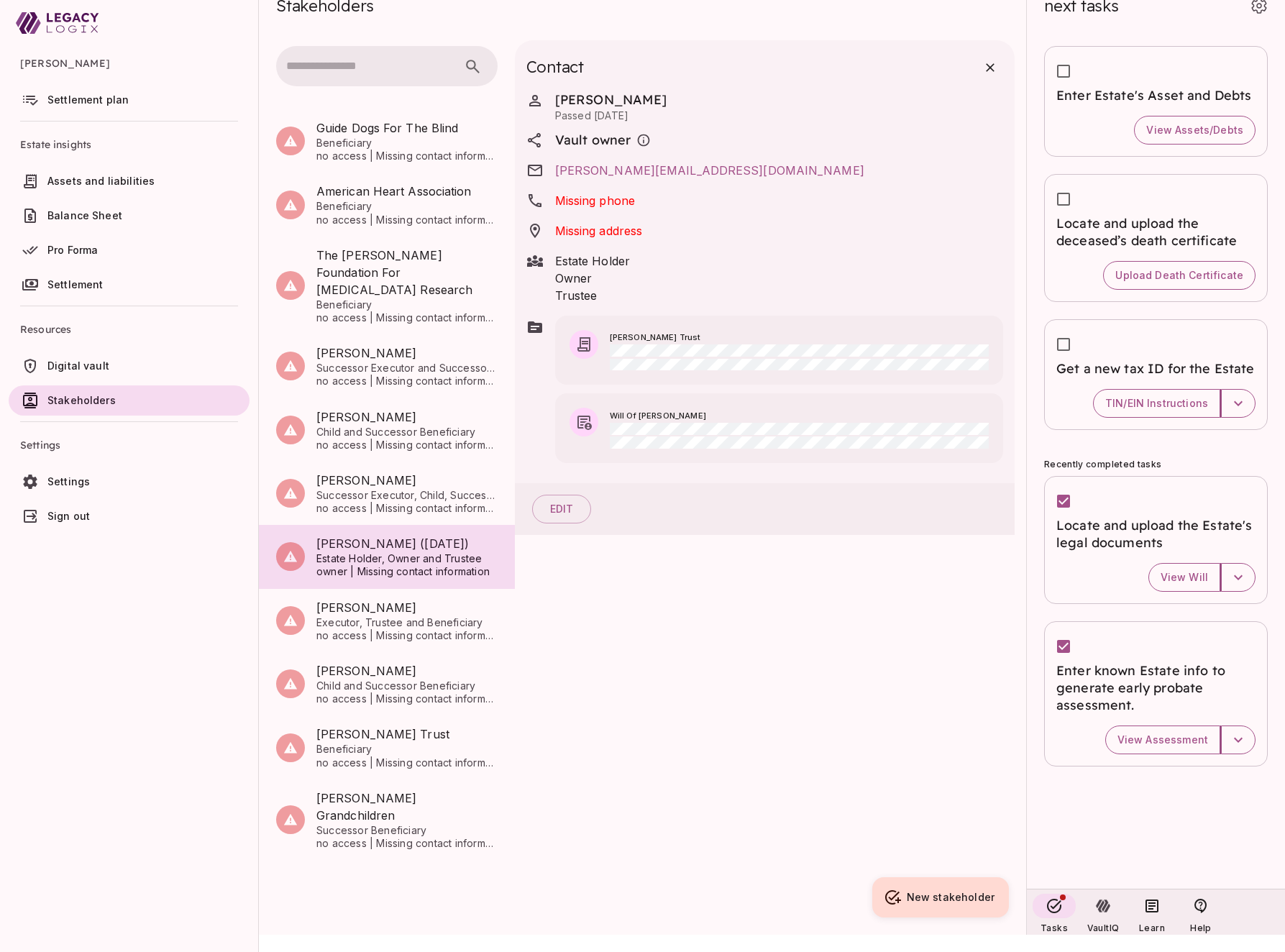
click at [97, 475] on span "Settings" at bounding box center [145, 481] width 196 height 14
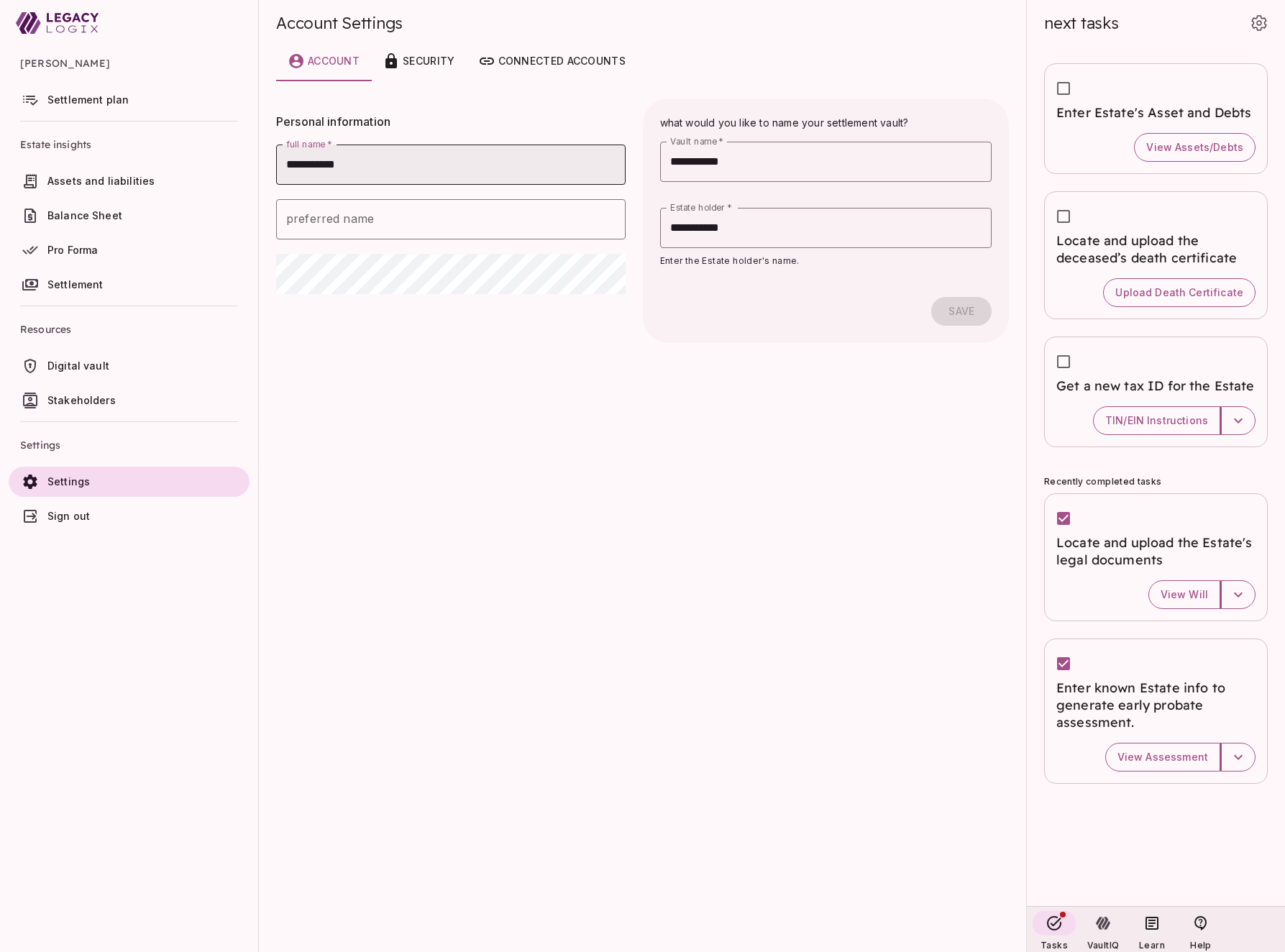
click at [408, 167] on input "**********" at bounding box center [451, 164] width 350 height 40
type input "**********"
click at [368, 382] on main "**********" at bounding box center [642, 499] width 768 height 905
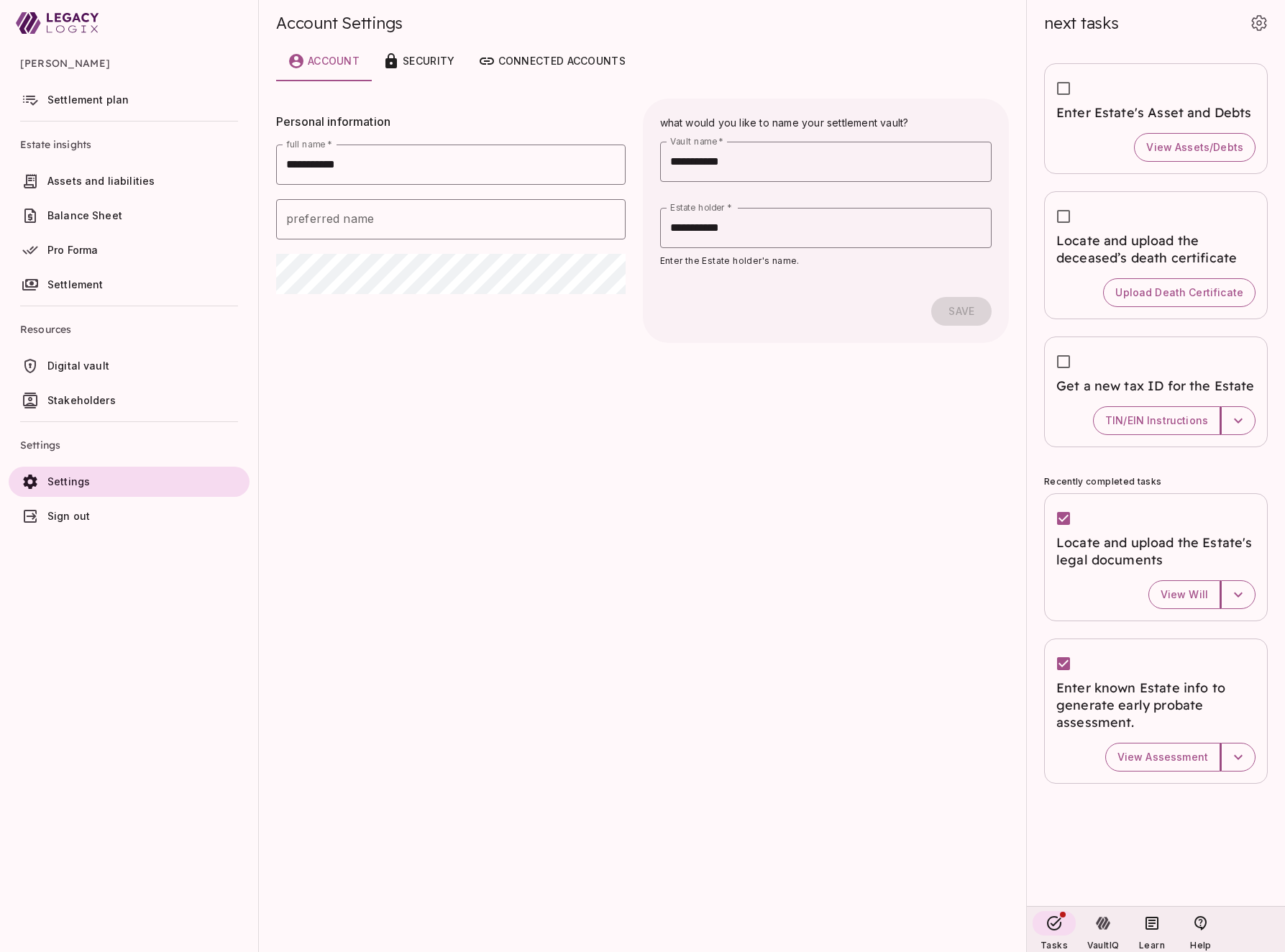
click at [118, 402] on span "Stakeholders" at bounding box center [145, 400] width 196 height 14
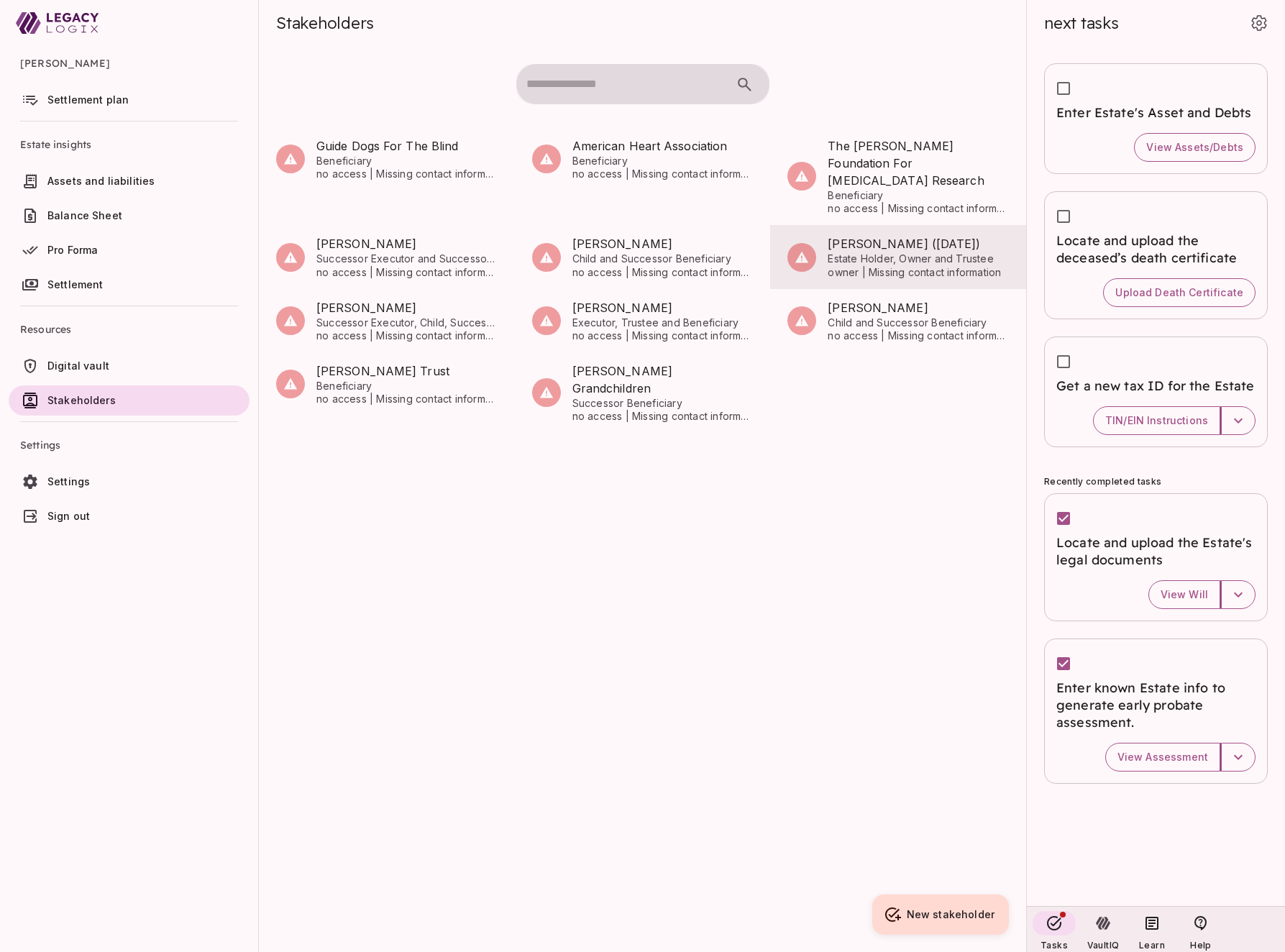
click at [878, 252] on span "Estate Holder, Owner and Trustee" at bounding box center [918, 259] width 181 height 13
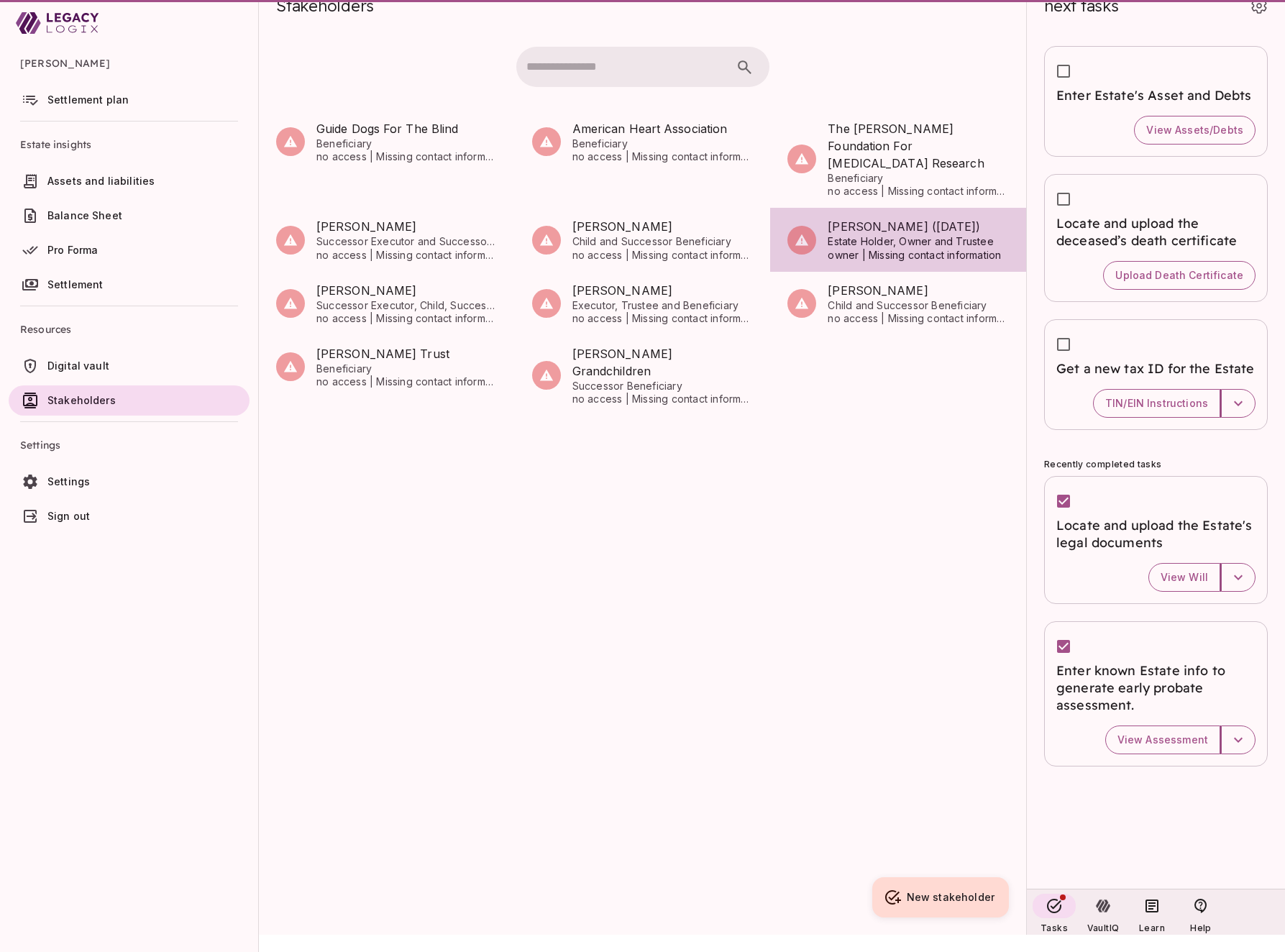
scroll to position [1, 0]
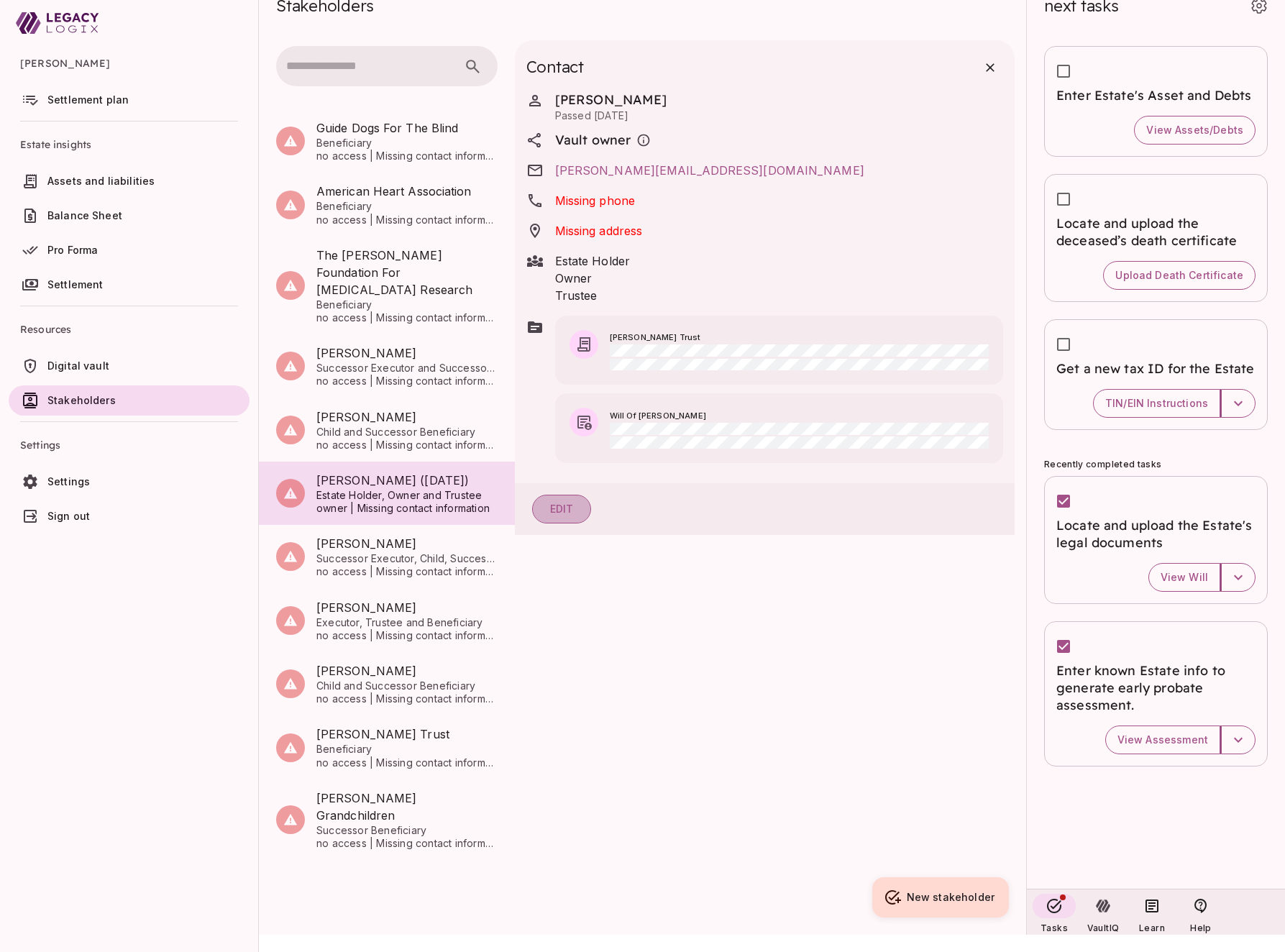
click at [556, 524] on button "Edit" at bounding box center [562, 509] width 60 height 29
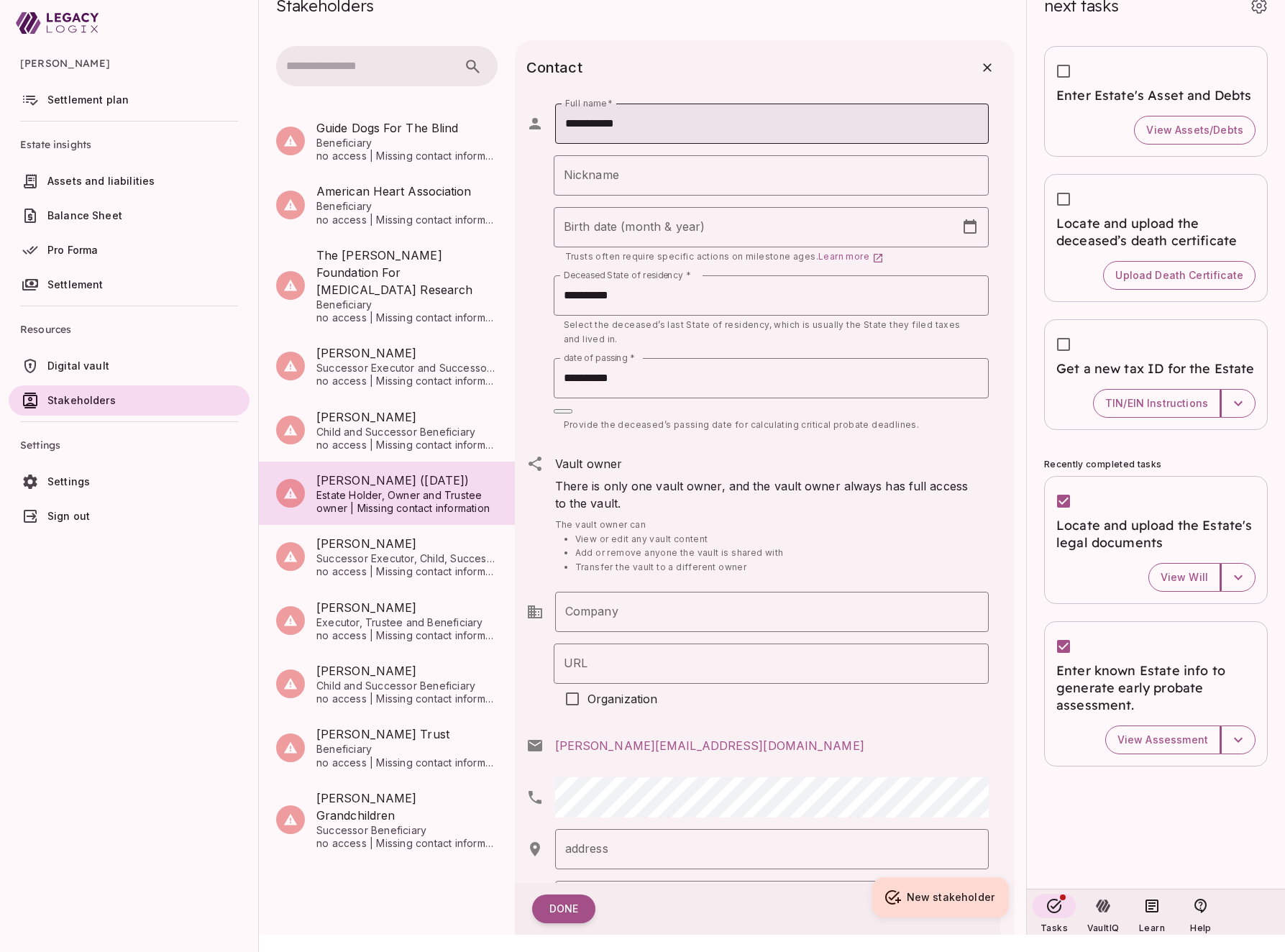
click at [581, 121] on input "**********" at bounding box center [772, 123] width 434 height 40
type input "**********"
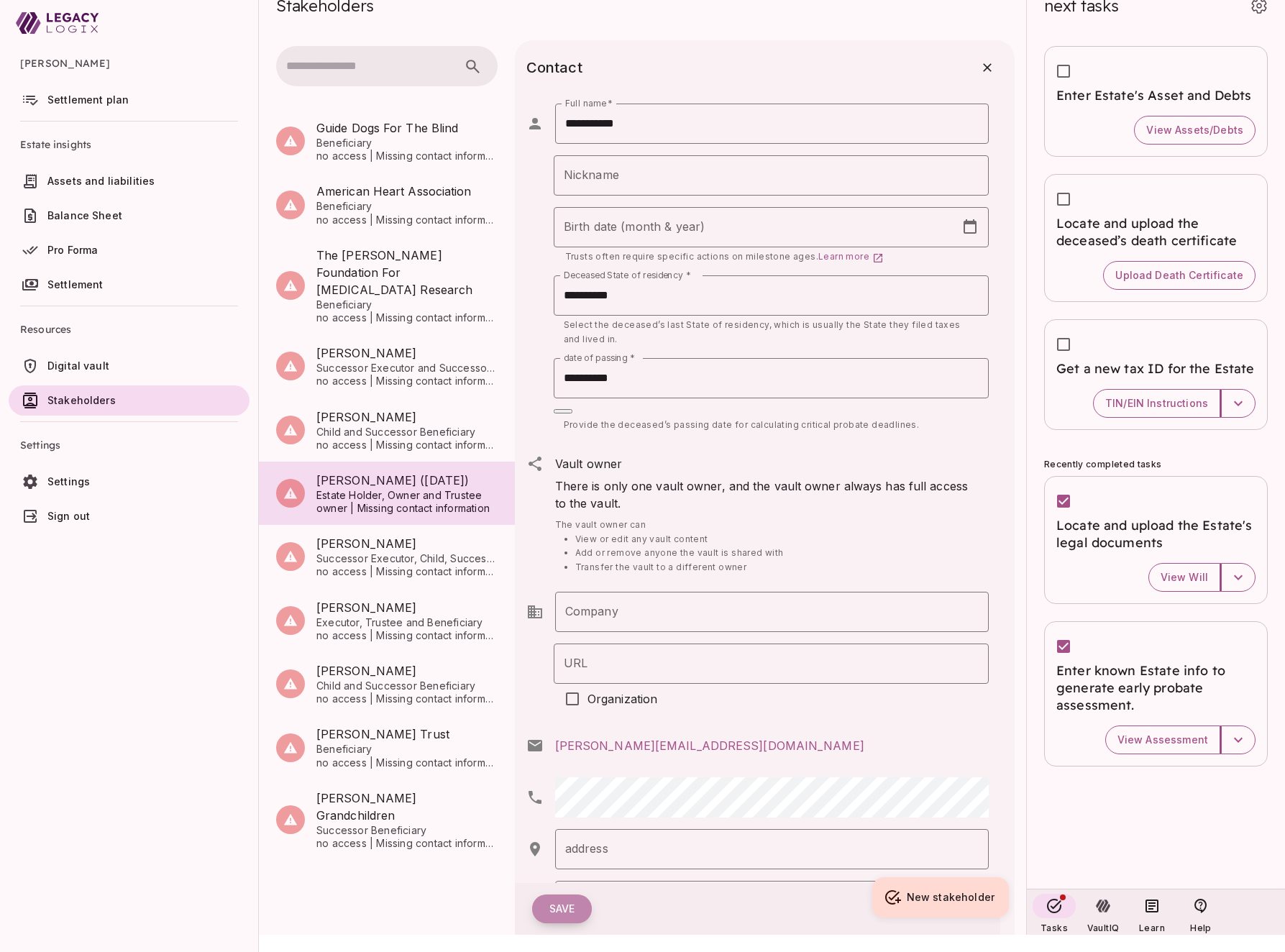
click at [569, 902] on button "Save" at bounding box center [562, 909] width 60 height 29
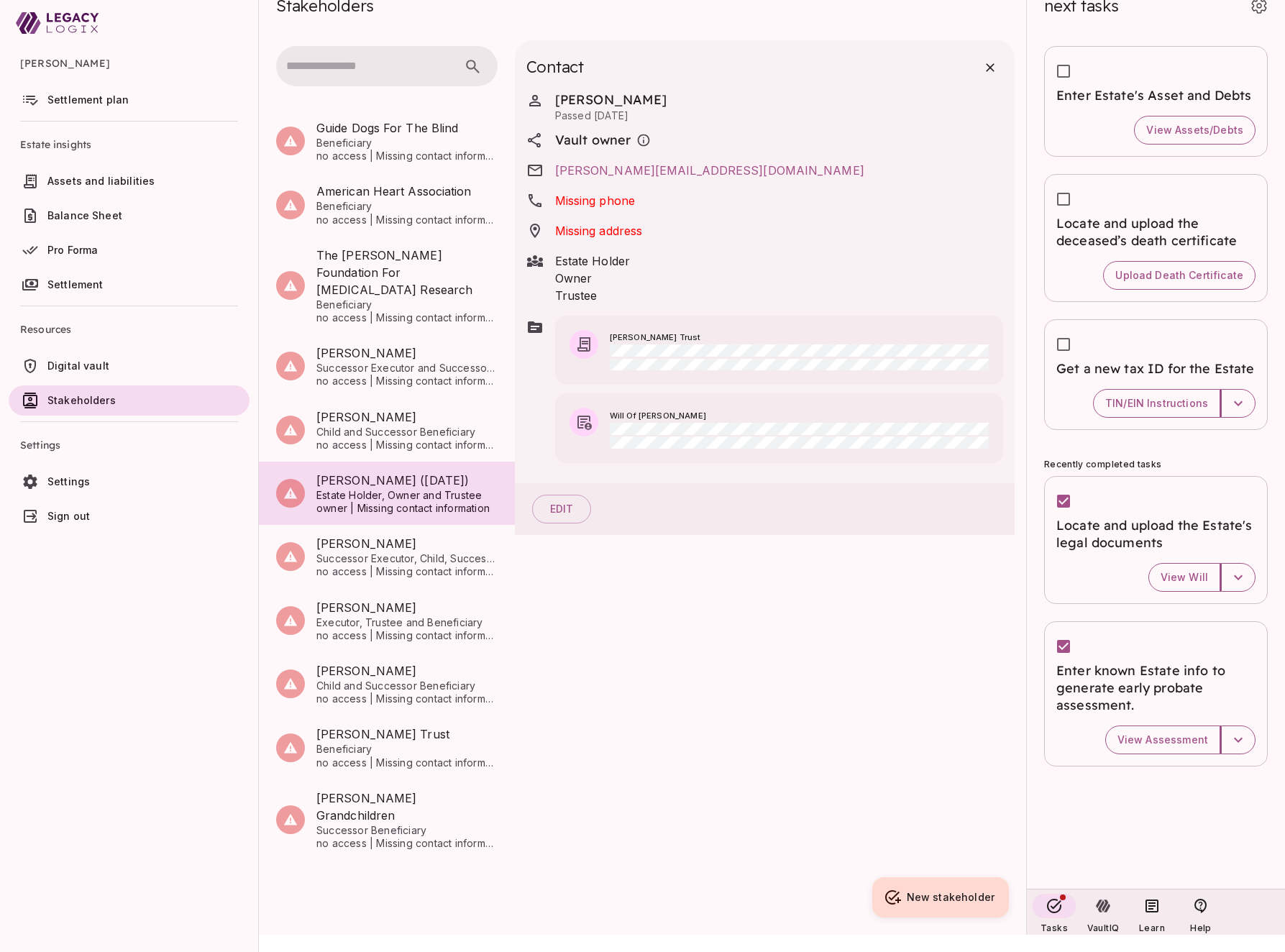
click at [100, 489] on link "Settings" at bounding box center [128, 482] width 241 height 30
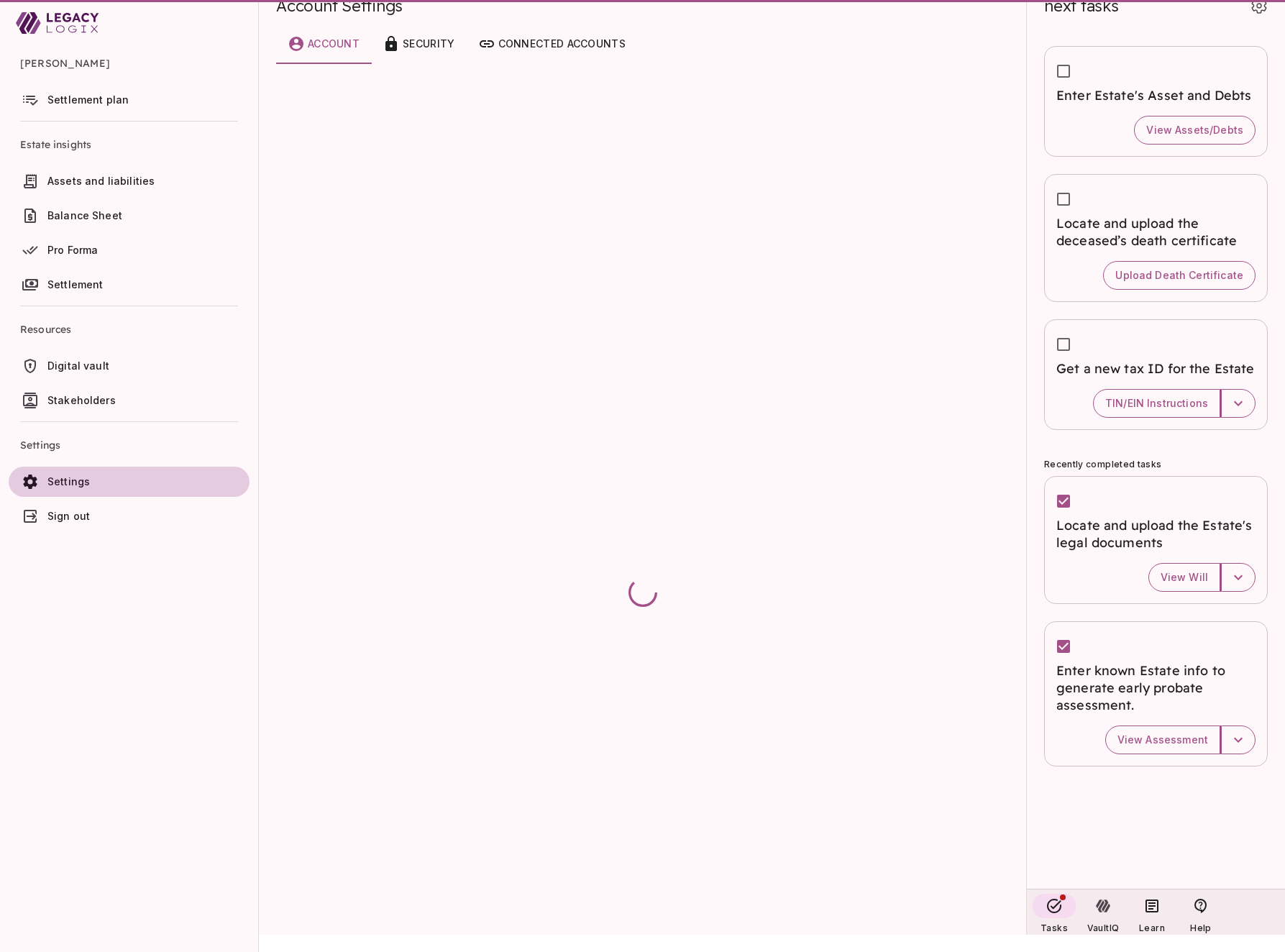
scroll to position [0, 0]
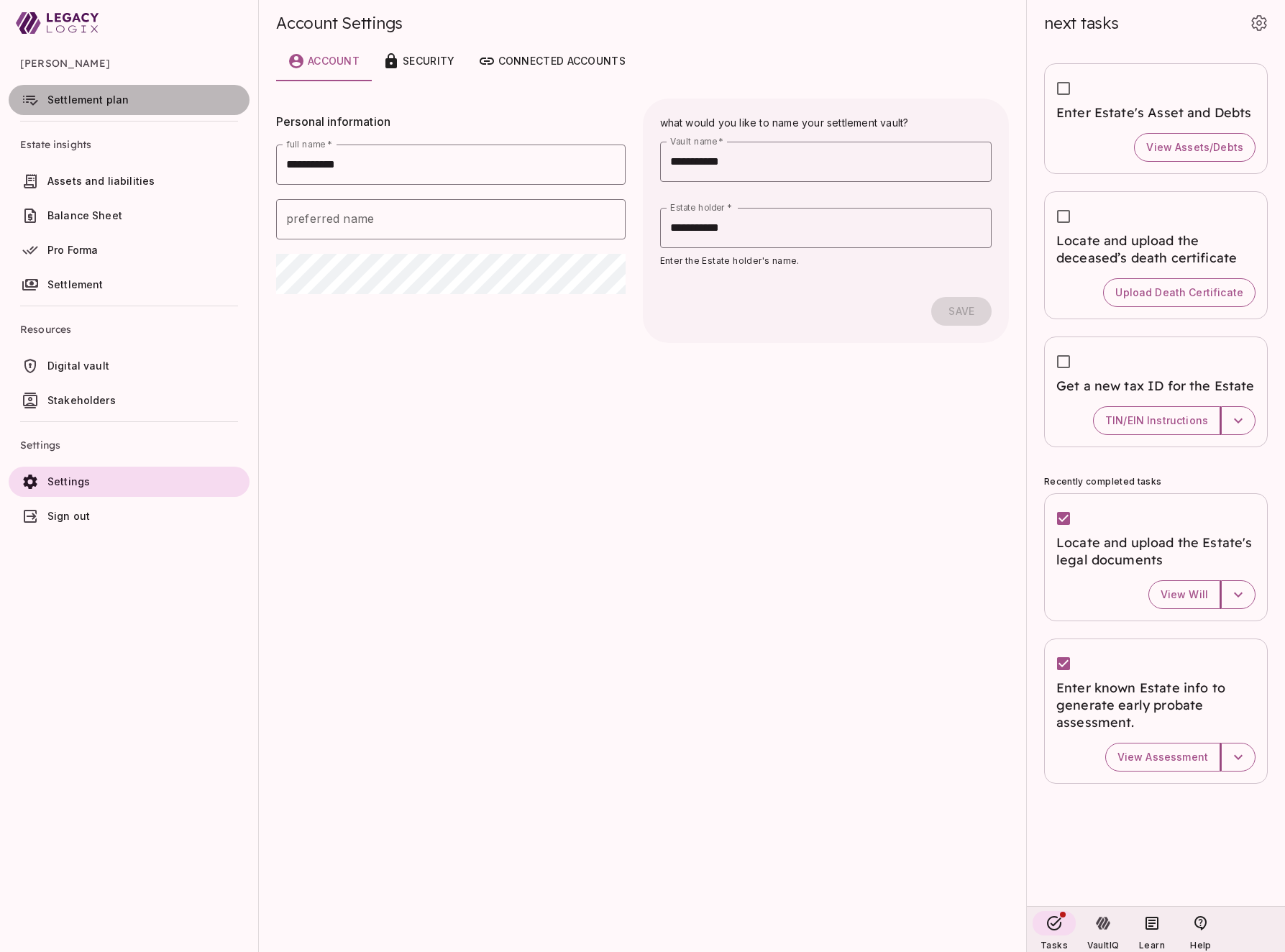
click at [85, 93] on span "Settlement plan" at bounding box center [87, 99] width 81 height 12
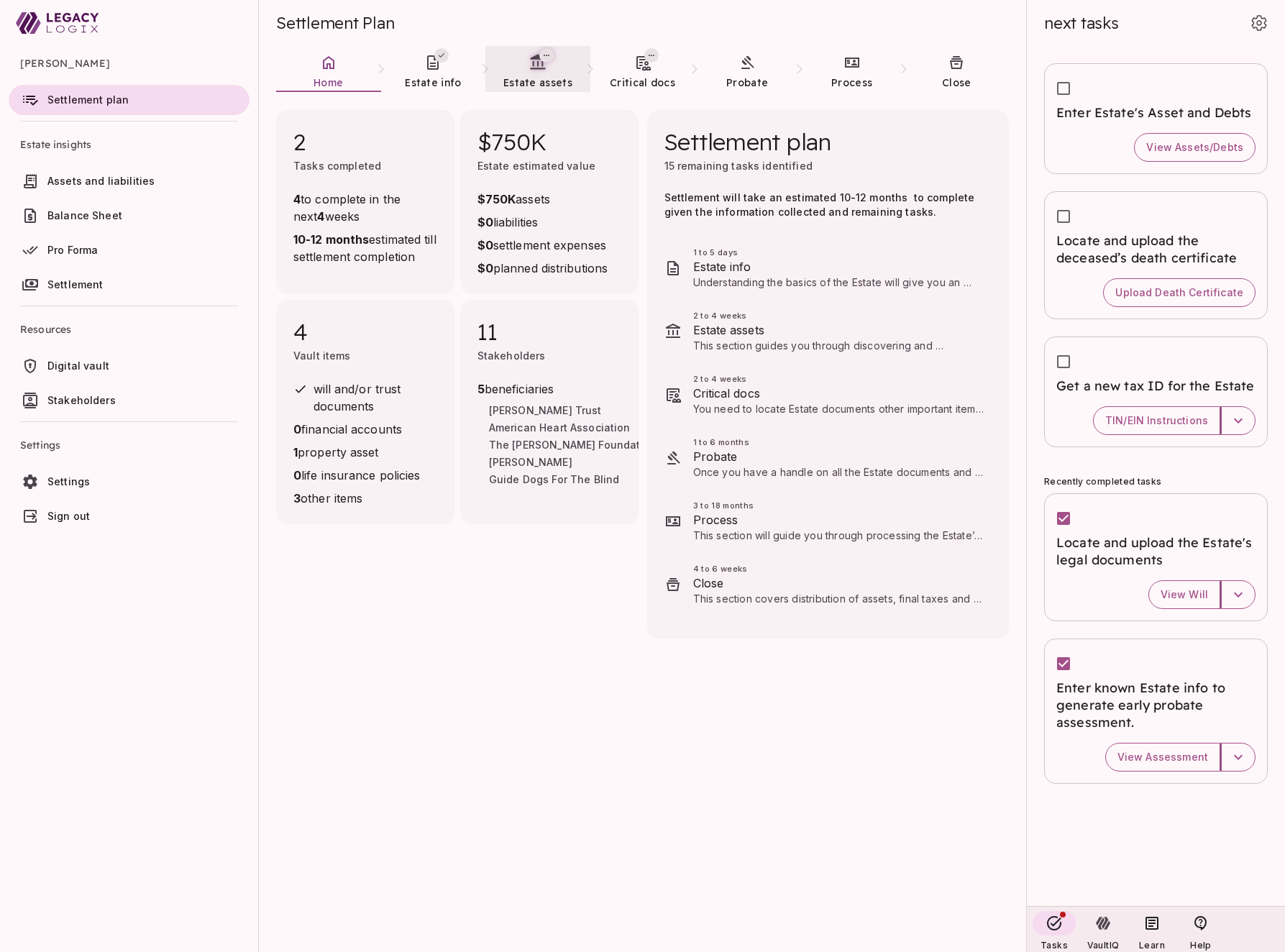
click at [533, 77] on span "Estate assets" at bounding box center [538, 83] width 69 height 13
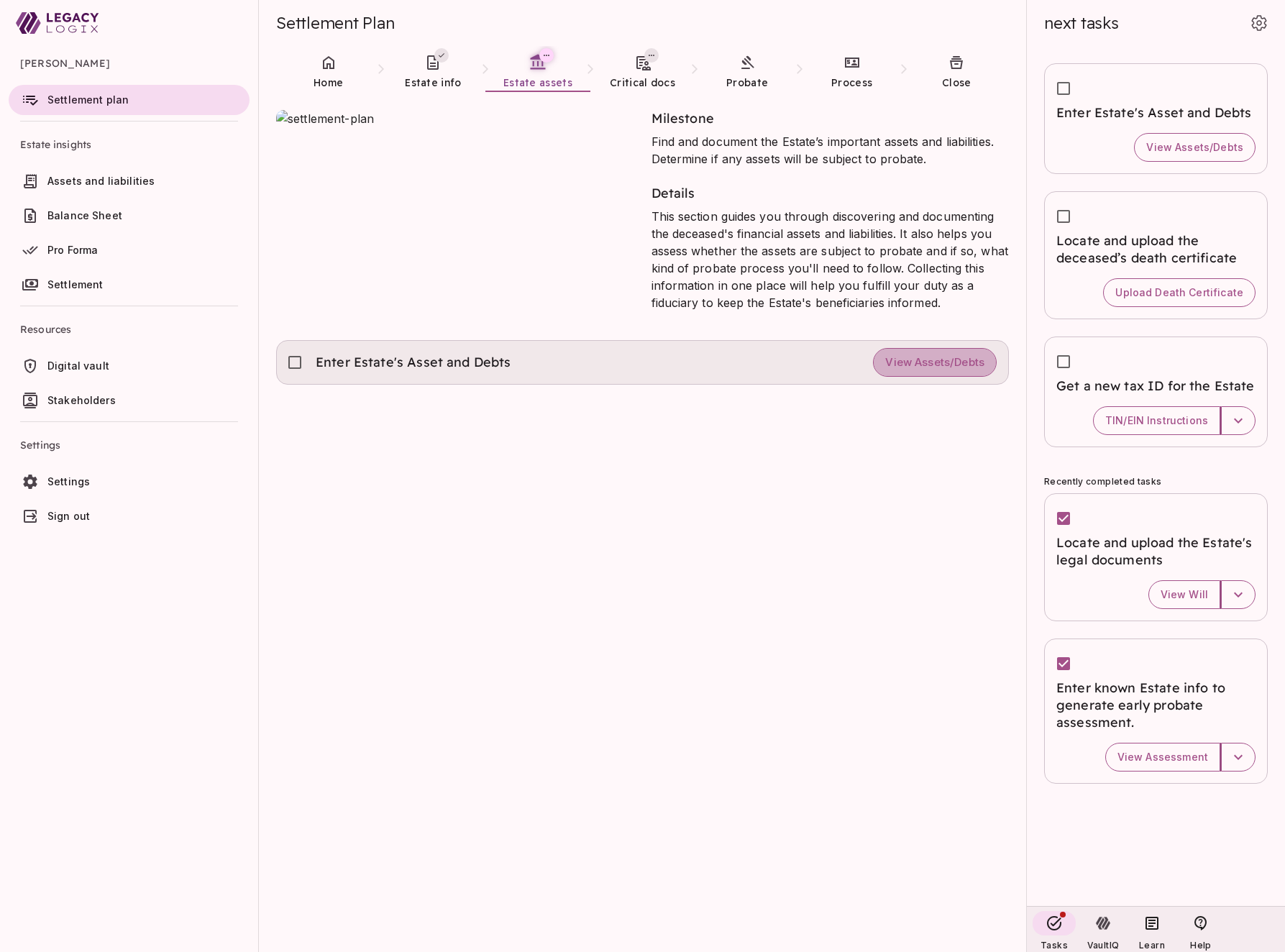
click at [938, 363] on span "View Assets/Debts" at bounding box center [935, 363] width 100 height 14
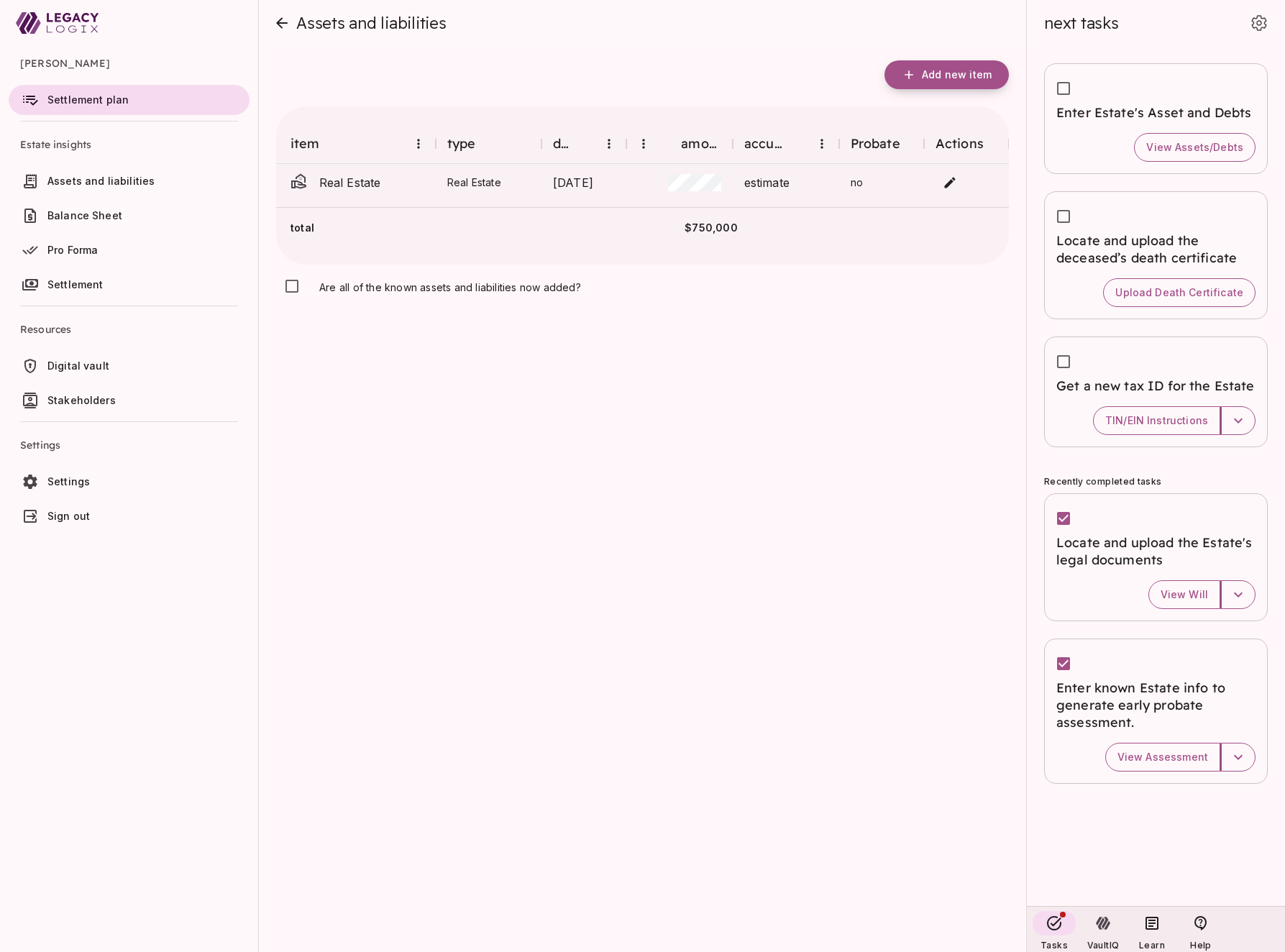
click at [938, 75] on span "Add new item" at bounding box center [957, 74] width 70 height 13
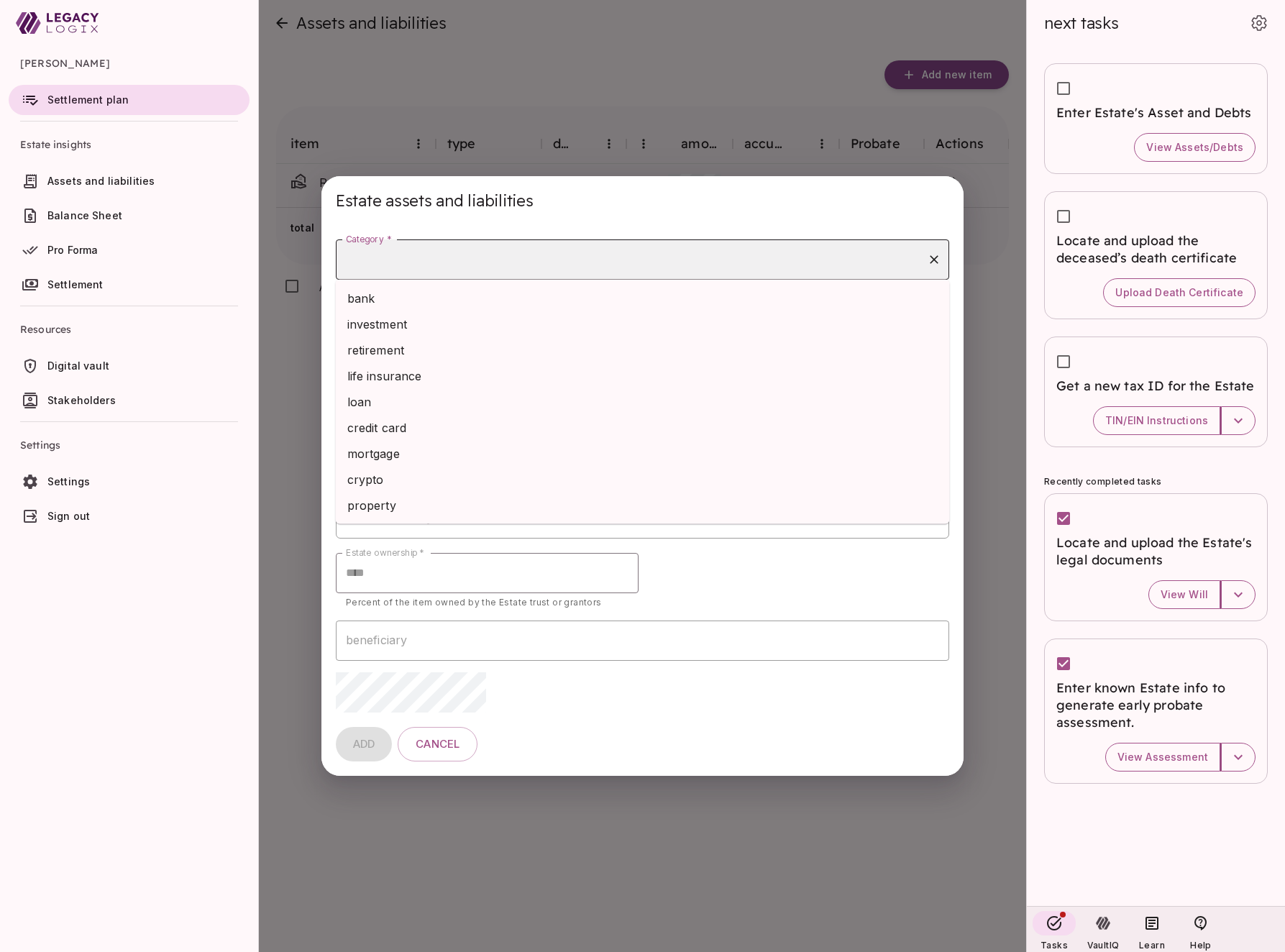
click at [522, 255] on input "Category *" at bounding box center [632, 259] width 580 height 27
click at [504, 295] on li "bank" at bounding box center [643, 299] width 614 height 26
type input "****"
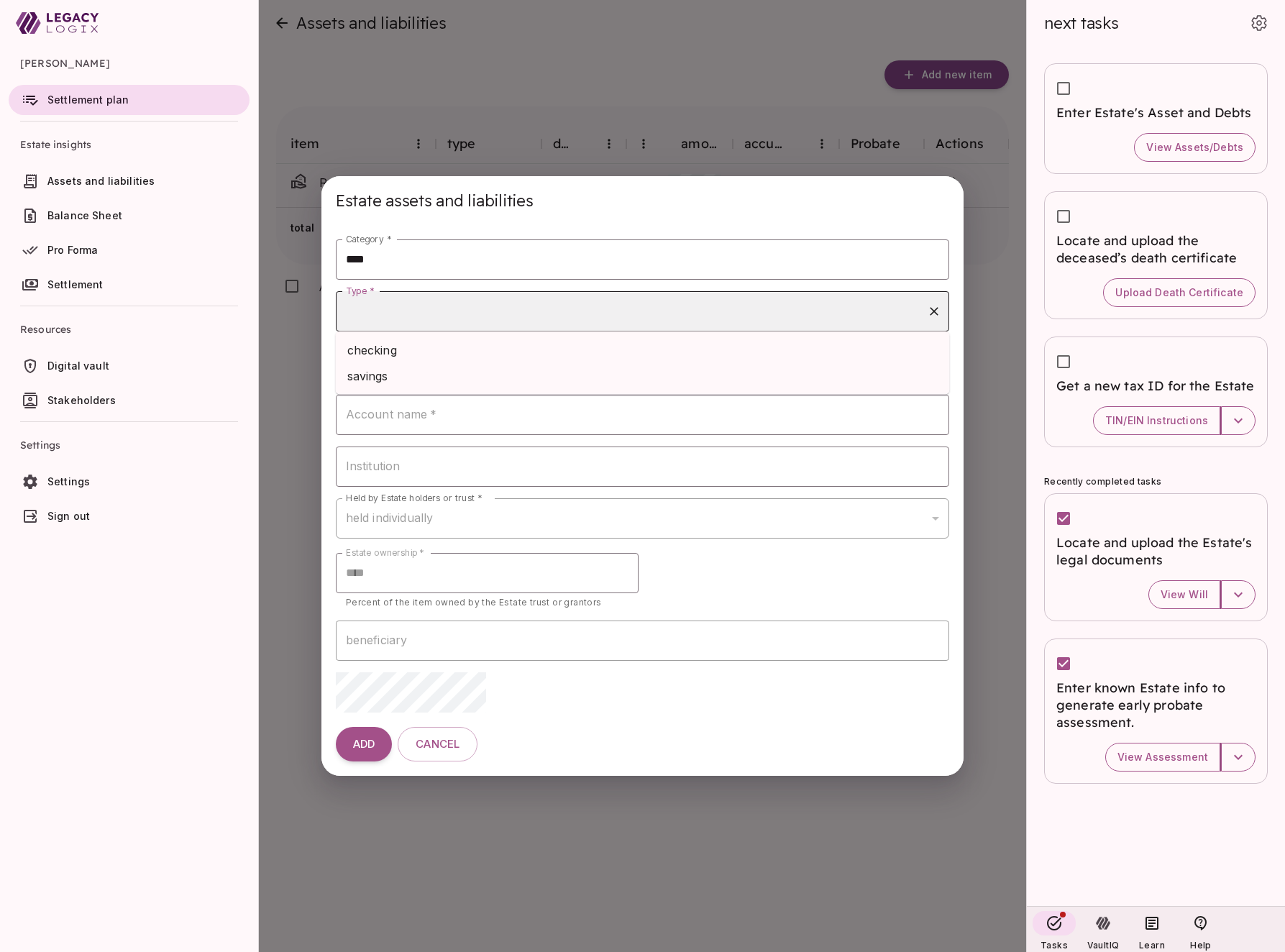
click at [489, 303] on input "Type *" at bounding box center [632, 311] width 580 height 27
click at [483, 353] on li "checking" at bounding box center [643, 351] width 614 height 26
type input "********"
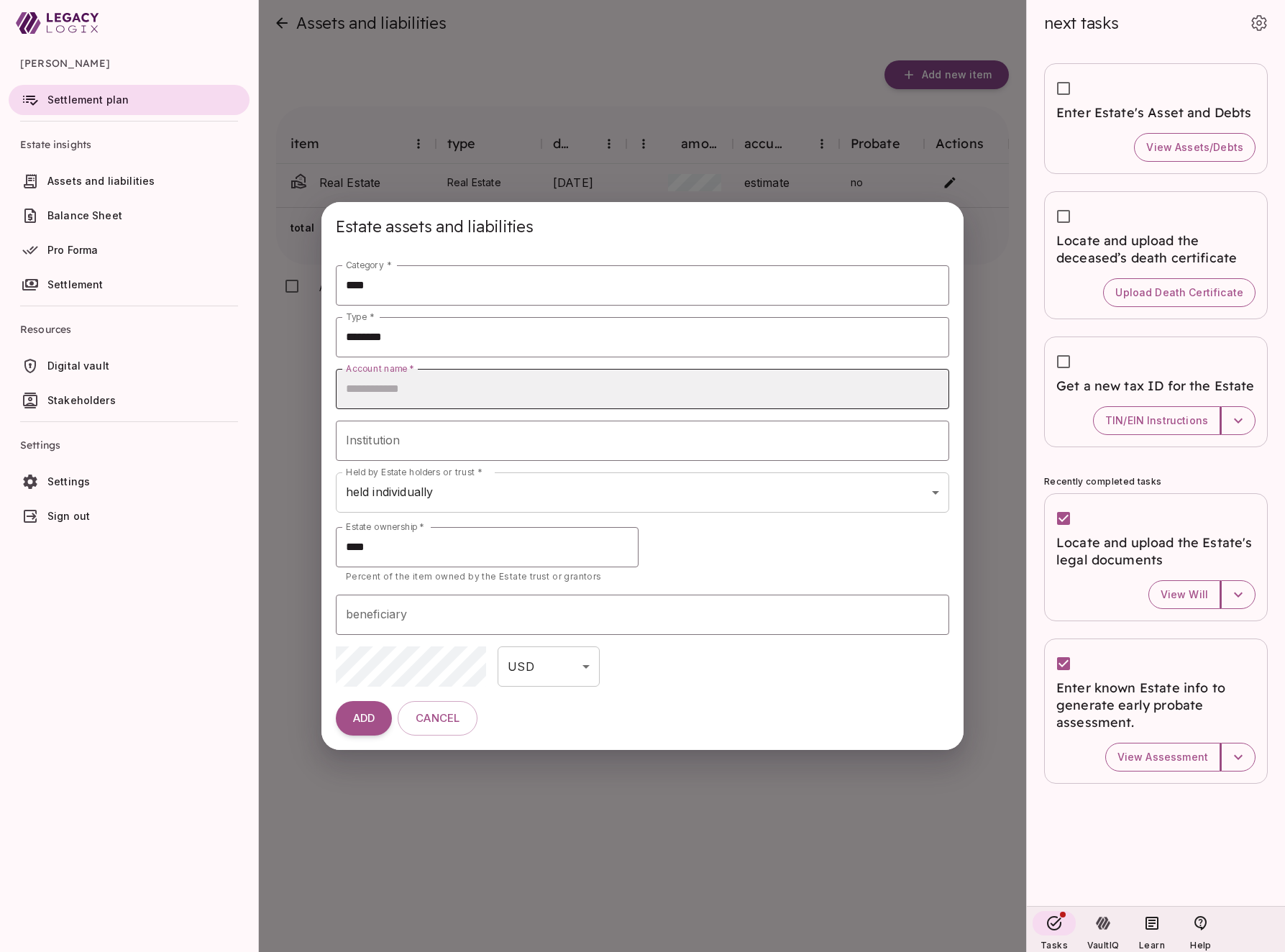
click at [473, 388] on input "Account name   *" at bounding box center [643, 389] width 614 height 40
type input "**********"
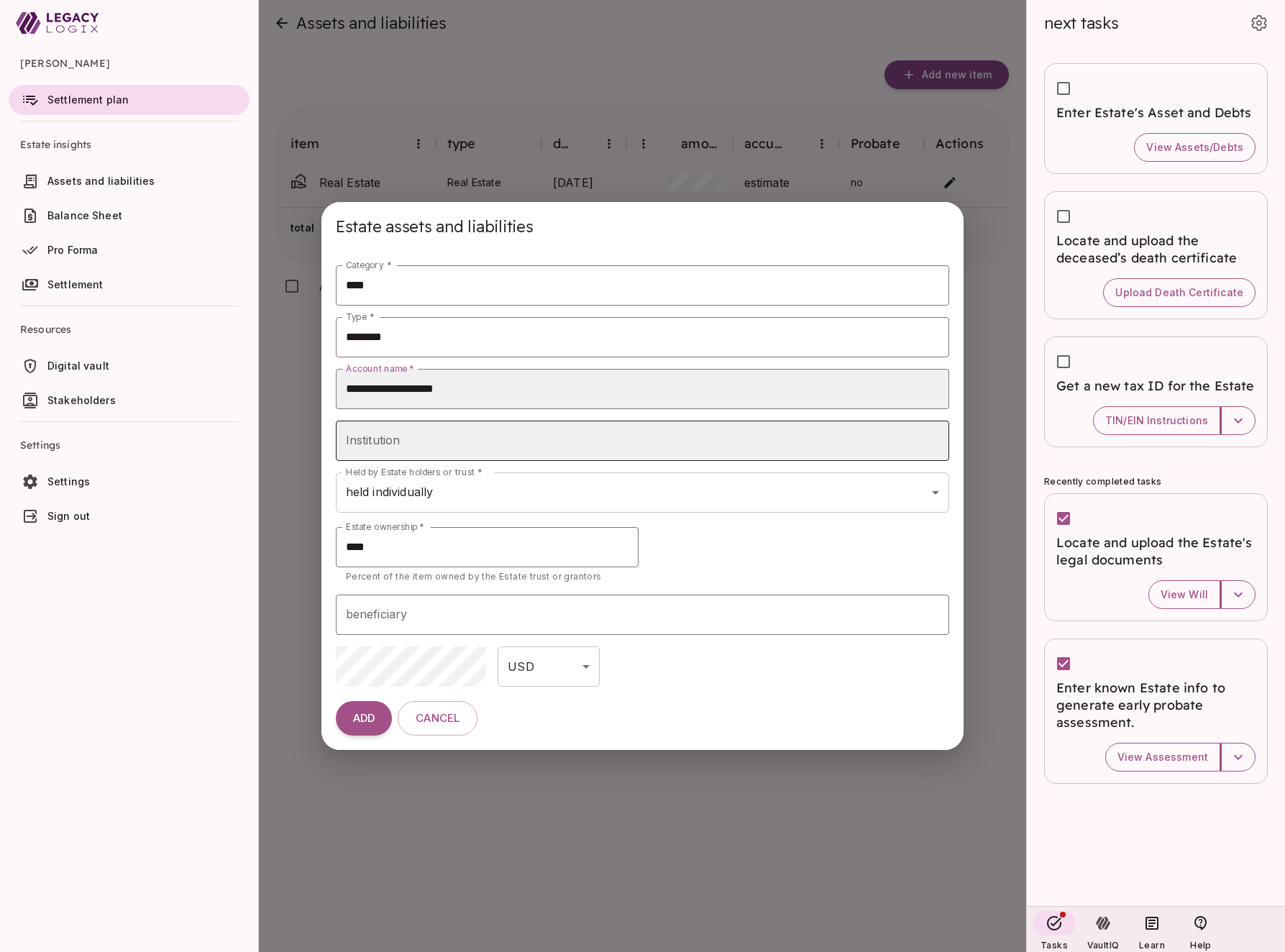
click at [438, 445] on input "Institution" at bounding box center [643, 440] width 614 height 40
type input "**********"
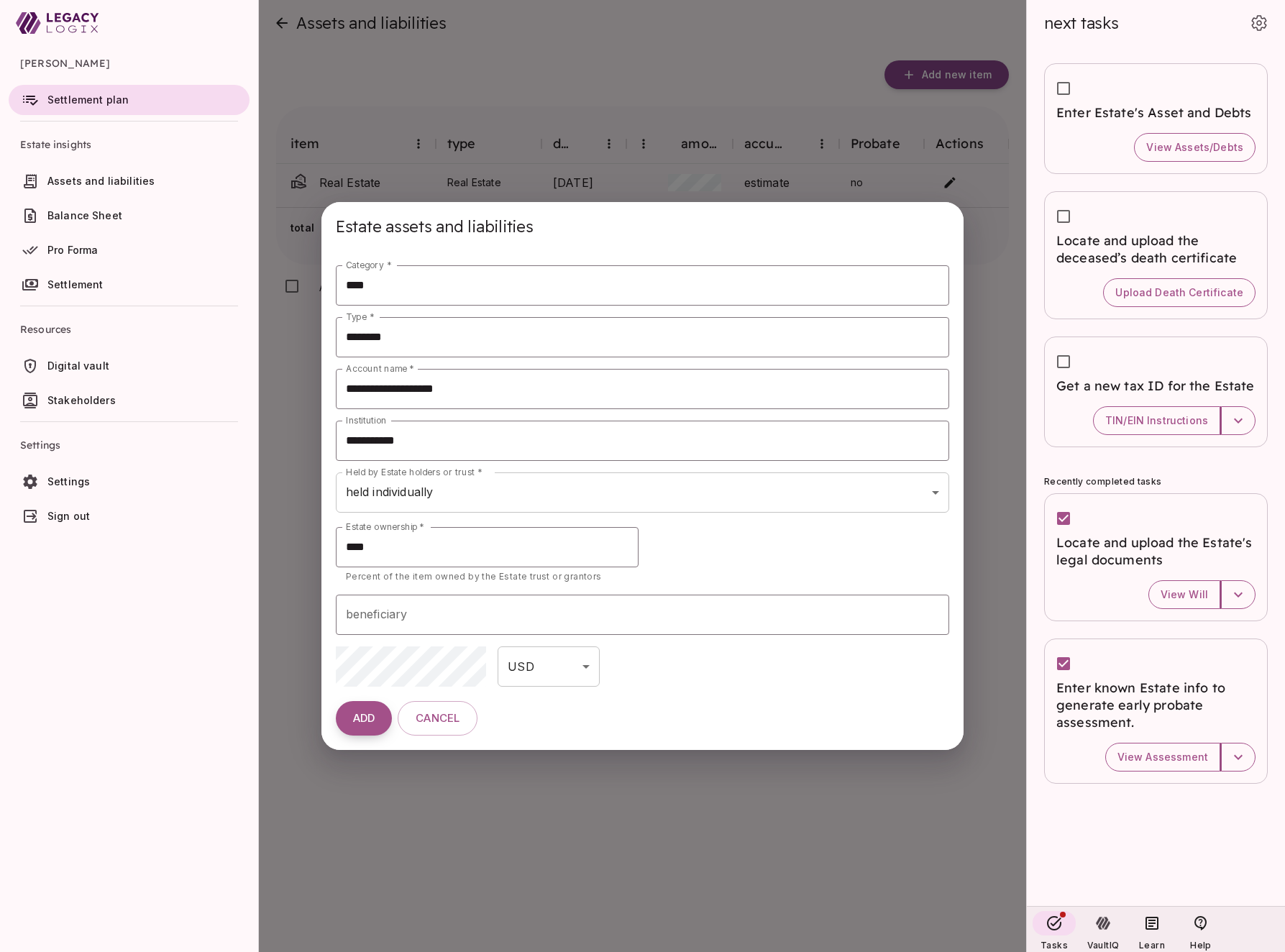
click at [368, 717] on span "ADD" at bounding box center [364, 718] width 21 height 14
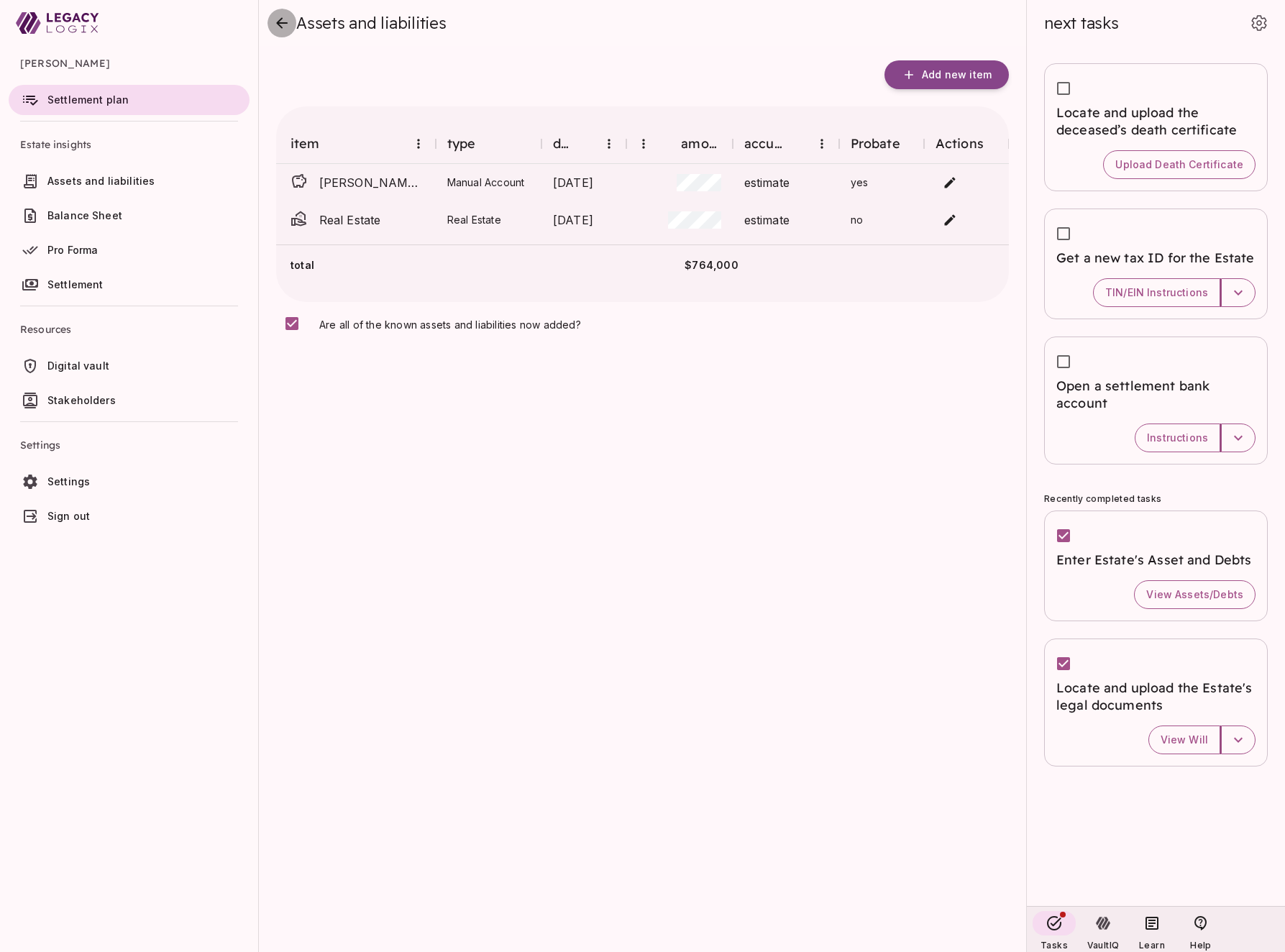
click at [277, 27] on icon "close" at bounding box center [282, 22] width 18 height 18
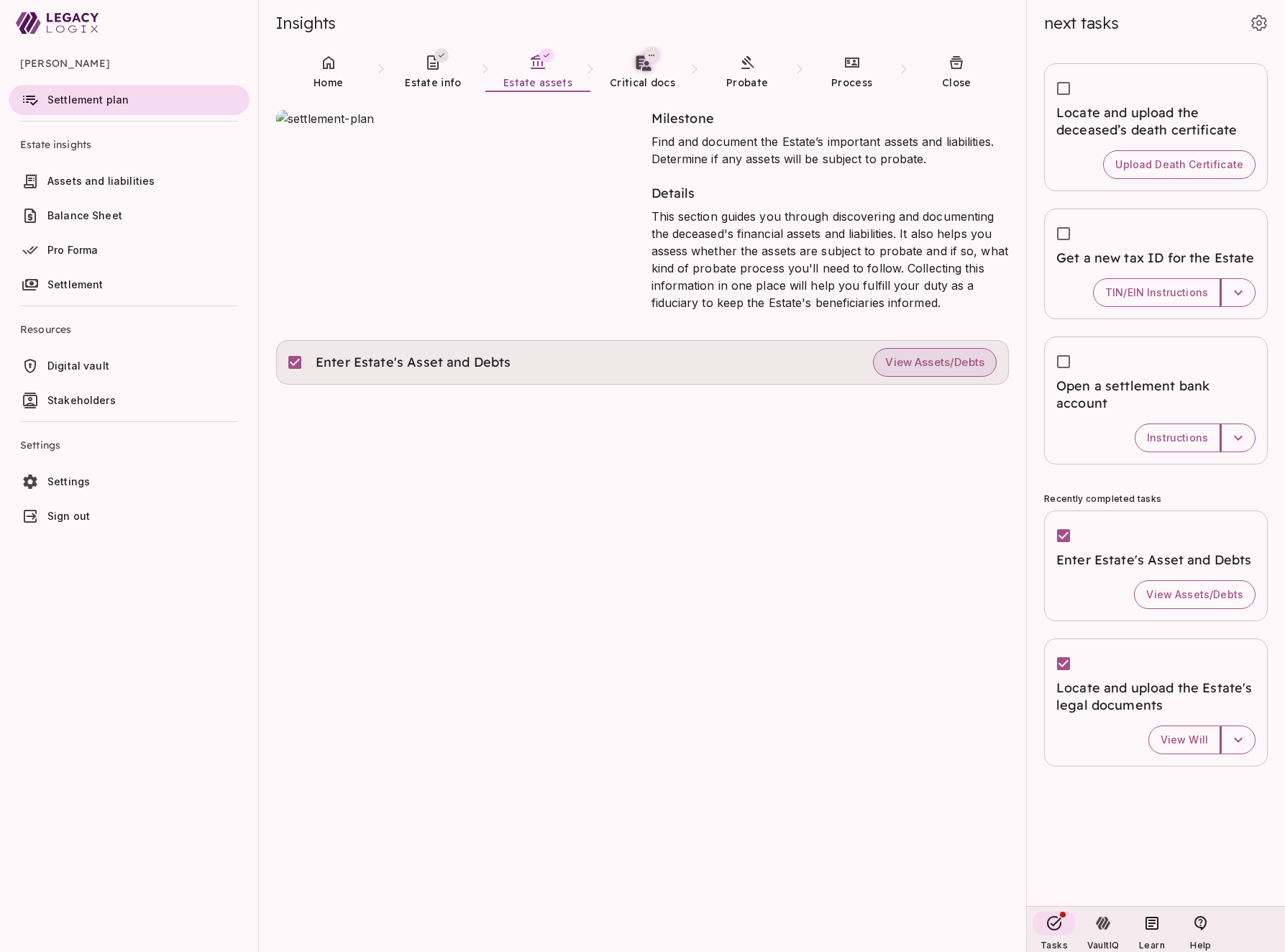
click at [928, 363] on span "View Assets/Debts" at bounding box center [935, 363] width 100 height 14
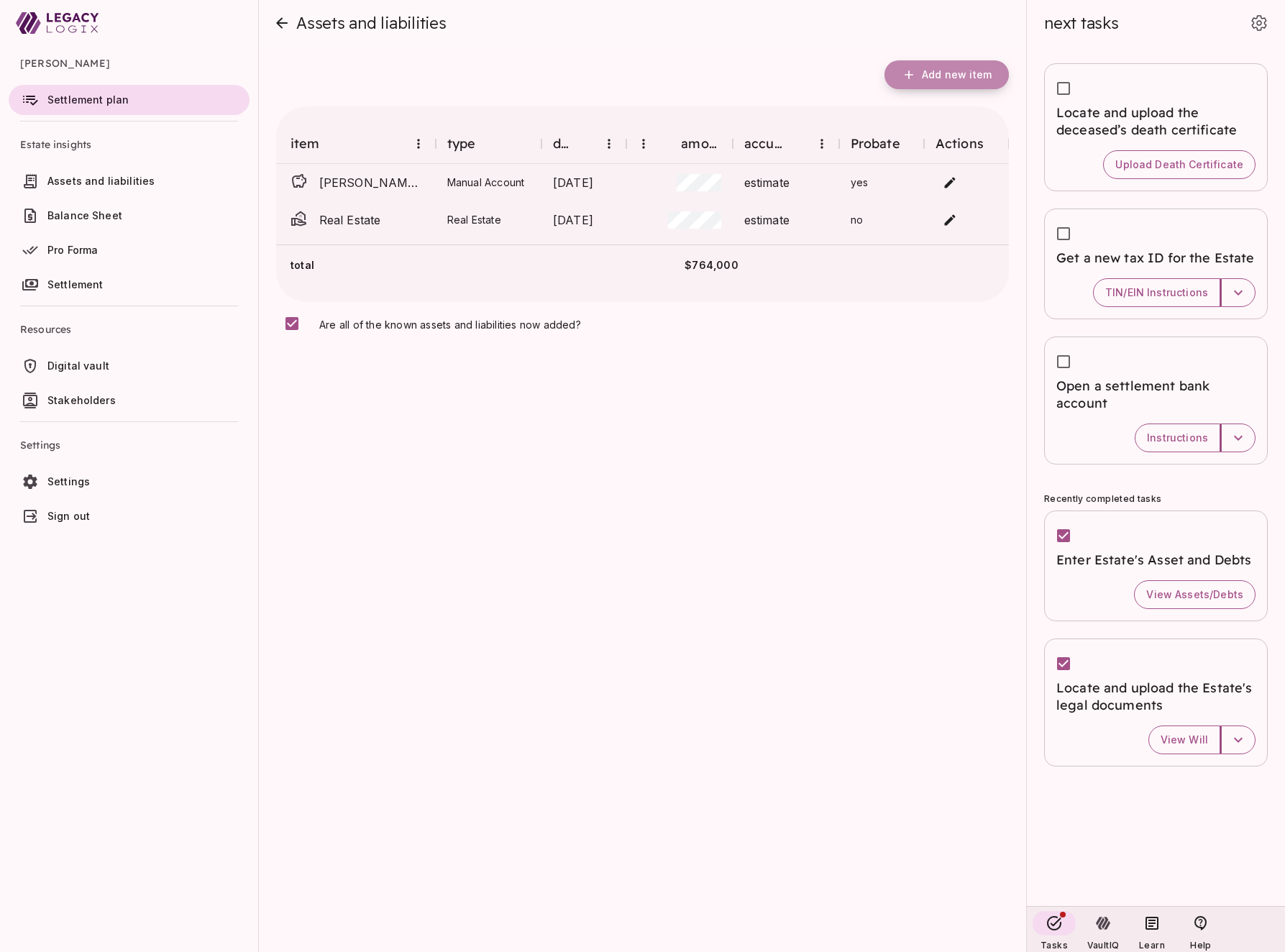
click at [945, 71] on span "Add new item" at bounding box center [957, 74] width 70 height 13
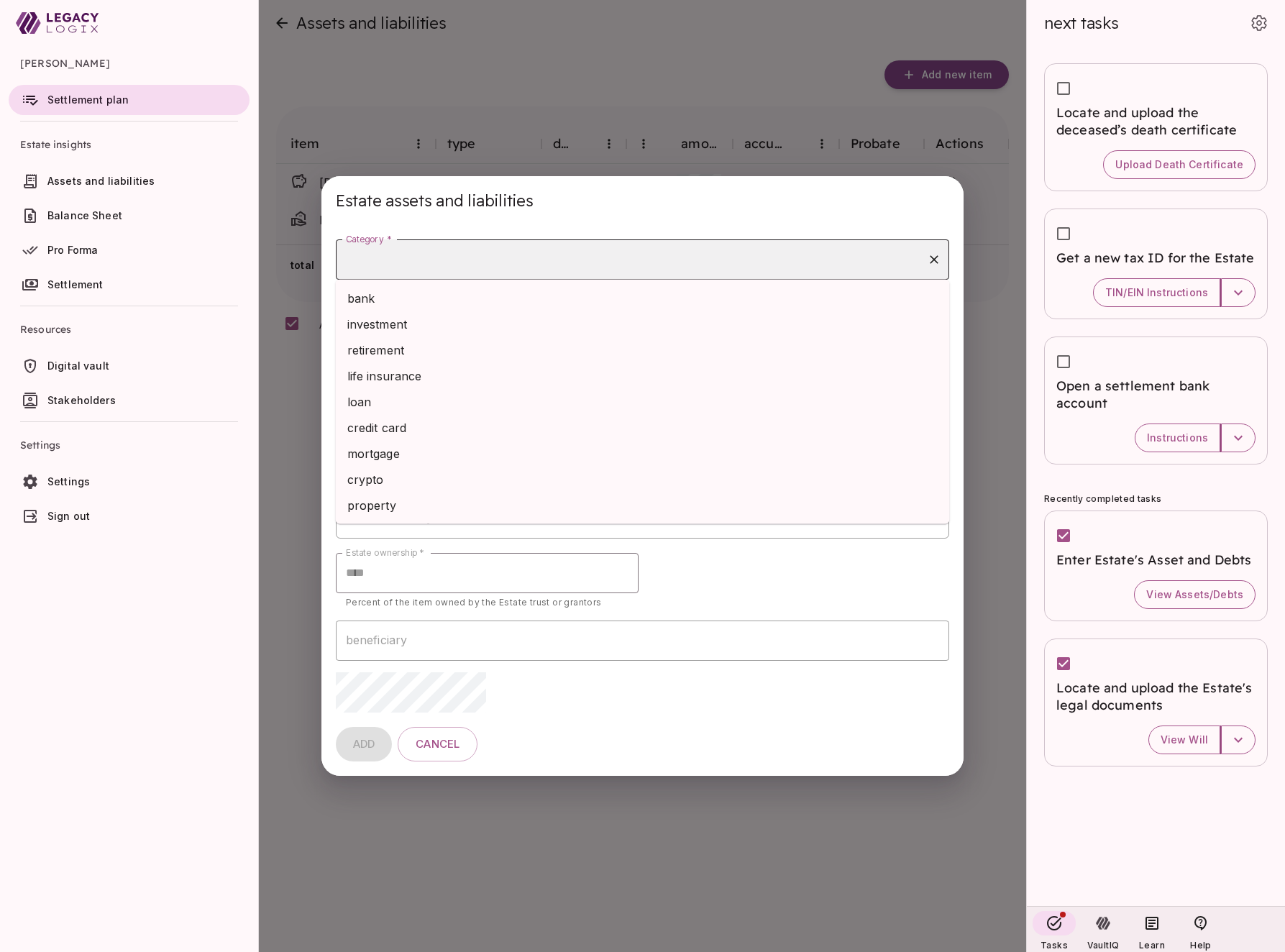
click at [468, 258] on input "Category *" at bounding box center [632, 259] width 580 height 27
click at [462, 451] on li "mortgage" at bounding box center [643, 454] width 614 height 26
type input "********"
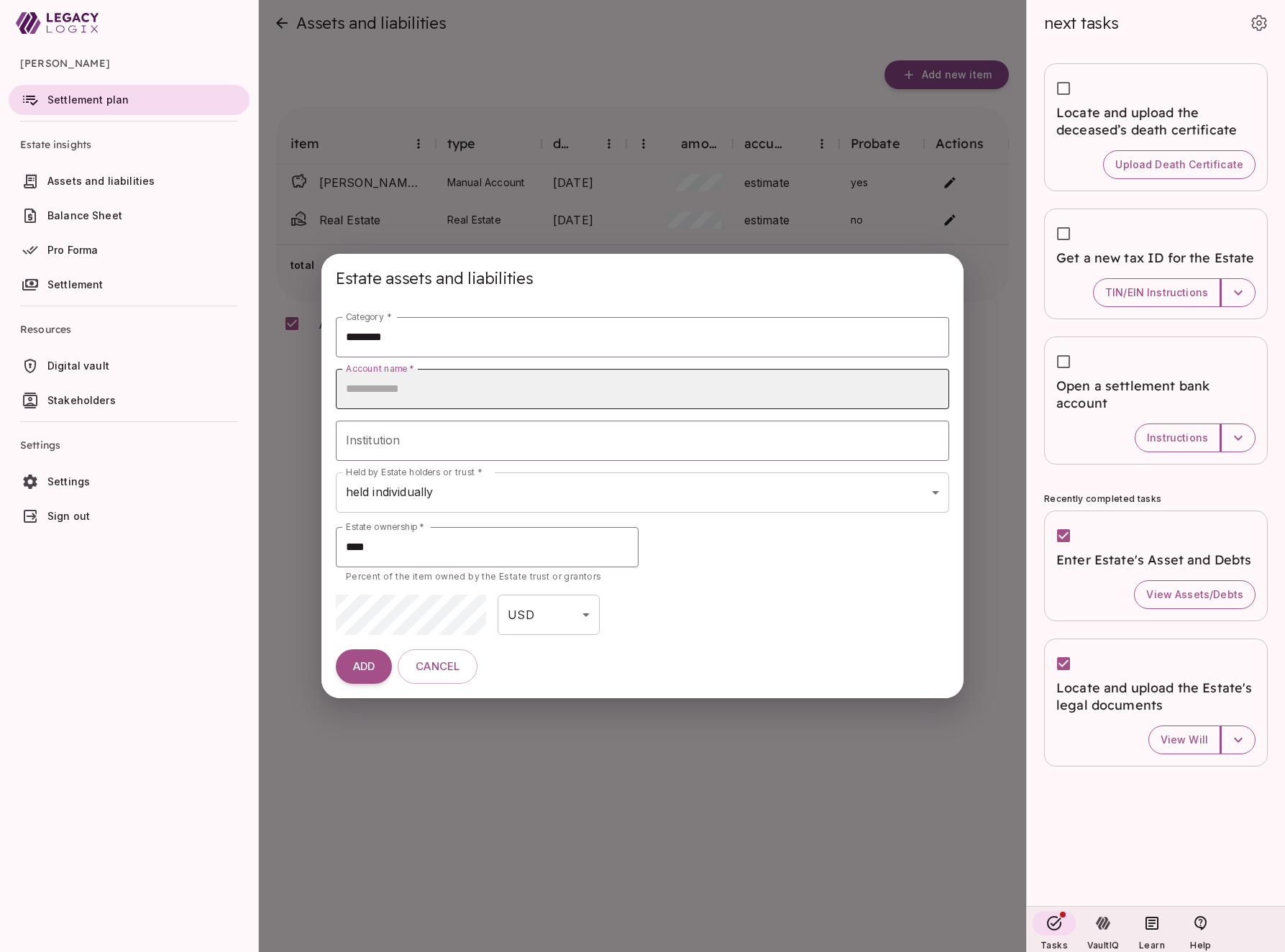
click at [453, 389] on input "Account name   *" at bounding box center [643, 389] width 614 height 40
type input "**********"
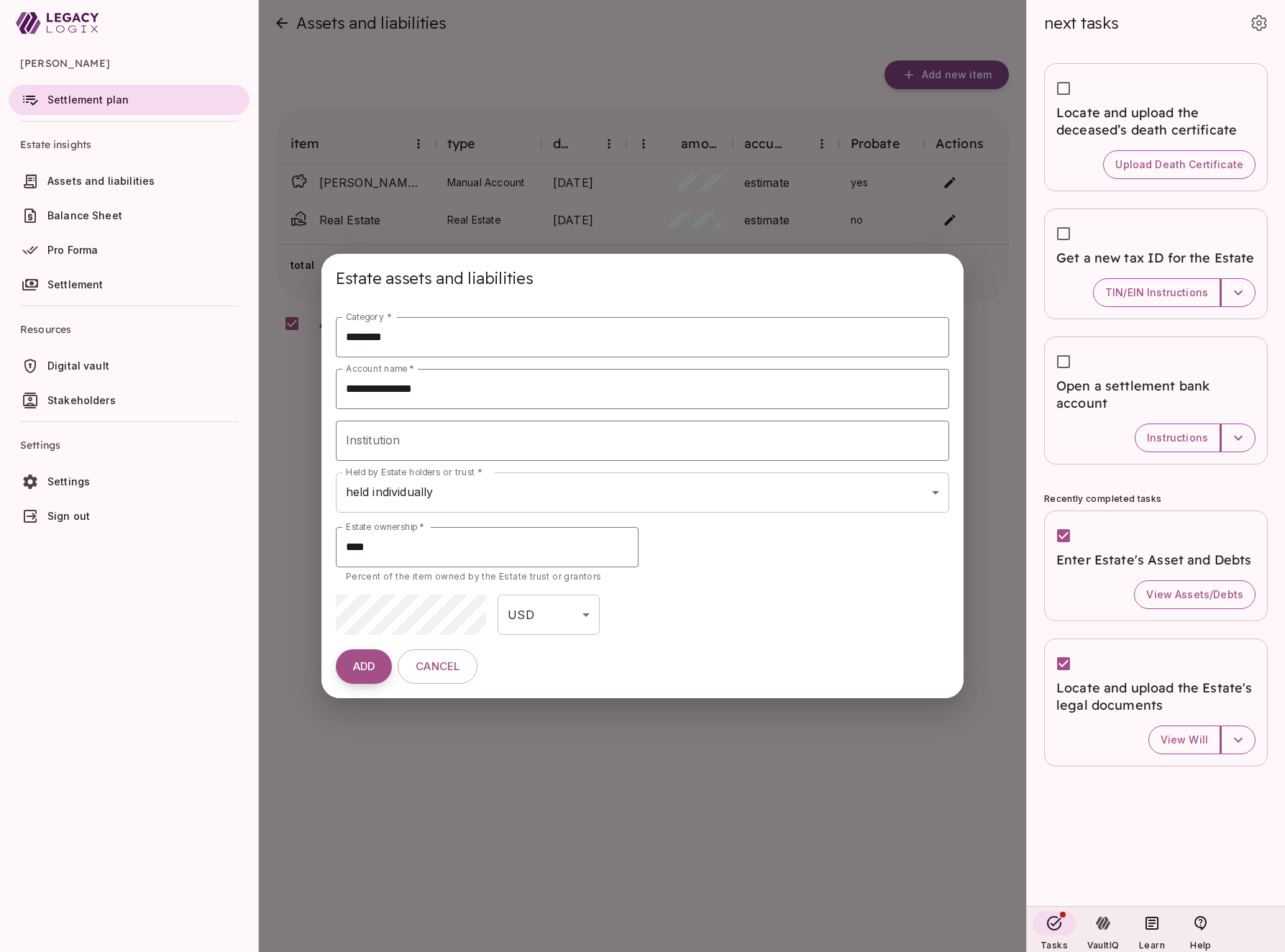
click at [367, 673] on span "ADD" at bounding box center [364, 667] width 21 height 14
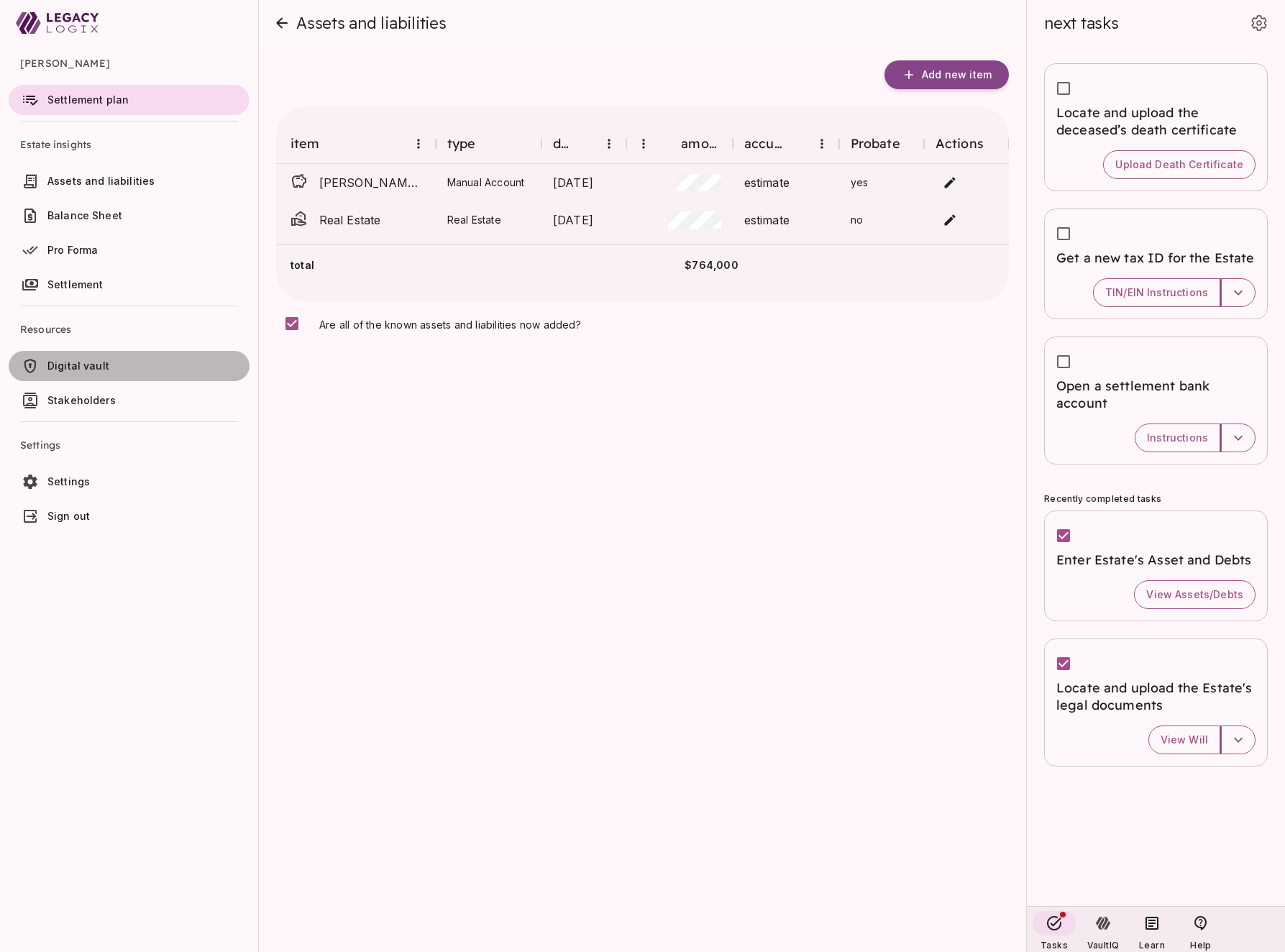
click at [96, 366] on span "Digital vault" at bounding box center [78, 365] width 61 height 12
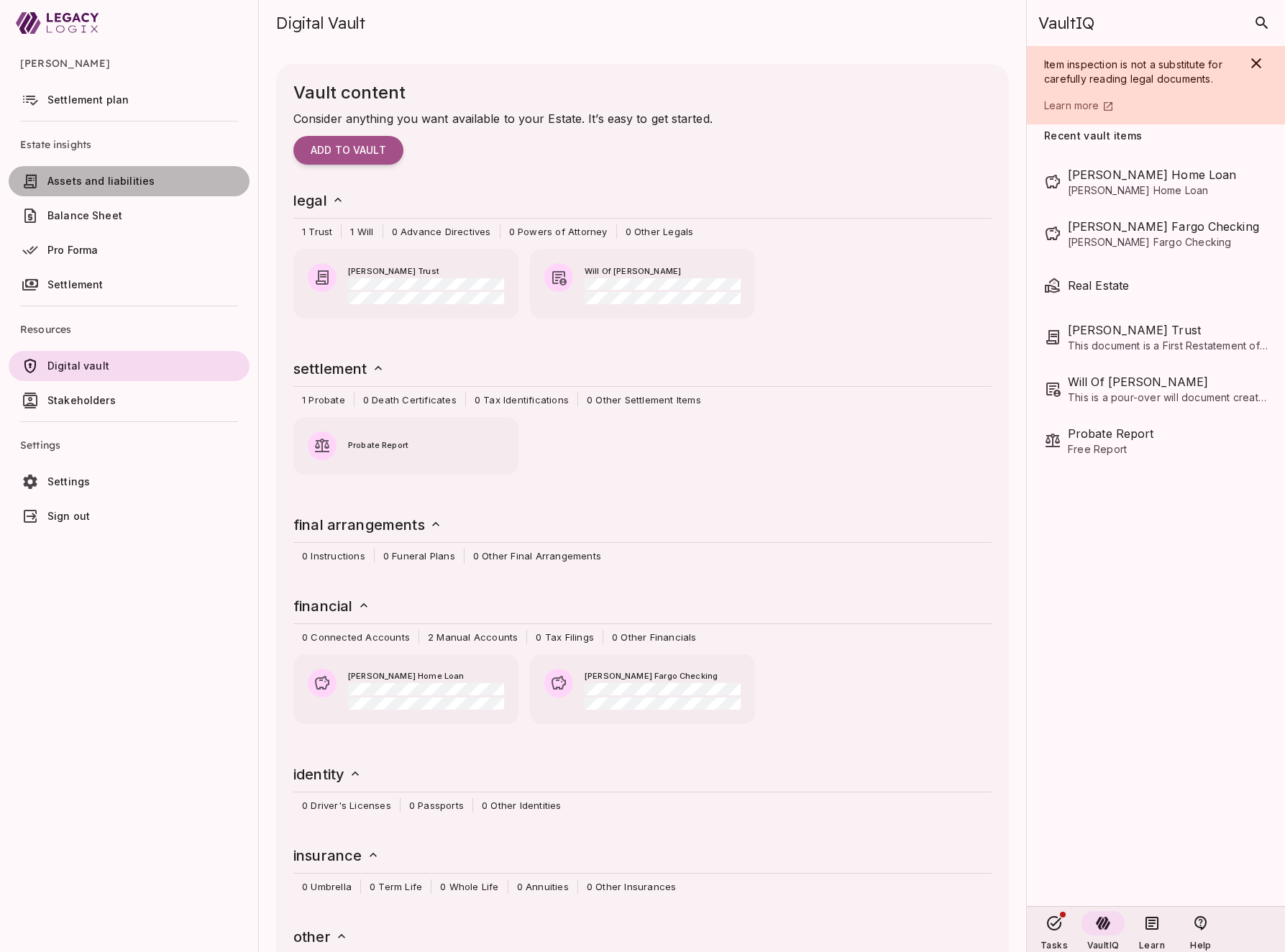
click at [99, 176] on span "Assets and liabilities" at bounding box center [100, 181] width 107 height 12
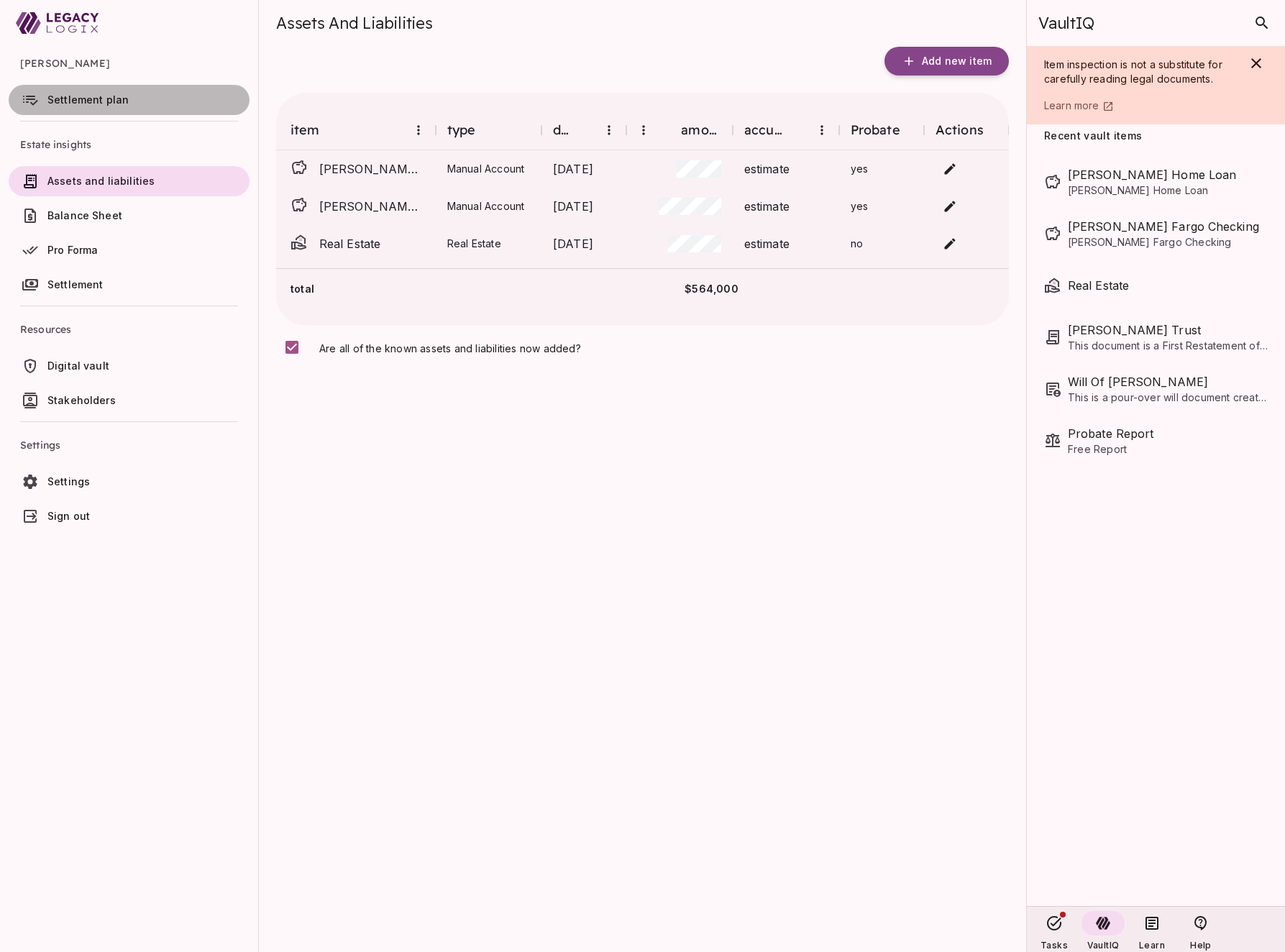
click at [91, 96] on span "Settlement plan" at bounding box center [87, 99] width 81 height 12
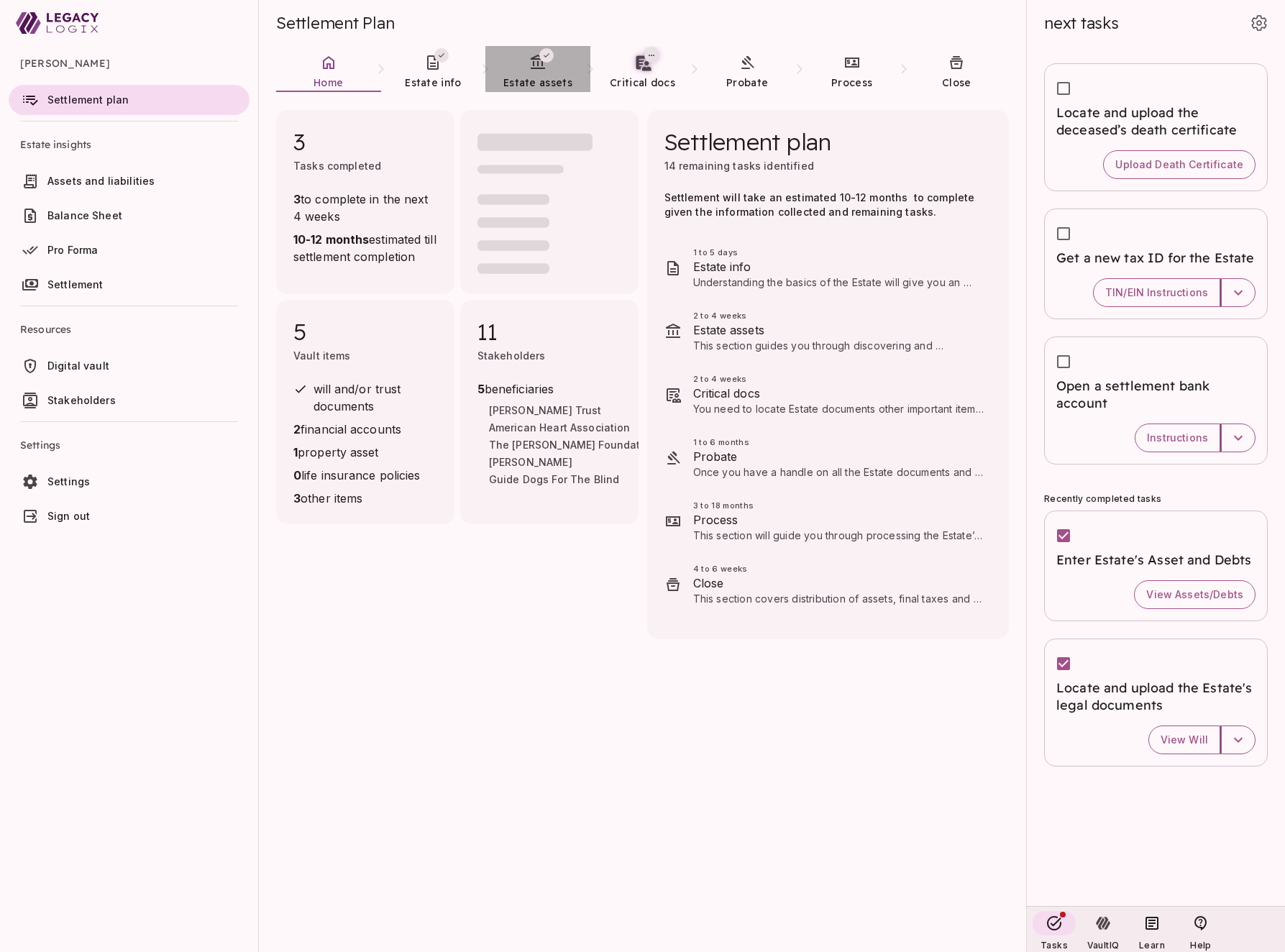
click at [552, 68] on link "Estate assets" at bounding box center [538, 72] width 105 height 52
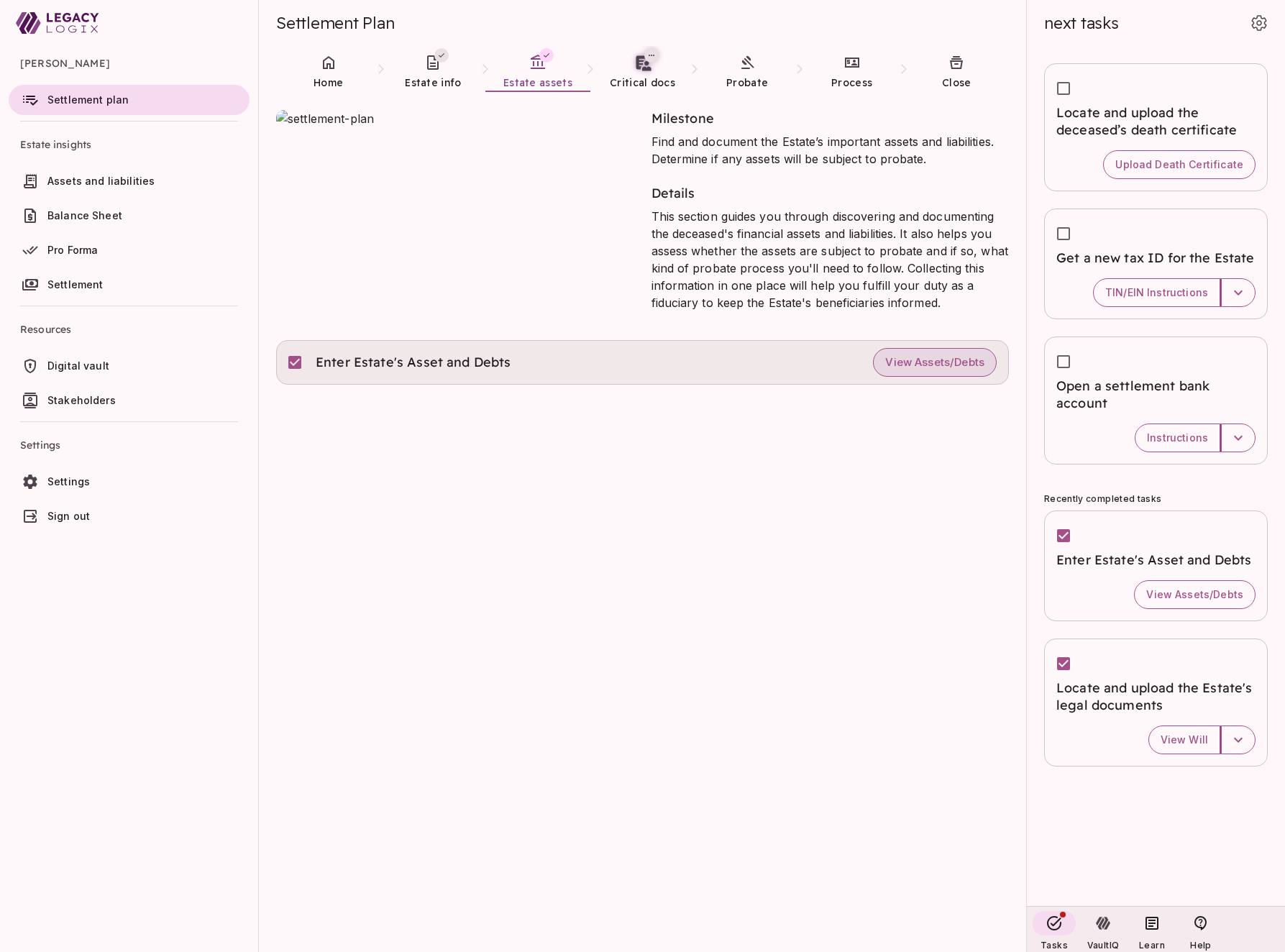
click at [926, 360] on span "View Assets/Debts" at bounding box center [935, 363] width 100 height 14
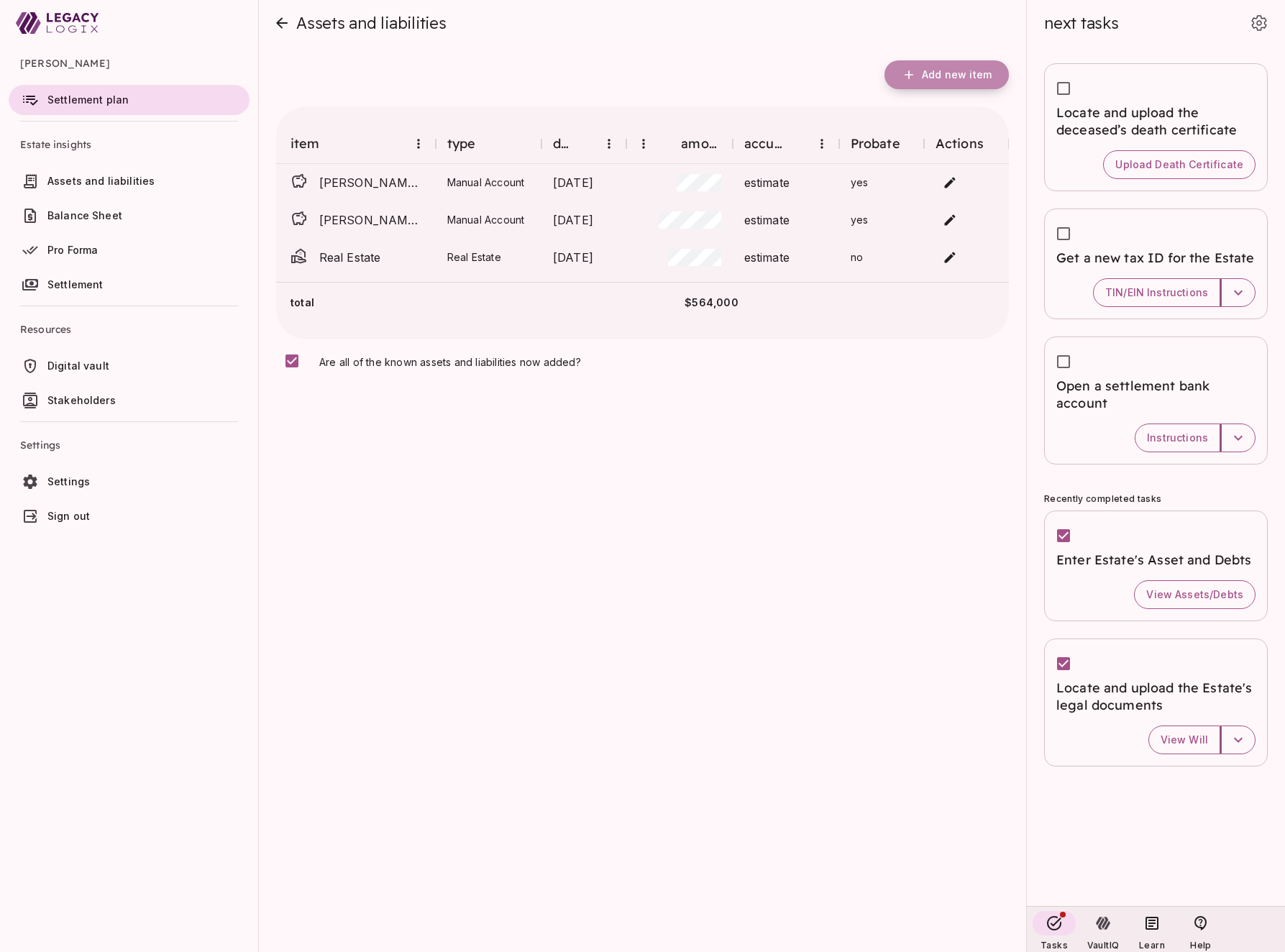
click at [936, 81] on span "Add new item" at bounding box center [957, 74] width 70 height 13
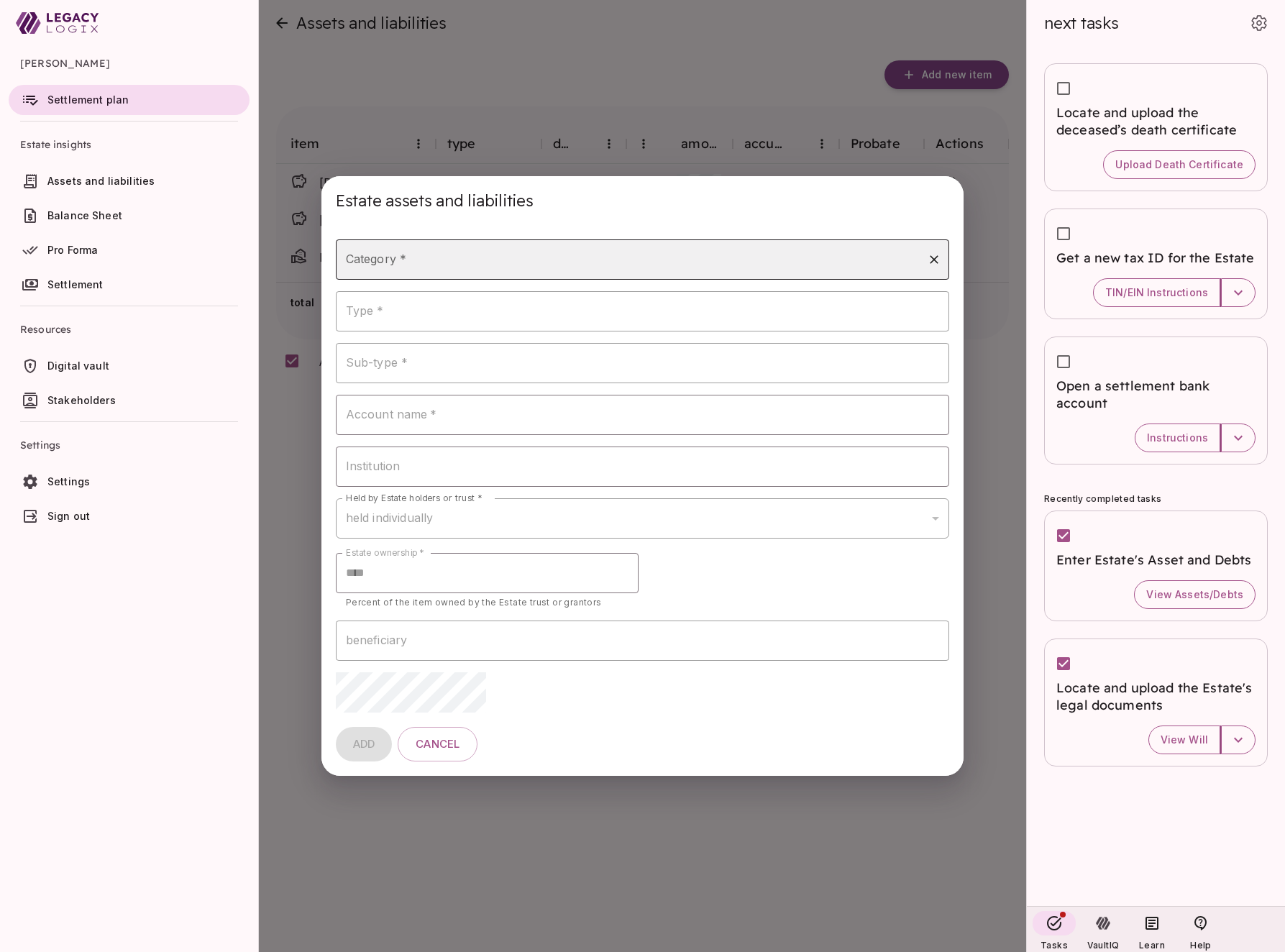
click at [528, 261] on input "Category *" at bounding box center [632, 259] width 580 height 27
click at [465, 372] on li "life insurance" at bounding box center [643, 376] width 614 height 26
type input "**********"
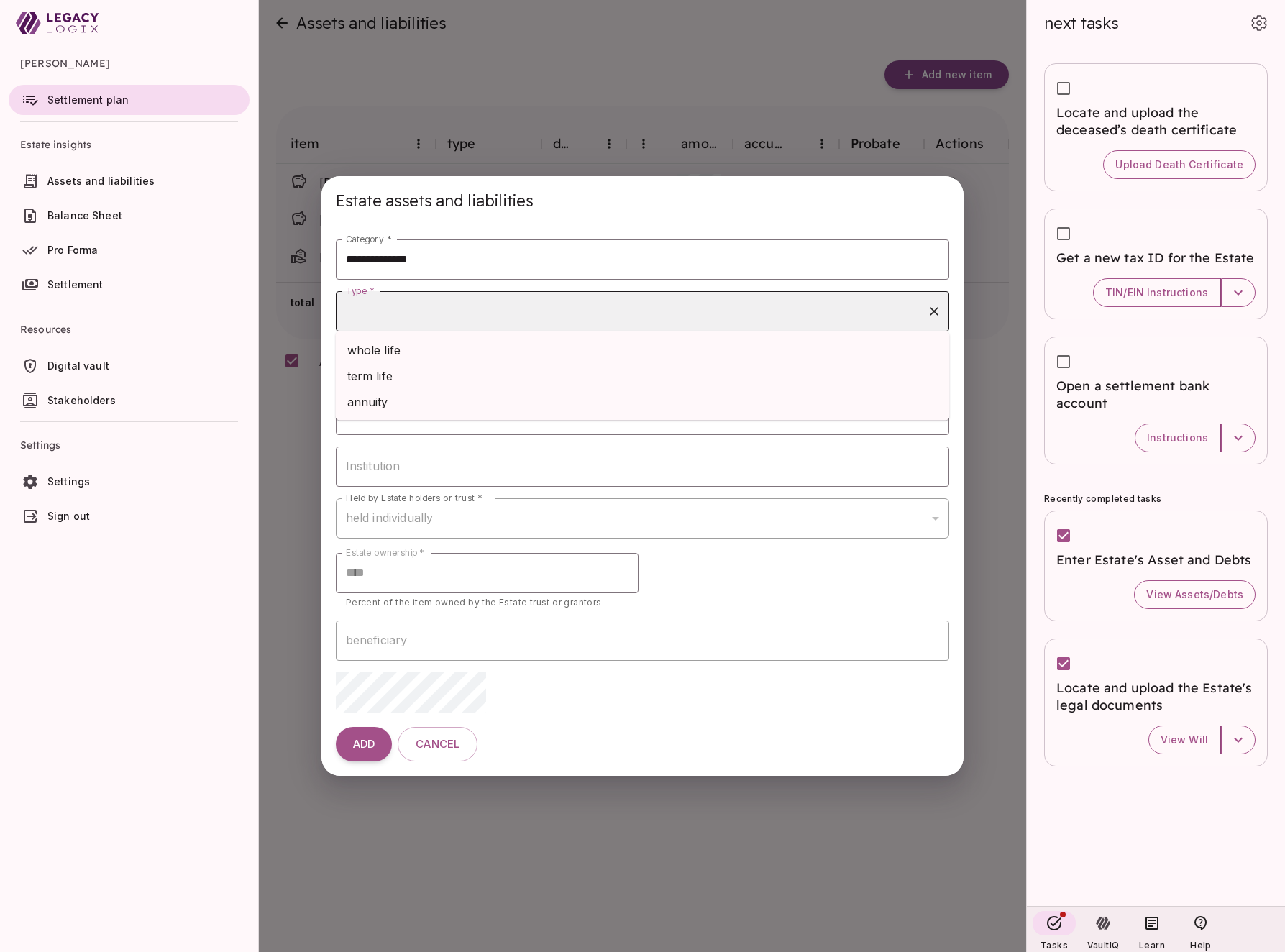
click at [452, 320] on input "Type *" at bounding box center [632, 311] width 580 height 27
click at [448, 355] on li "whole life" at bounding box center [643, 351] width 614 height 26
type input "**********"
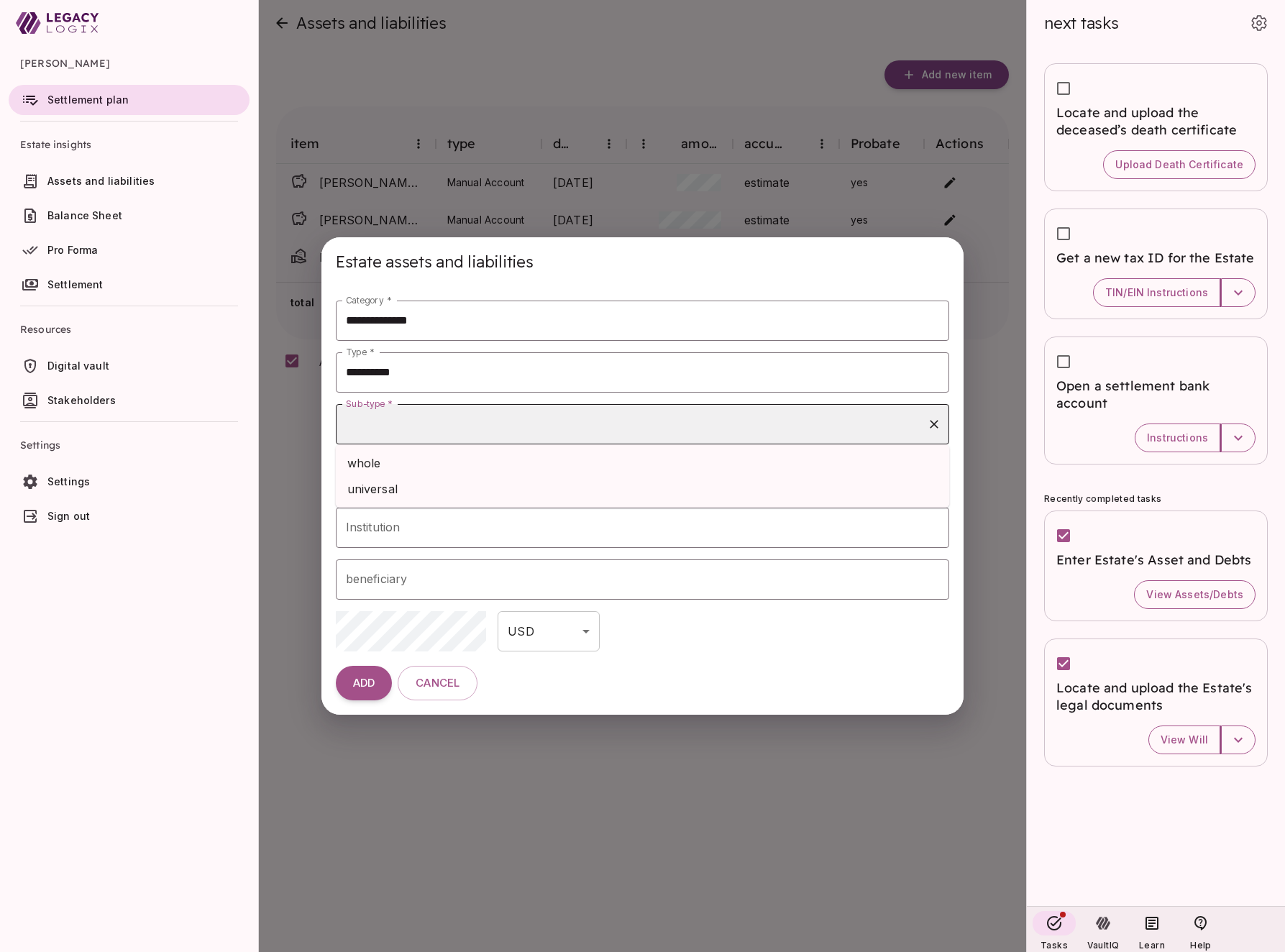
click at [435, 422] on input "Sub-type *" at bounding box center [632, 423] width 580 height 27
click at [435, 465] on li "whole" at bounding box center [643, 463] width 614 height 26
type input "*****"
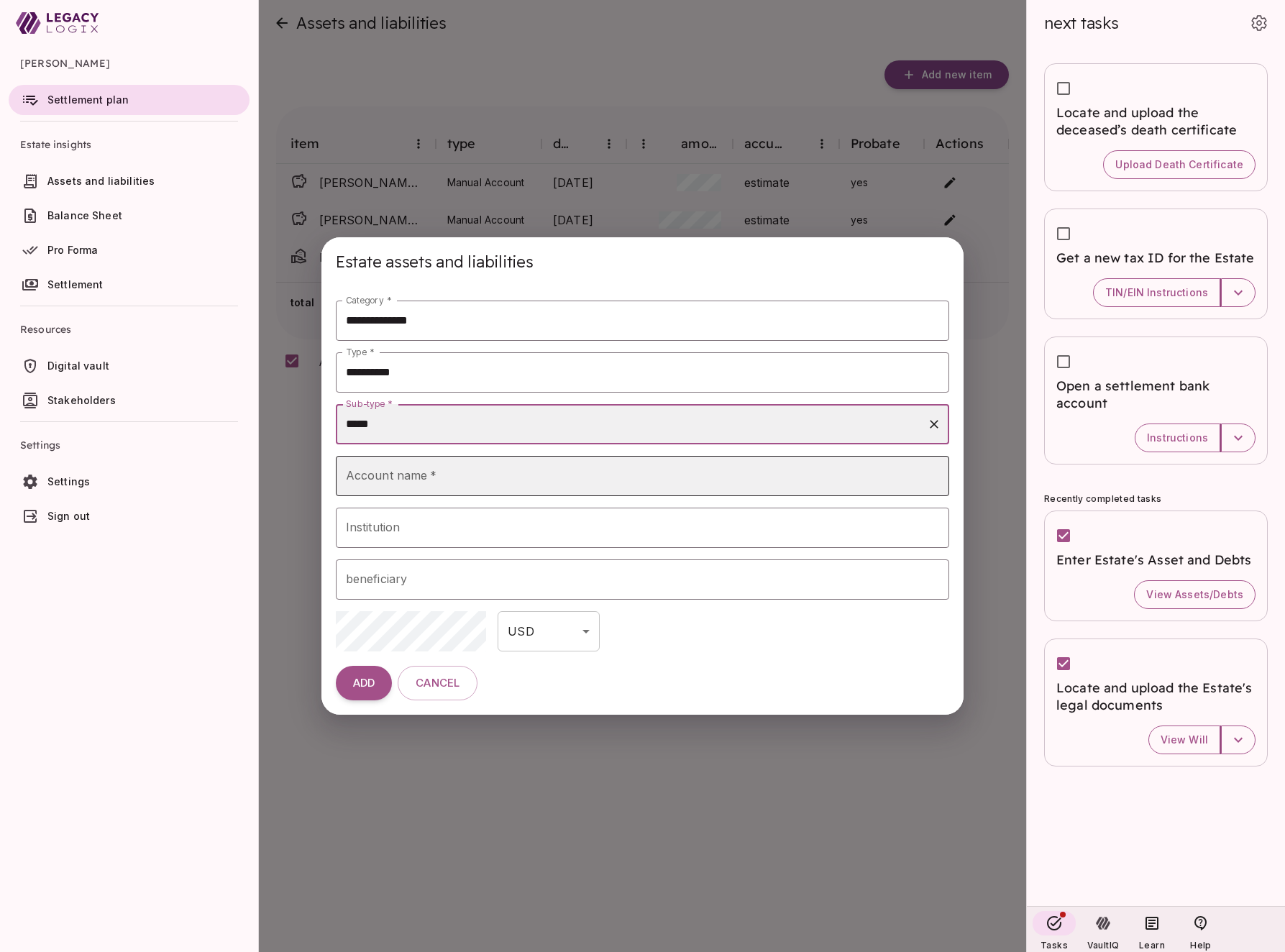
click at [416, 484] on input "Account name   *" at bounding box center [643, 476] width 614 height 40
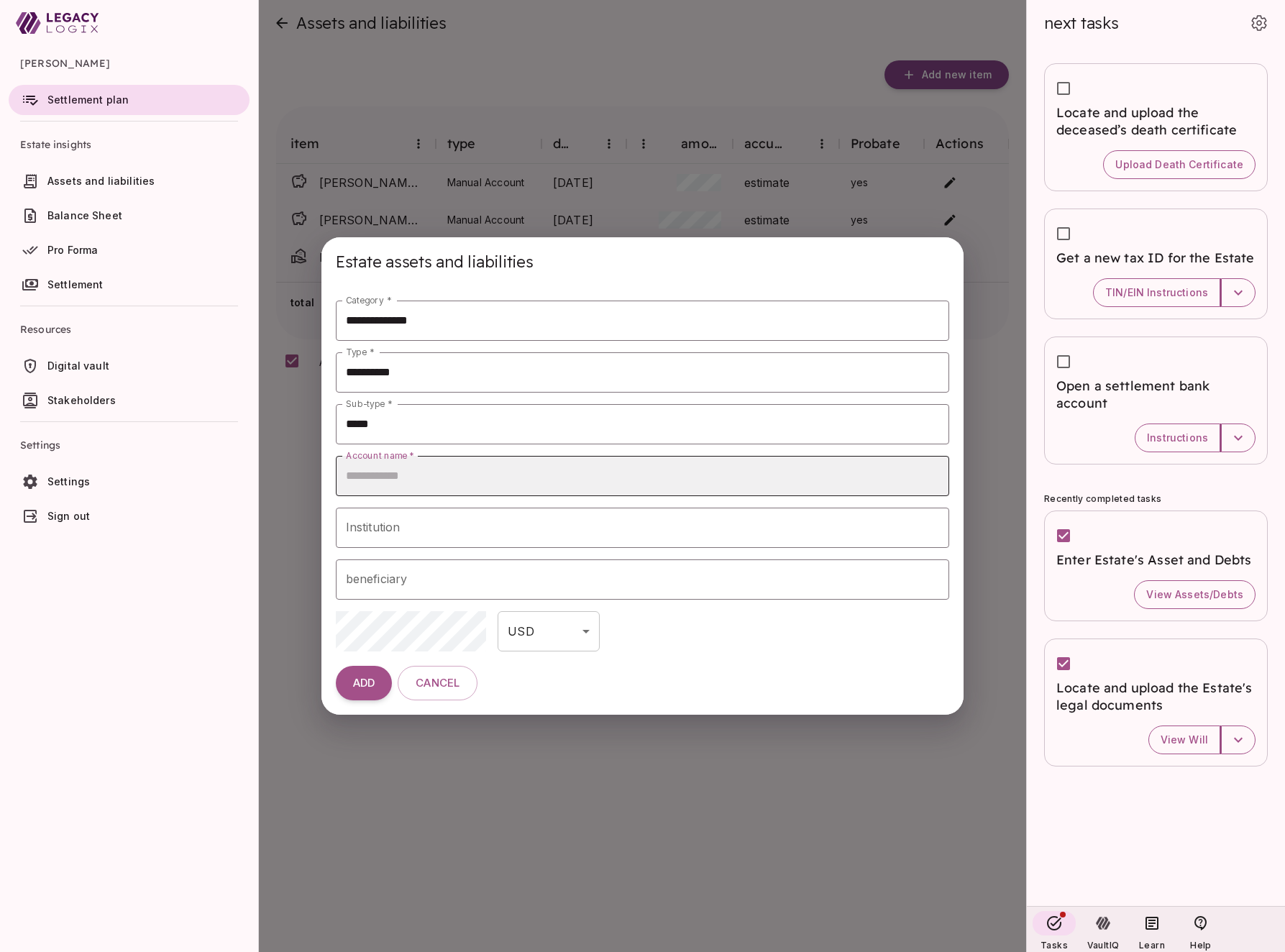
type input "**********"
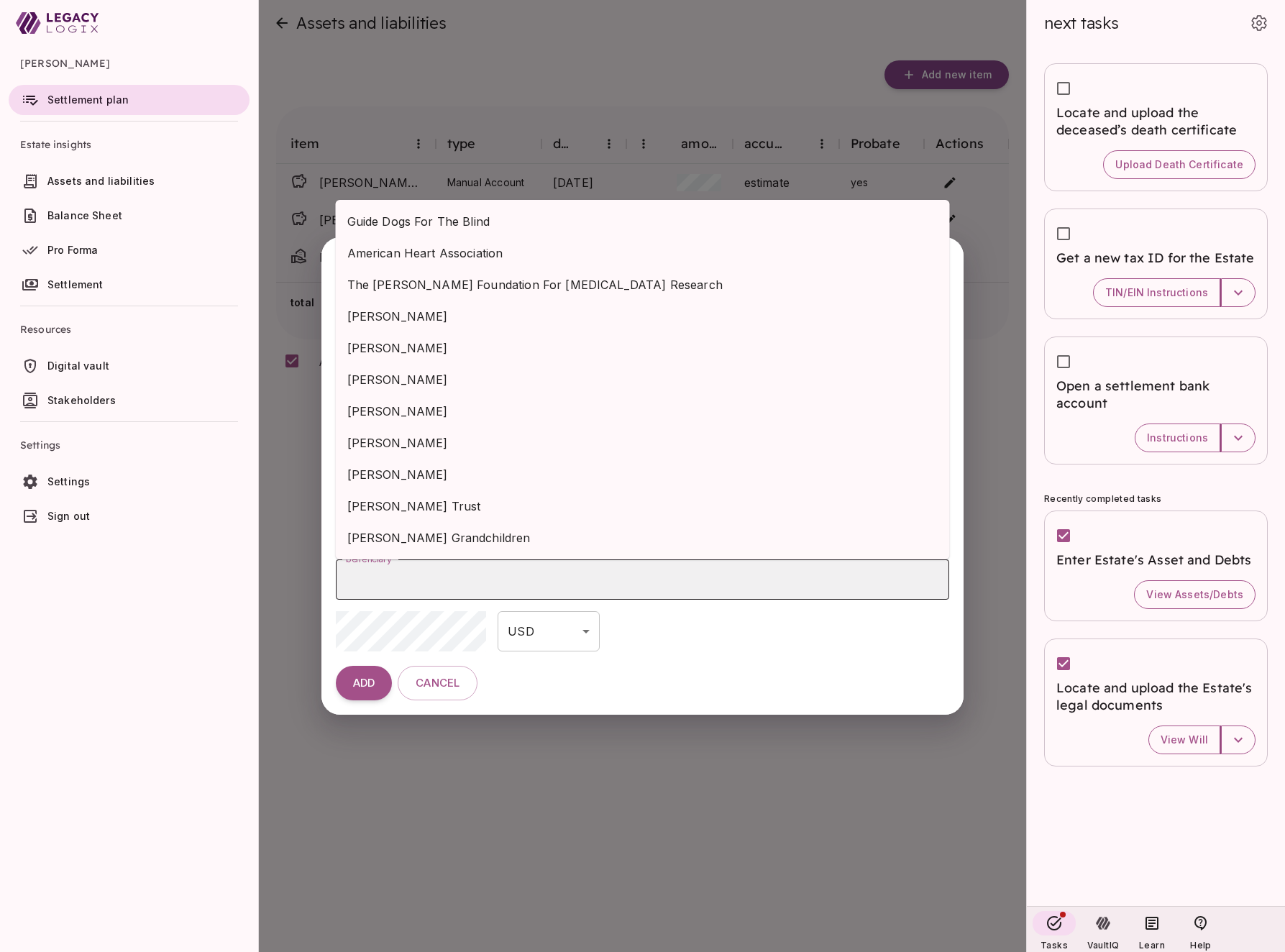
click at [388, 577] on input "beneficiary" at bounding box center [643, 579] width 601 height 27
click at [419, 417] on span "[PERSON_NAME]" at bounding box center [642, 411] width 591 height 18
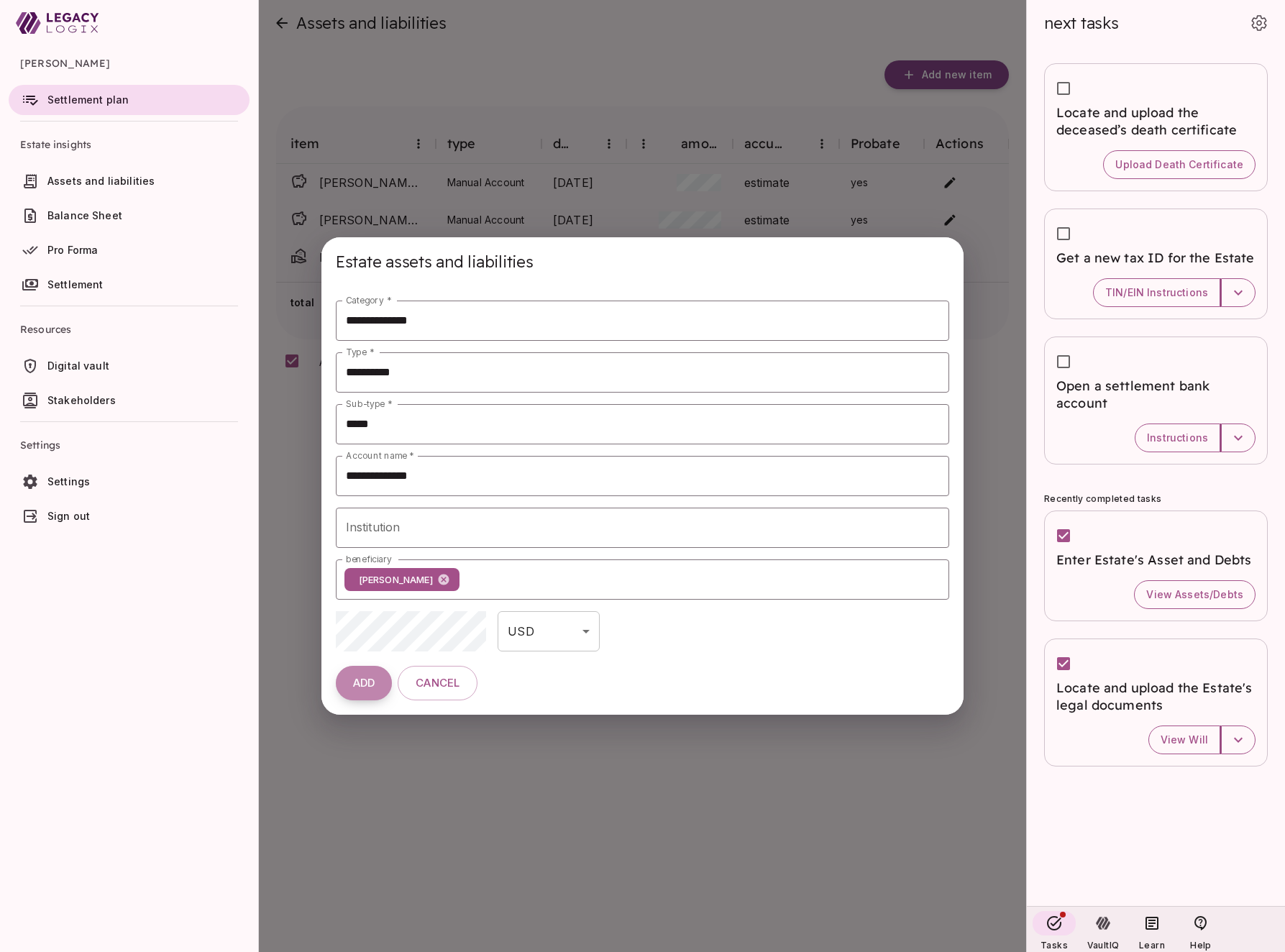
click at [363, 685] on span "ADD" at bounding box center [364, 683] width 21 height 14
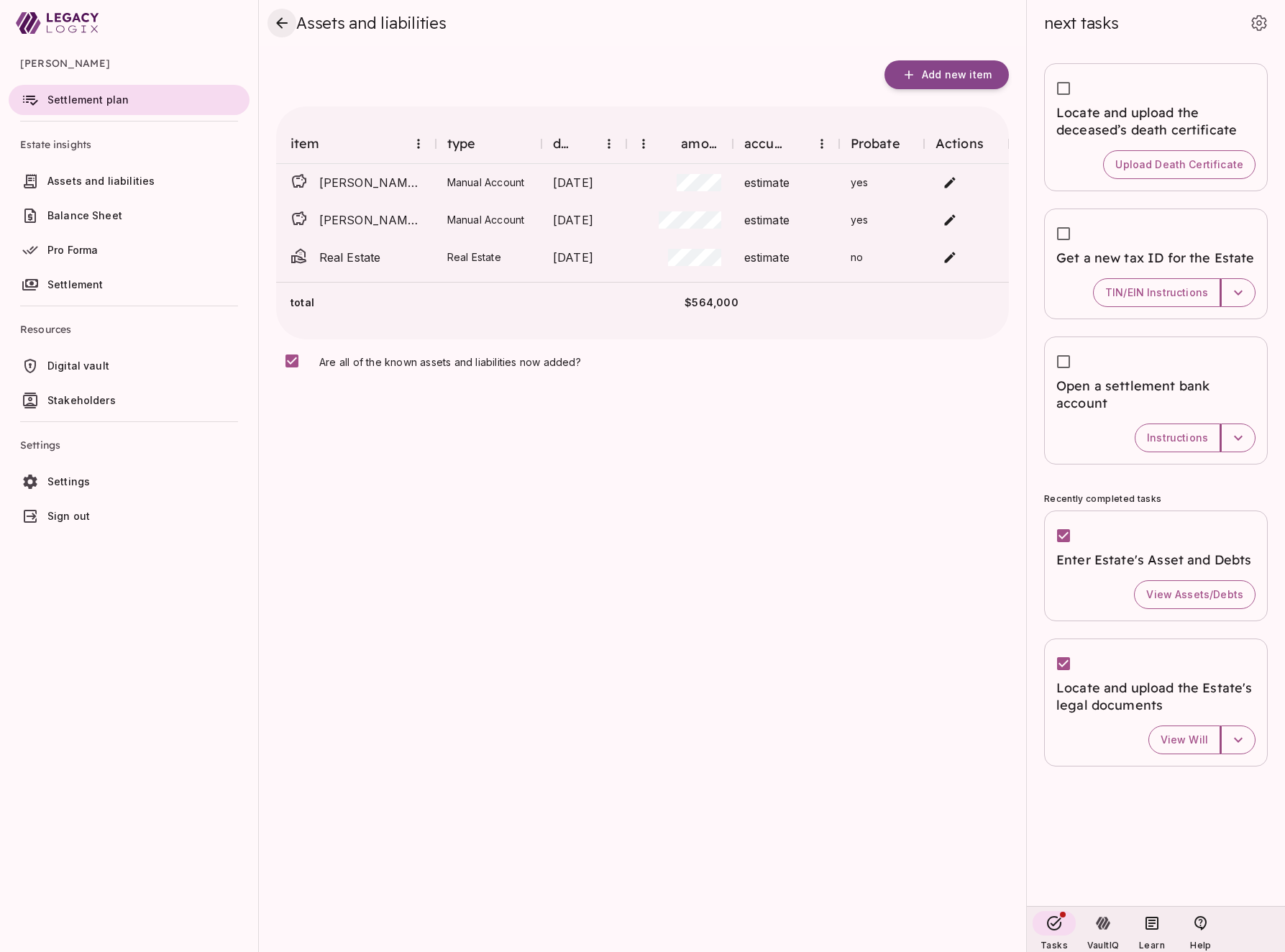
click at [278, 24] on icon "close" at bounding box center [282, 23] width 11 height 11
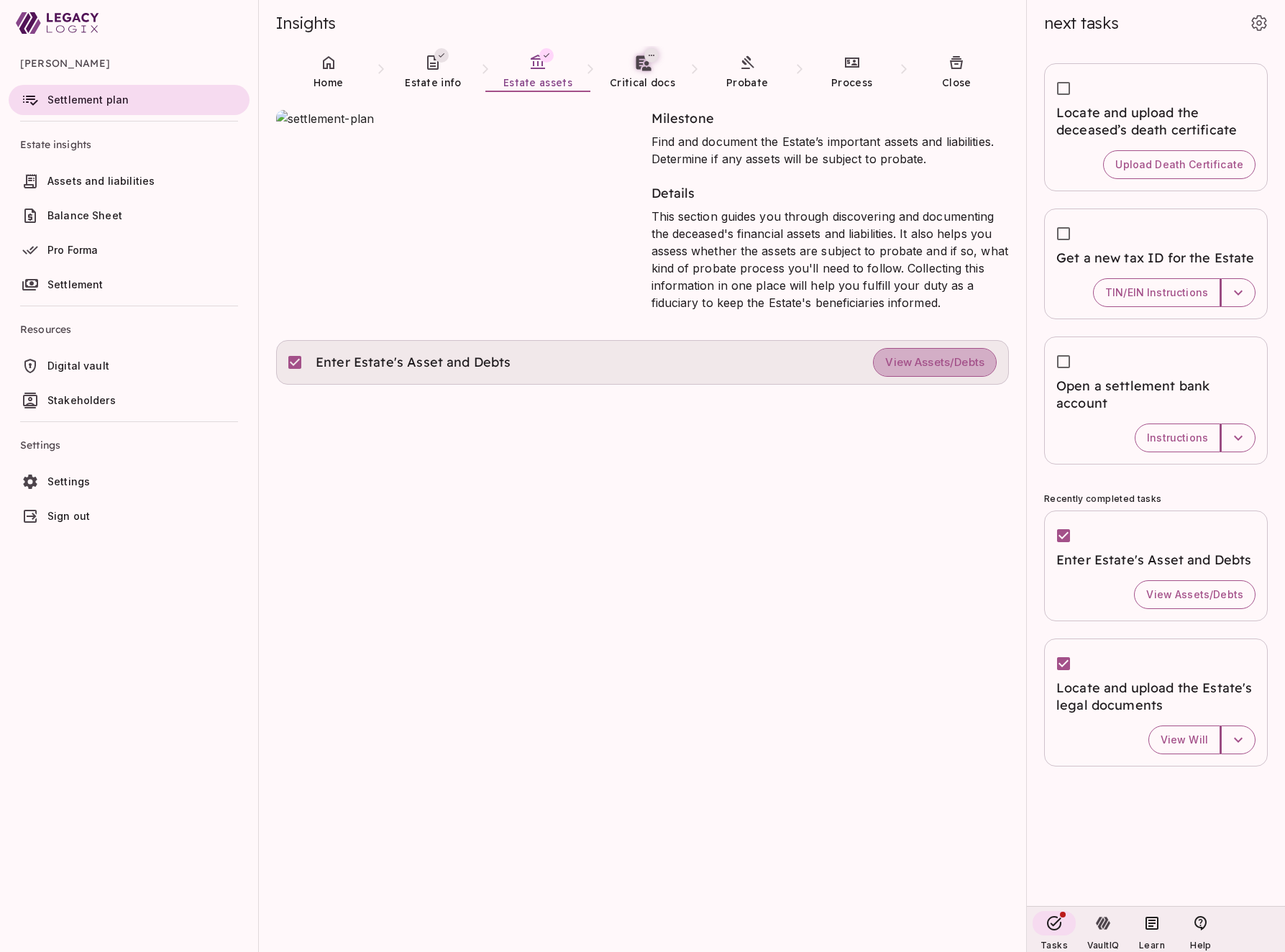
click at [917, 359] on span "View Assets/Debts" at bounding box center [935, 363] width 100 height 14
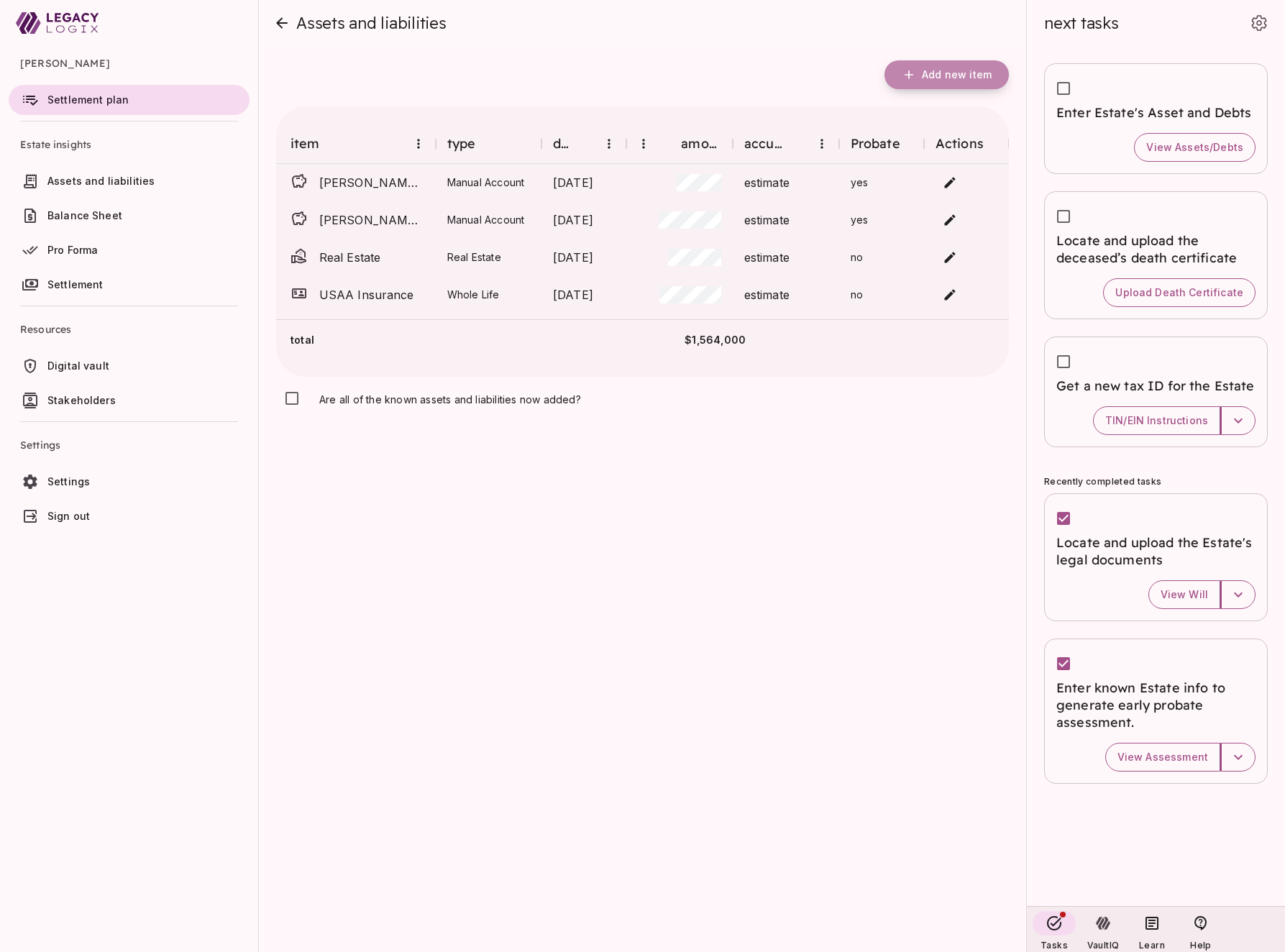
click at [951, 71] on span "Add new item" at bounding box center [957, 74] width 70 height 13
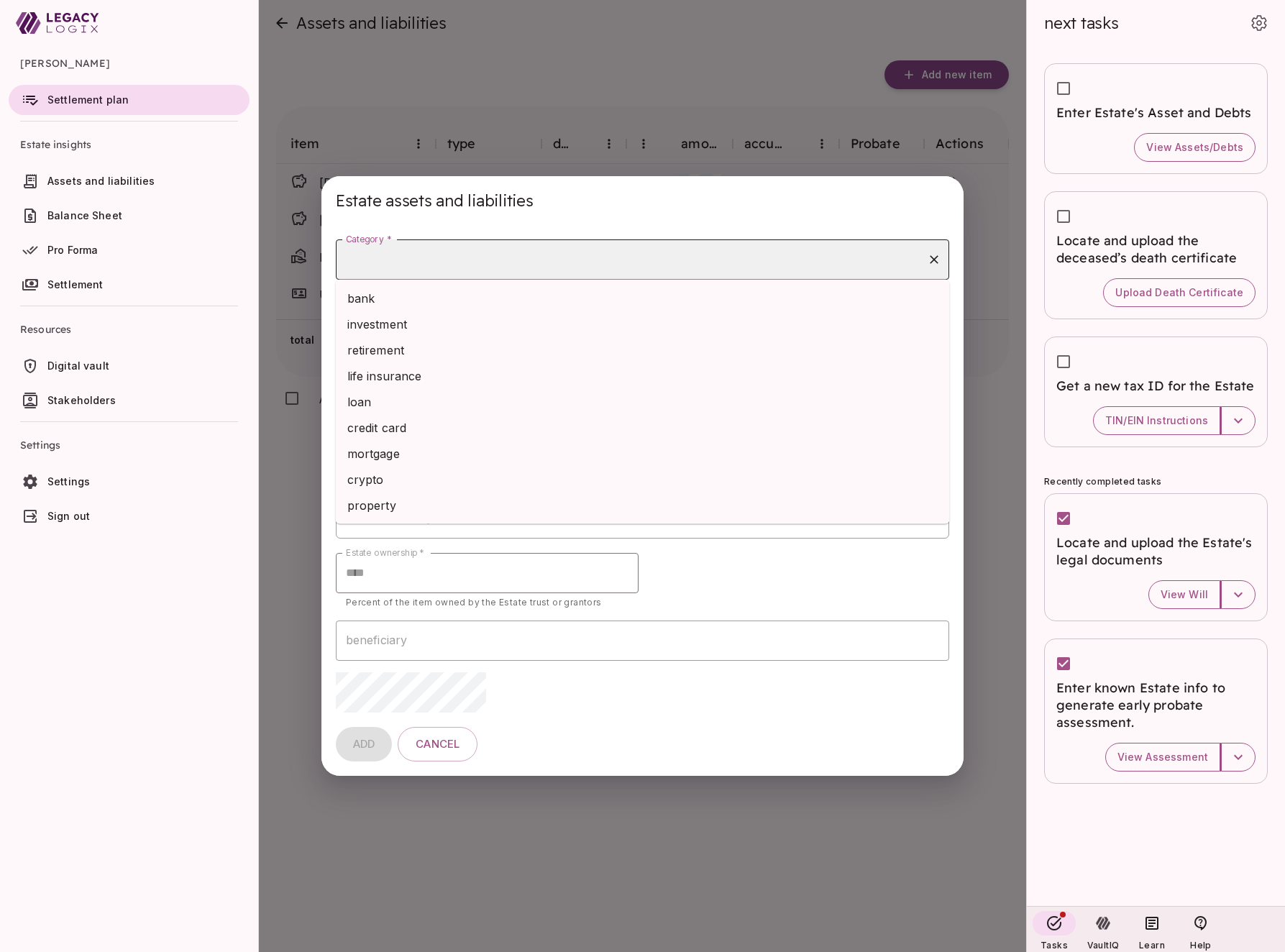
click at [442, 257] on input "Category *" at bounding box center [632, 259] width 580 height 27
click at [435, 300] on li "bank" at bounding box center [643, 299] width 614 height 26
type input "****"
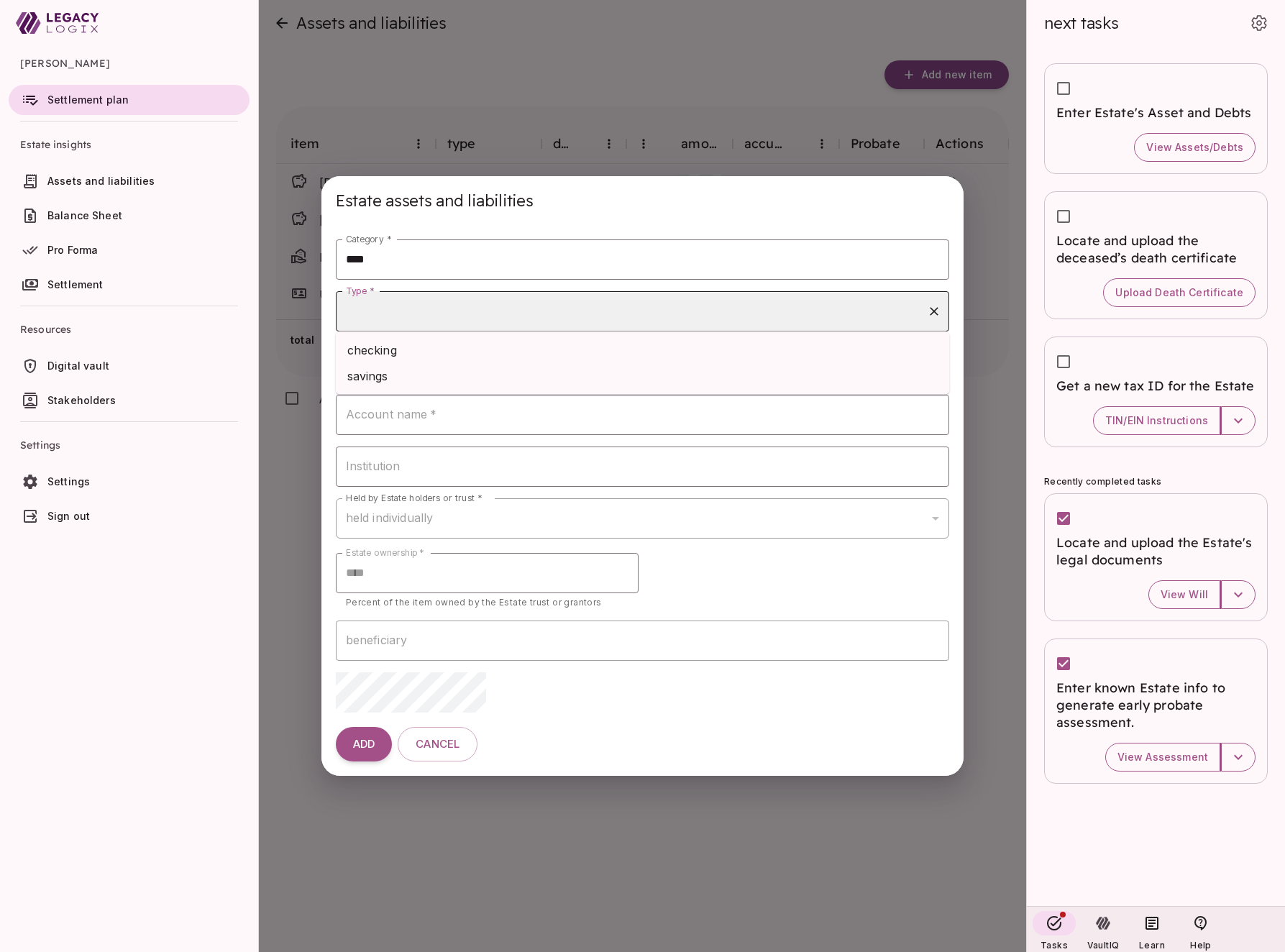
click at [435, 309] on input "Type *" at bounding box center [632, 311] width 580 height 27
click at [432, 350] on li "checking" at bounding box center [643, 351] width 614 height 26
type input "********"
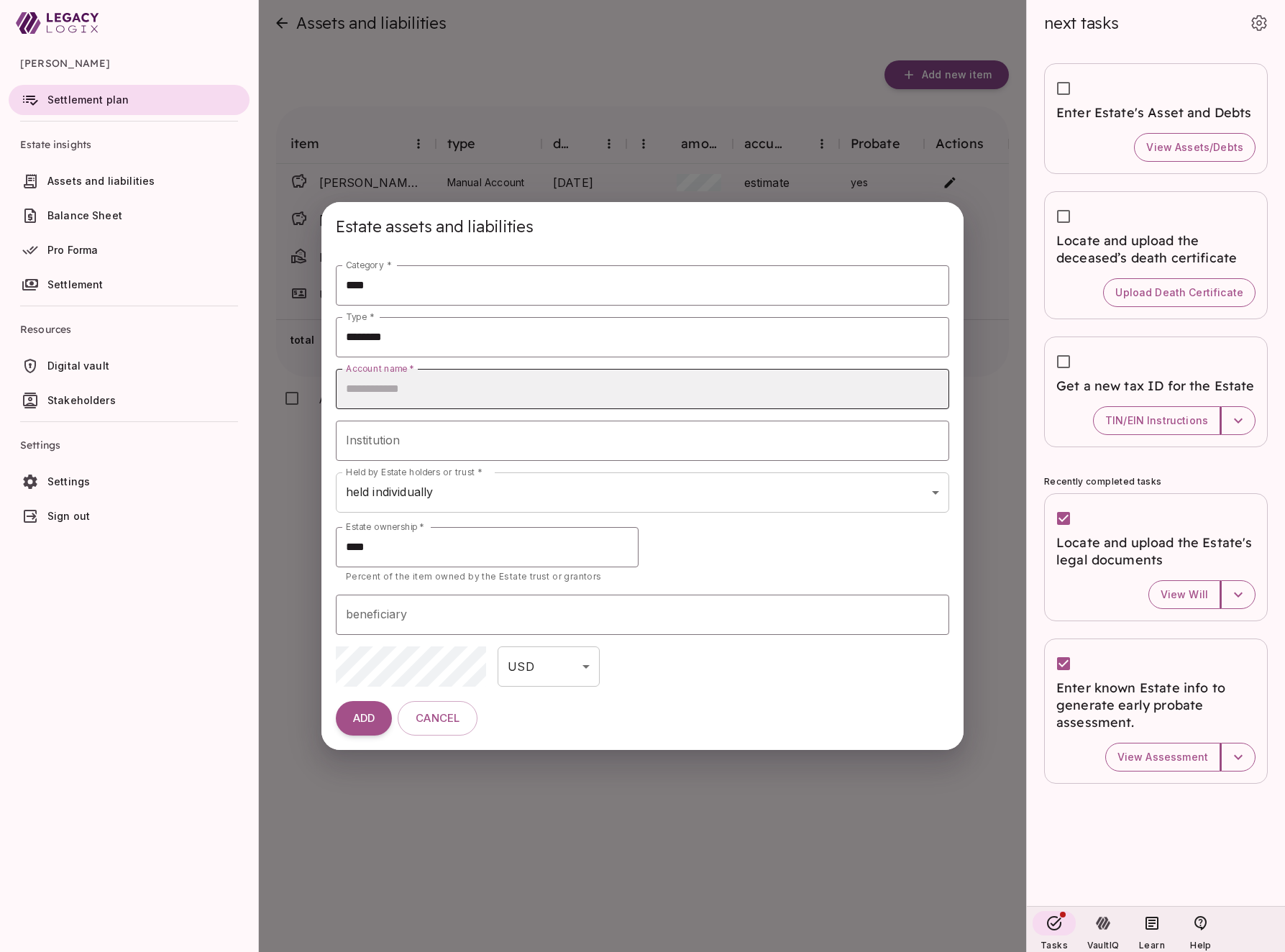
click at [419, 391] on input "Account name   *" at bounding box center [643, 389] width 614 height 40
type input "**********"
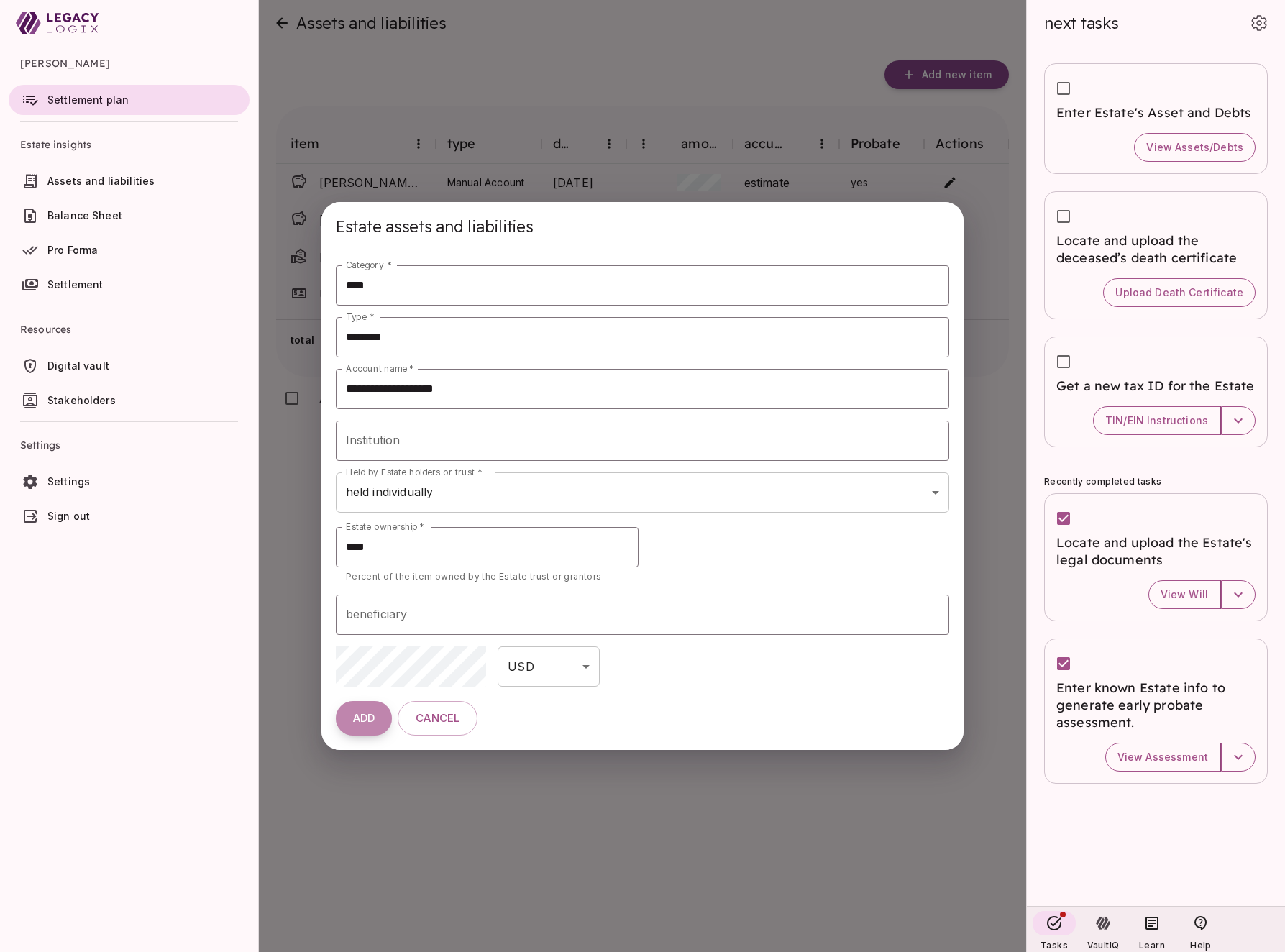
click at [363, 725] on button "ADD" at bounding box center [364, 718] width 56 height 34
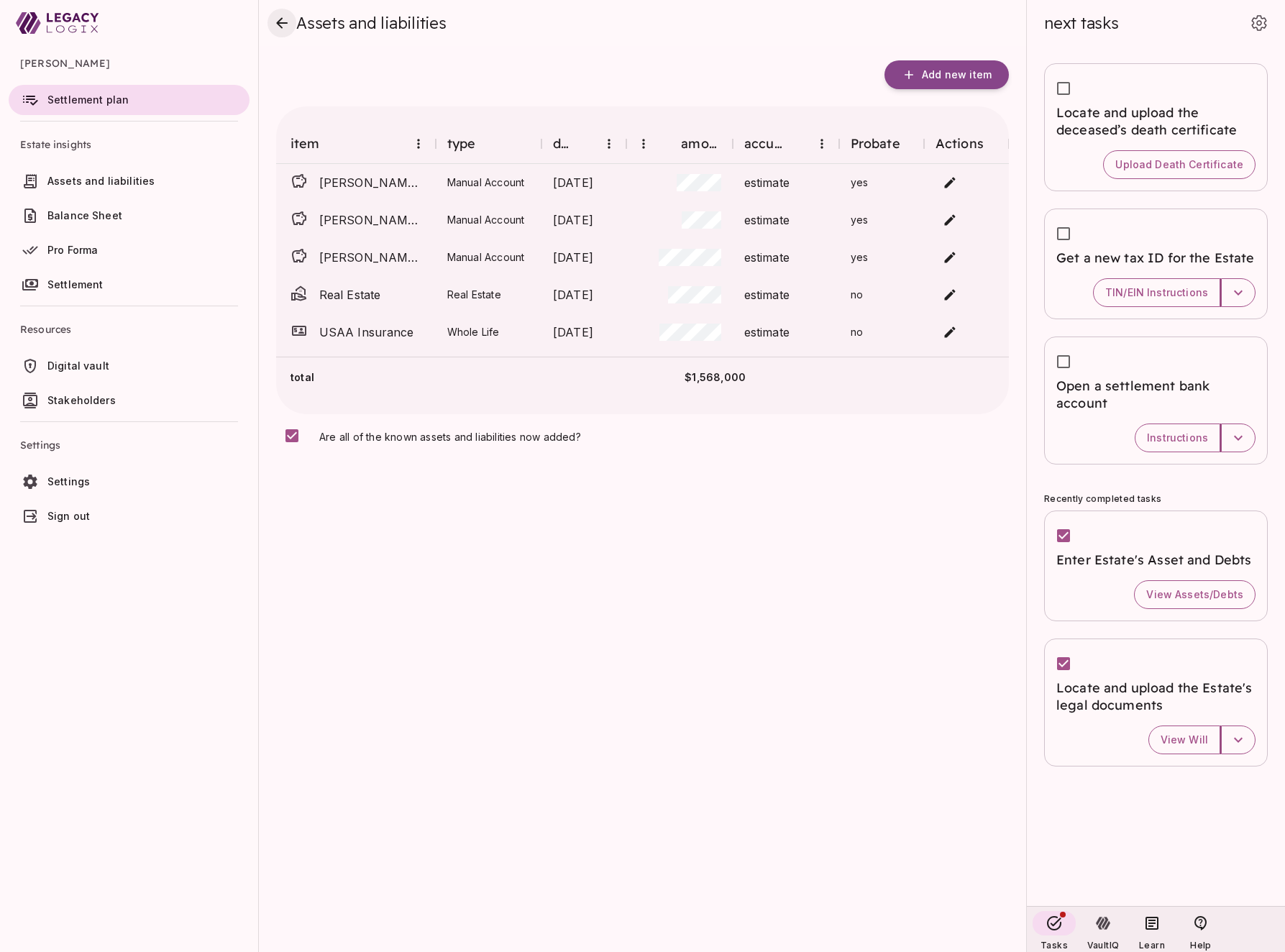
click at [280, 21] on icon "close" at bounding box center [282, 22] width 18 height 18
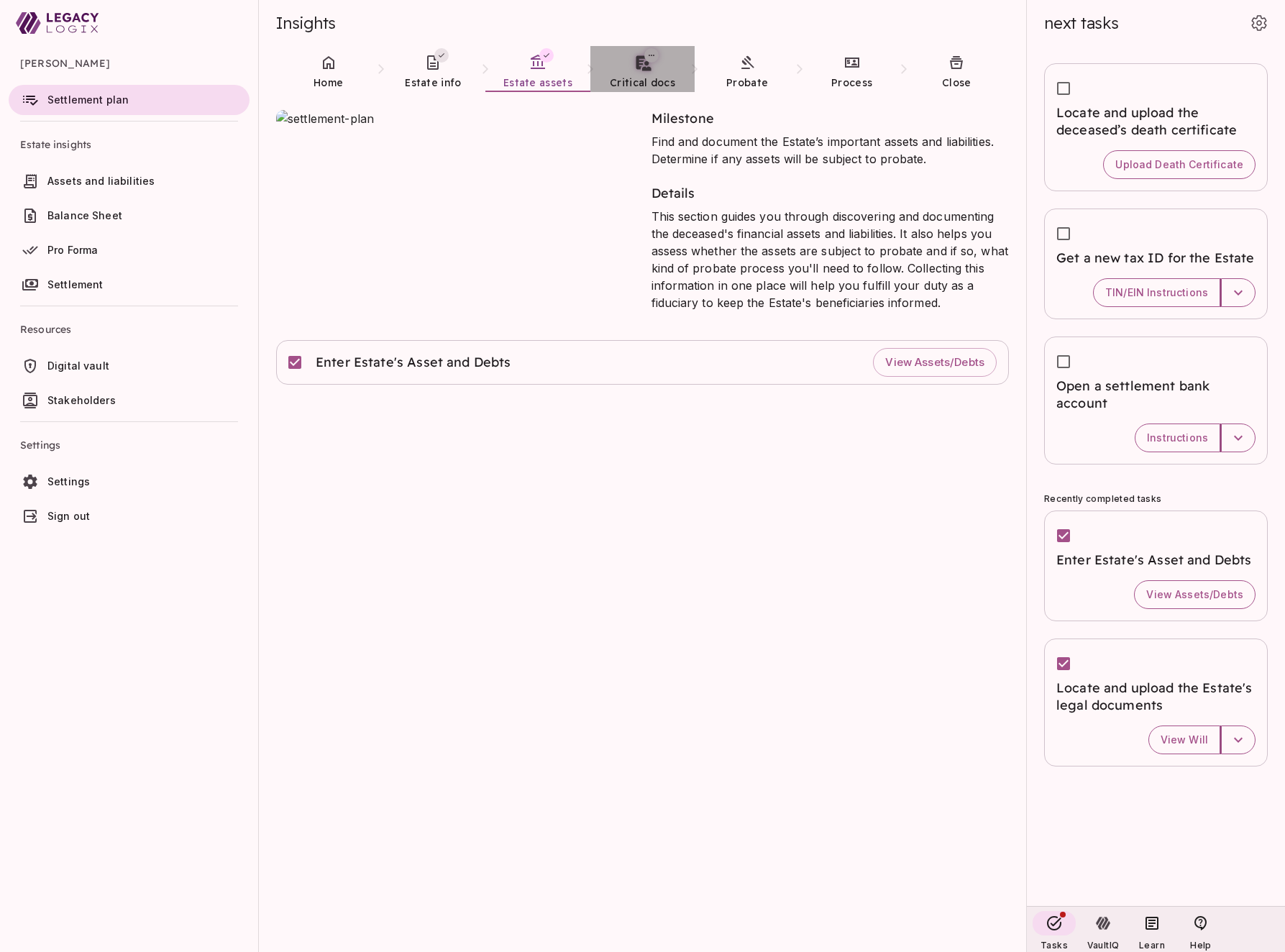
click at [639, 81] on span "Critical docs" at bounding box center [642, 83] width 65 height 13
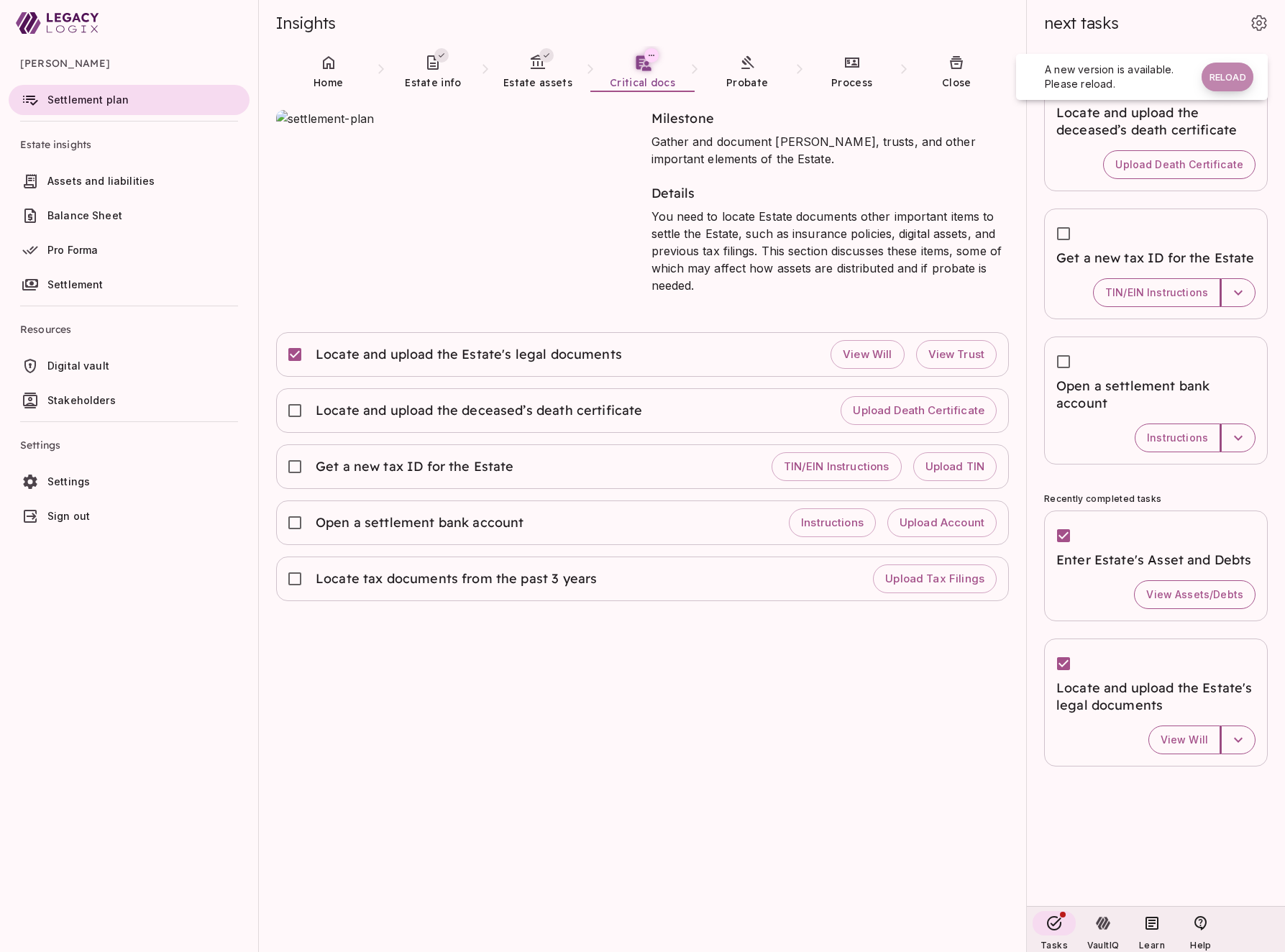
click at [1234, 68] on button "Reload" at bounding box center [1228, 76] width 52 height 29
